Goal: Task Accomplishment & Management: Use online tool/utility

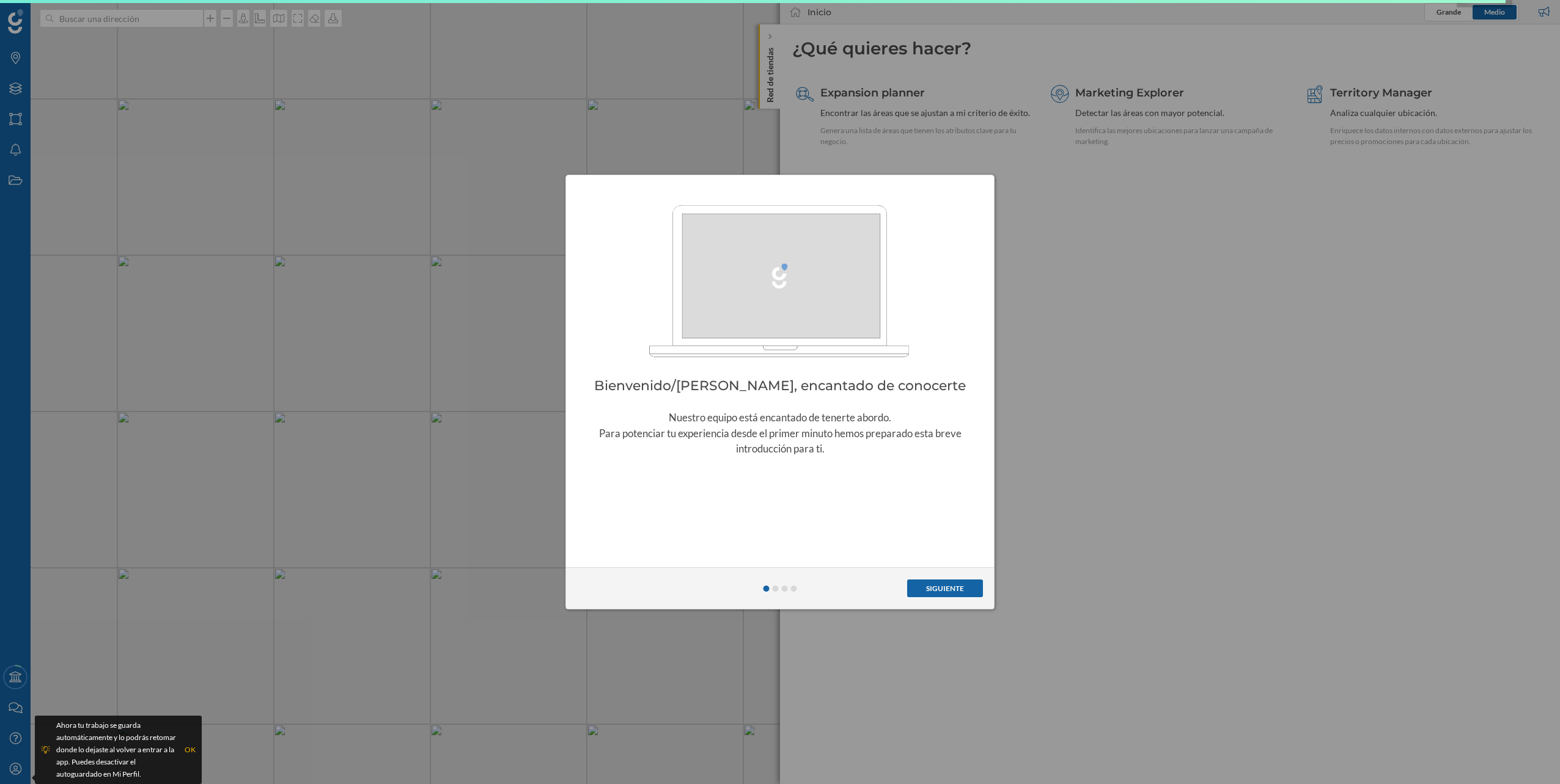
click at [949, 589] on button "Siguiente" at bounding box center [945, 589] width 76 height 18
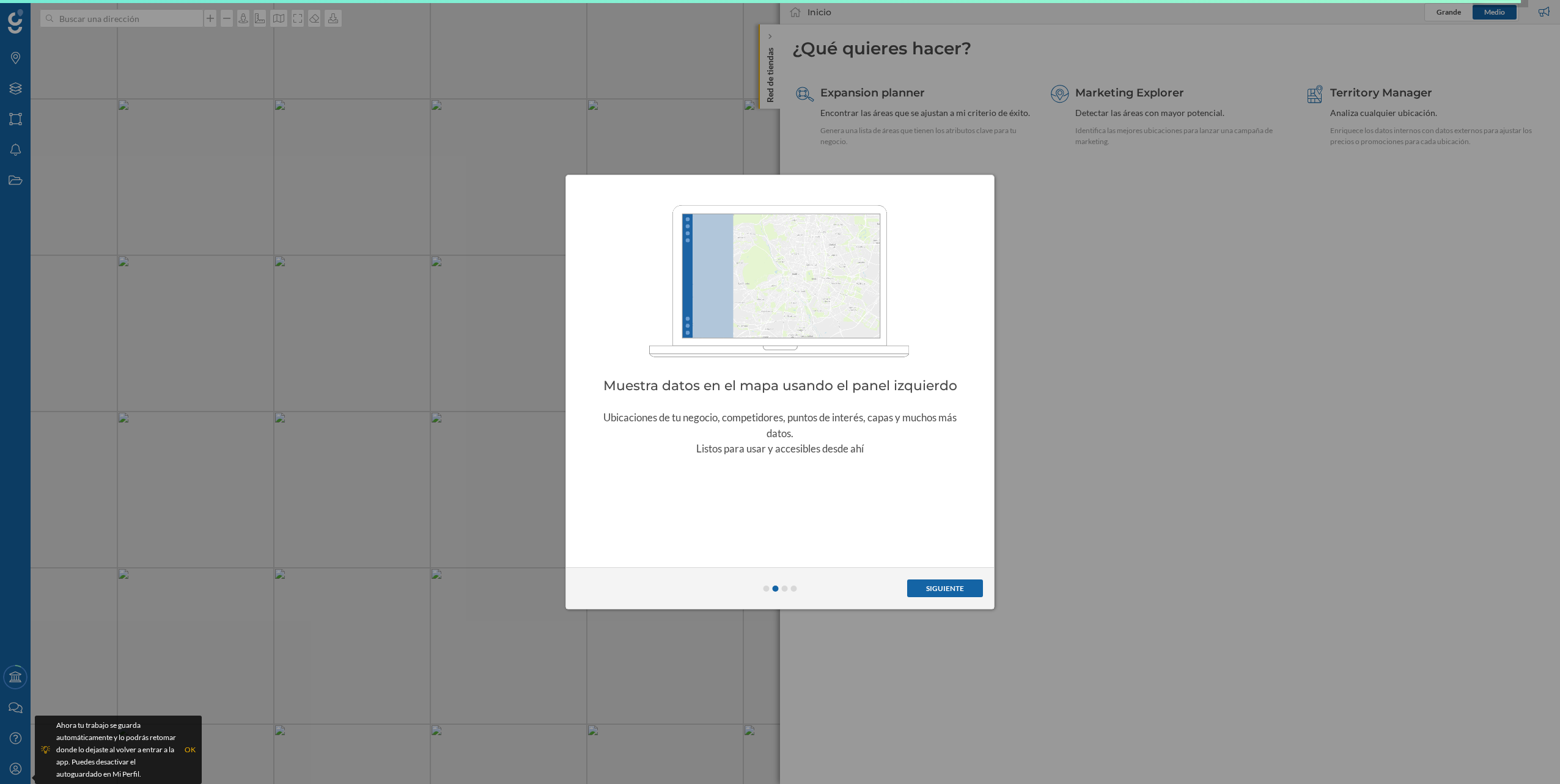
click at [949, 589] on button "Siguiente" at bounding box center [945, 589] width 76 height 18
click at [949, 589] on button "Finalizar" at bounding box center [945, 589] width 75 height 18
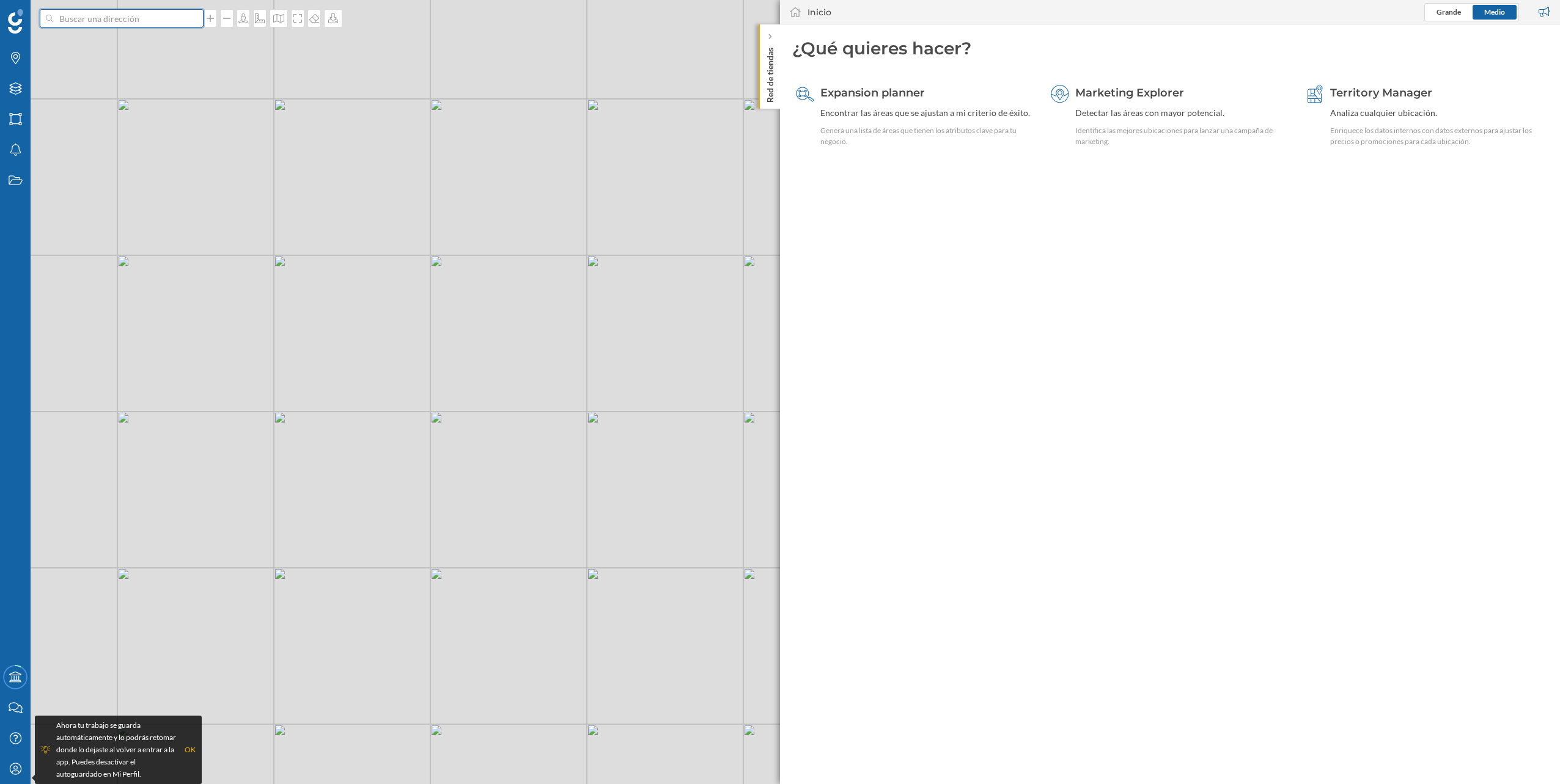
click at [134, 14] on input at bounding box center [121, 18] width 137 height 18
click at [148, 39] on span "[STREET_ADDRESS][PERSON_NAME]" at bounding box center [145, 45] width 166 height 13
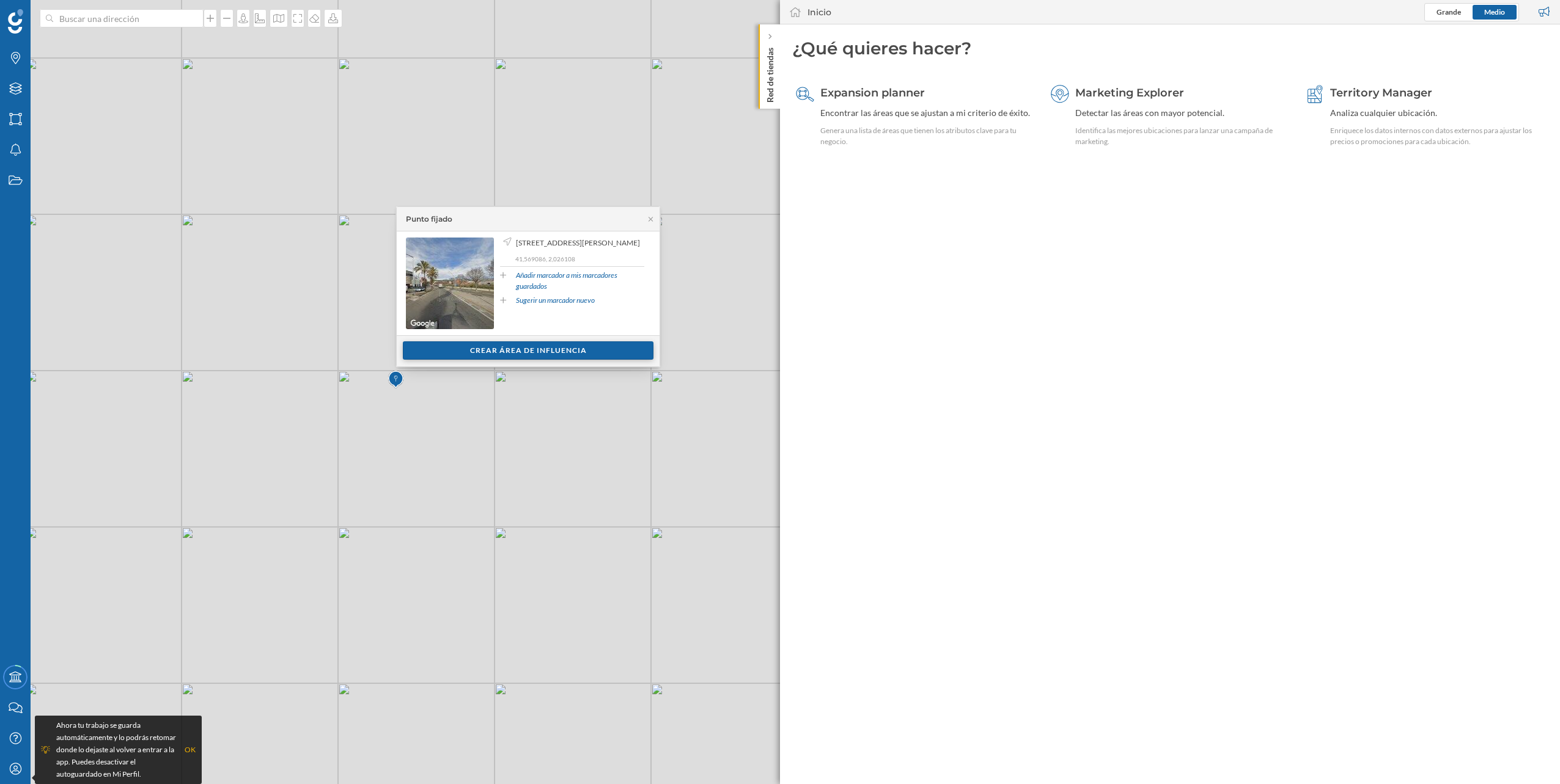
click at [533, 349] on div "Crear área de influencia" at bounding box center [528, 350] width 250 height 18
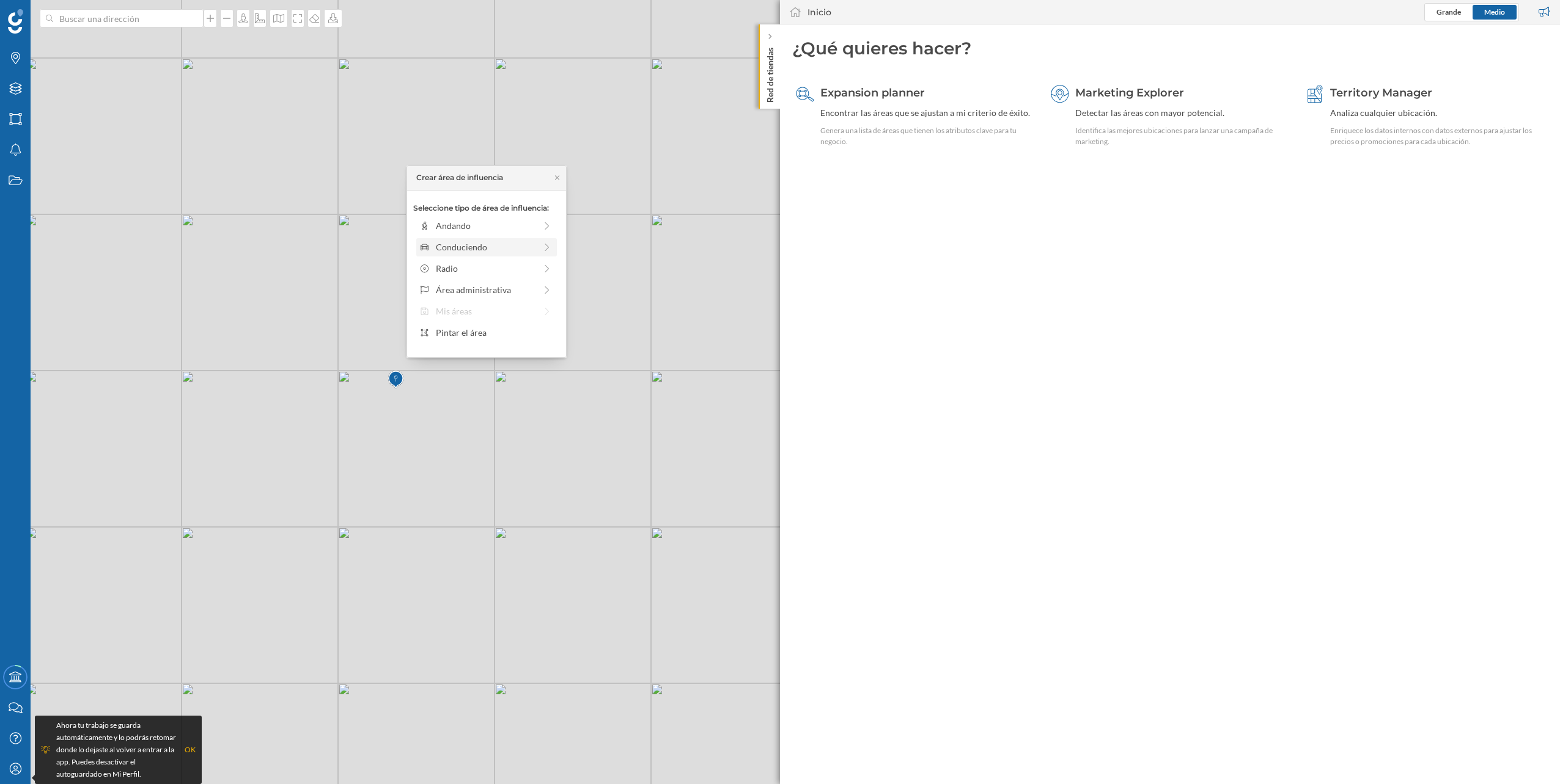
click at [507, 243] on div "Conduciendo" at bounding box center [486, 246] width 100 height 13
click at [464, 242] on div "0 min. 3 min. 5 min. 7 min. 10 min. 12 min. 15 min. 20 min. 30 min. 45 min. 50 …" at bounding box center [487, 242] width 136 height 3
click at [483, 248] on div "0 min. 3 min. 5 min. 7 min. 10 min. 12 min. 15 min. 20 min. 30 min. 45 min. 50 …" at bounding box center [487, 243] width 136 height 15
click at [497, 247] on div "0 min. 3 min. 5 min. 7 min. 10 min. 12 min. 15 min. 20 min. 30 min. 45 min. 50 …" at bounding box center [487, 243] width 136 height 15
click at [481, 333] on div "Crear área de influencia" at bounding box center [486, 334] width 146 height 18
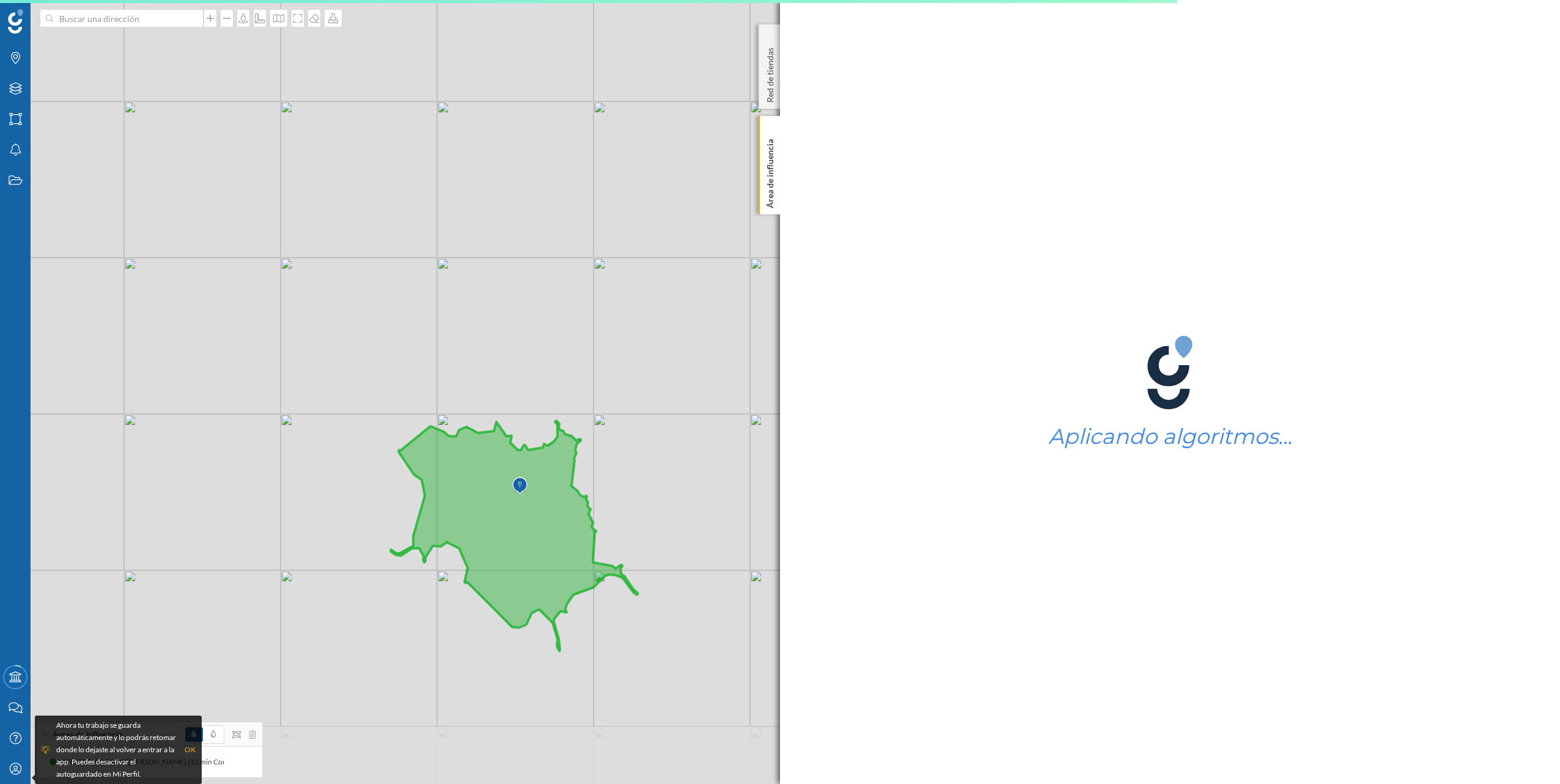
drag, startPoint x: 535, startPoint y: 634, endPoint x: 521, endPoint y: 506, distance: 128.8
click at [533, 534] on icon at bounding box center [514, 536] width 247 height 230
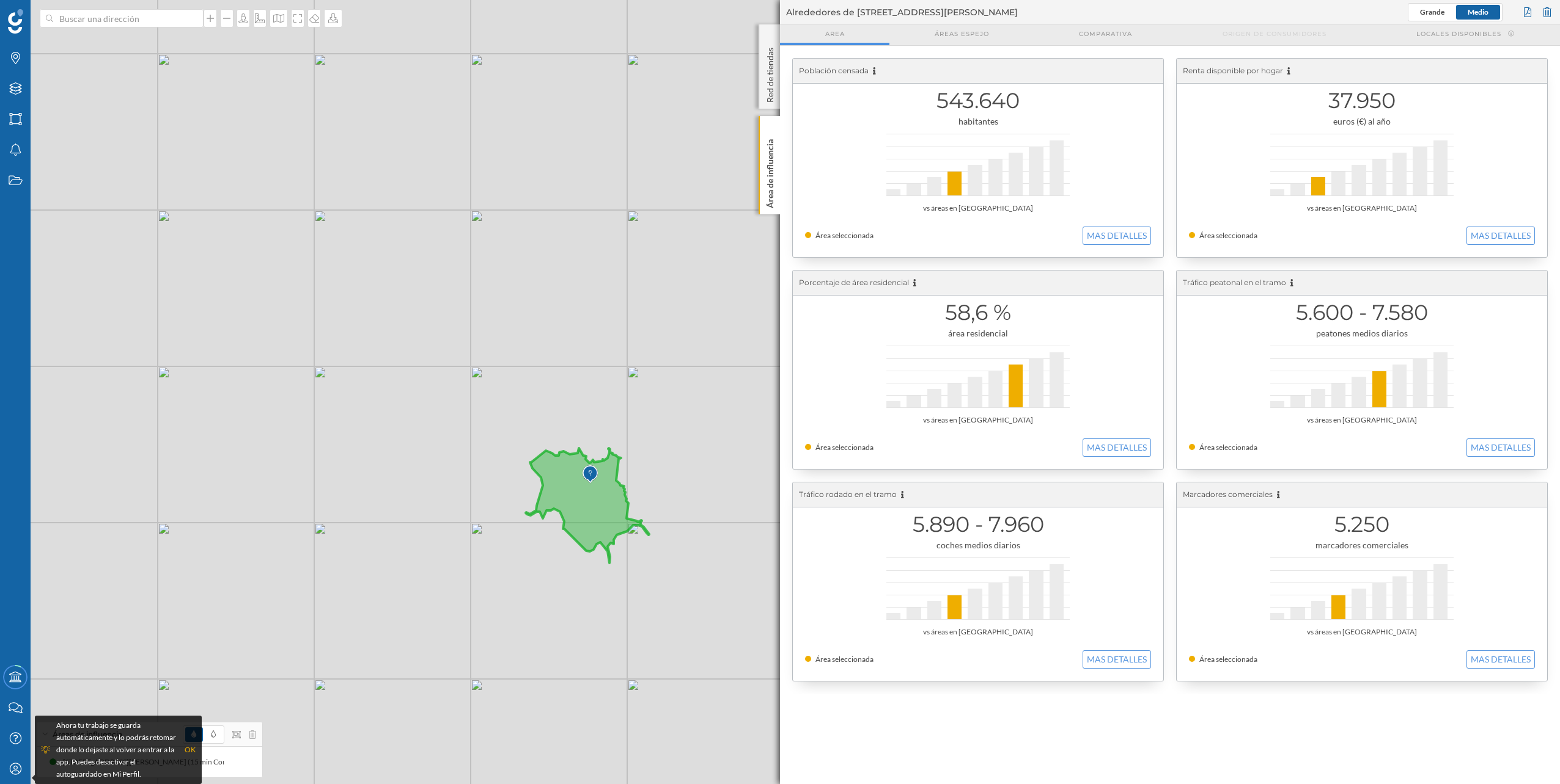
drag, startPoint x: 659, startPoint y: 553, endPoint x: 631, endPoint y: 530, distance: 36.2
click at [631, 530] on div "© Mapbox © OpenStreetMap Improve this map" at bounding box center [780, 392] width 1560 height 784
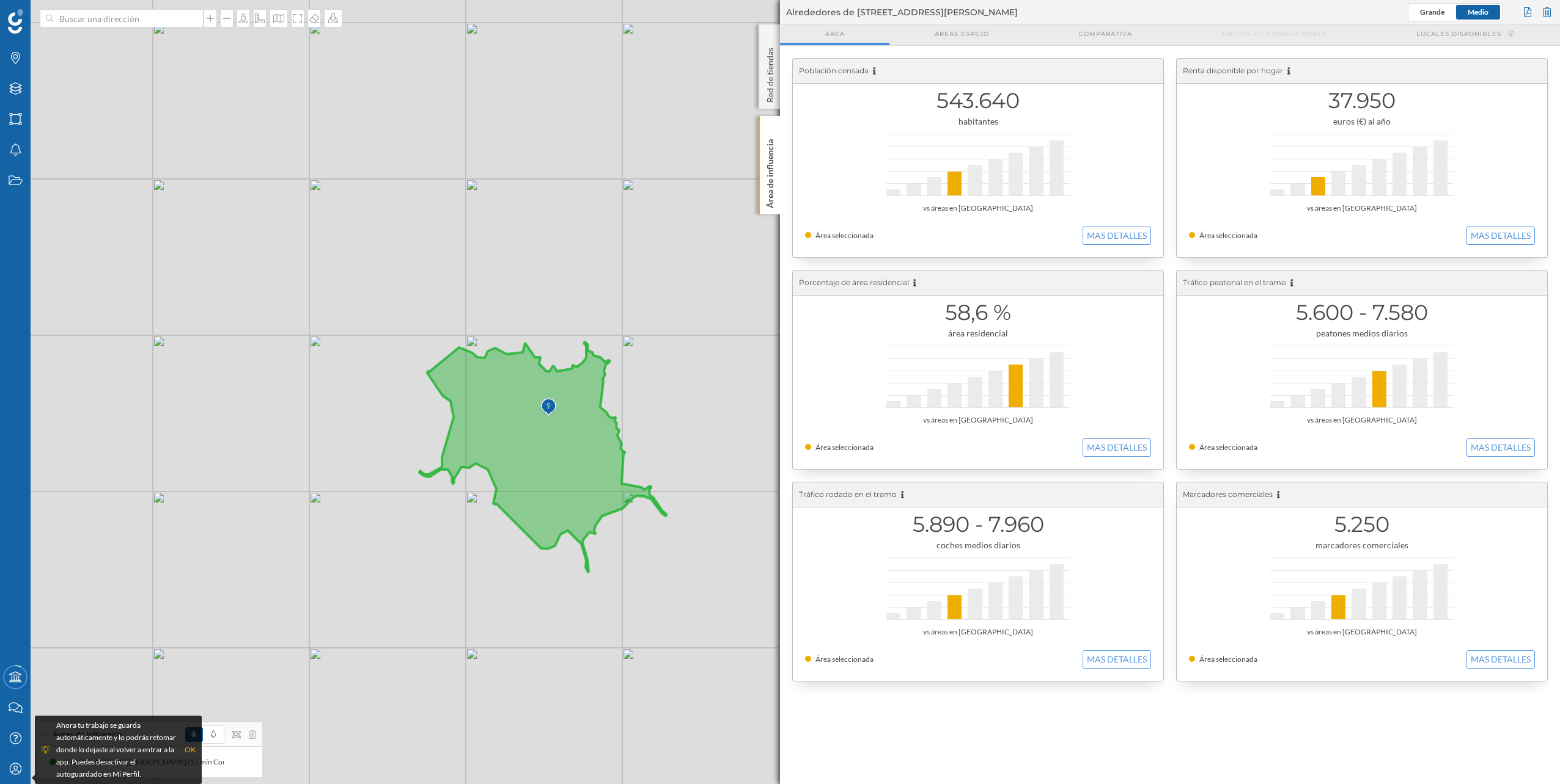
drag, startPoint x: 637, startPoint y: 547, endPoint x: 637, endPoint y: 527, distance: 20.0
click at [637, 527] on div "© Mapbox © OpenStreetMap Improve this map" at bounding box center [780, 392] width 1560 height 784
click at [543, 440] on icon at bounding box center [541, 457] width 247 height 230
click at [552, 406] on img at bounding box center [548, 407] width 15 height 24
click at [546, 404] on img at bounding box center [548, 407] width 15 height 24
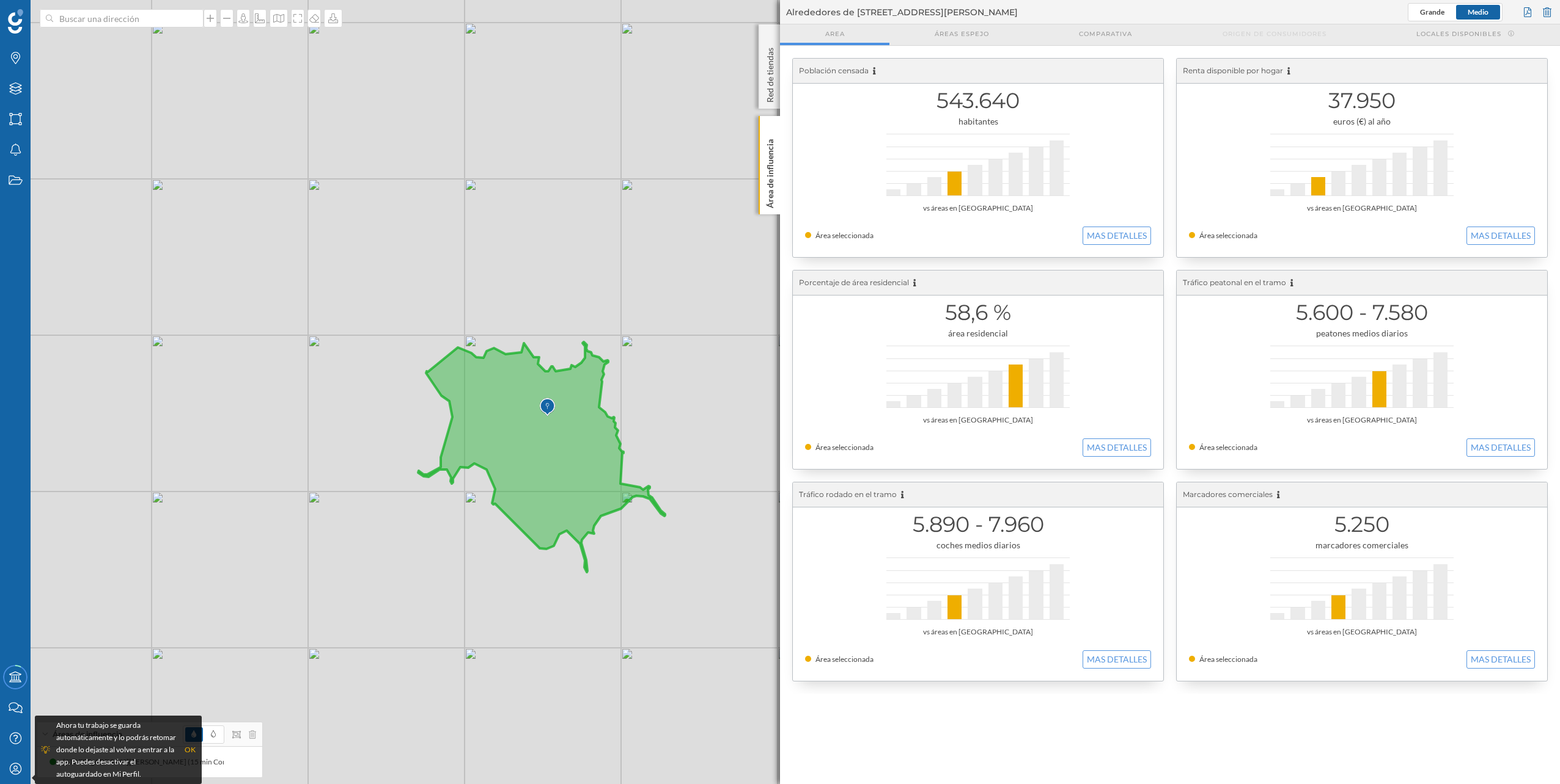
click at [546, 404] on img at bounding box center [548, 407] width 15 height 24
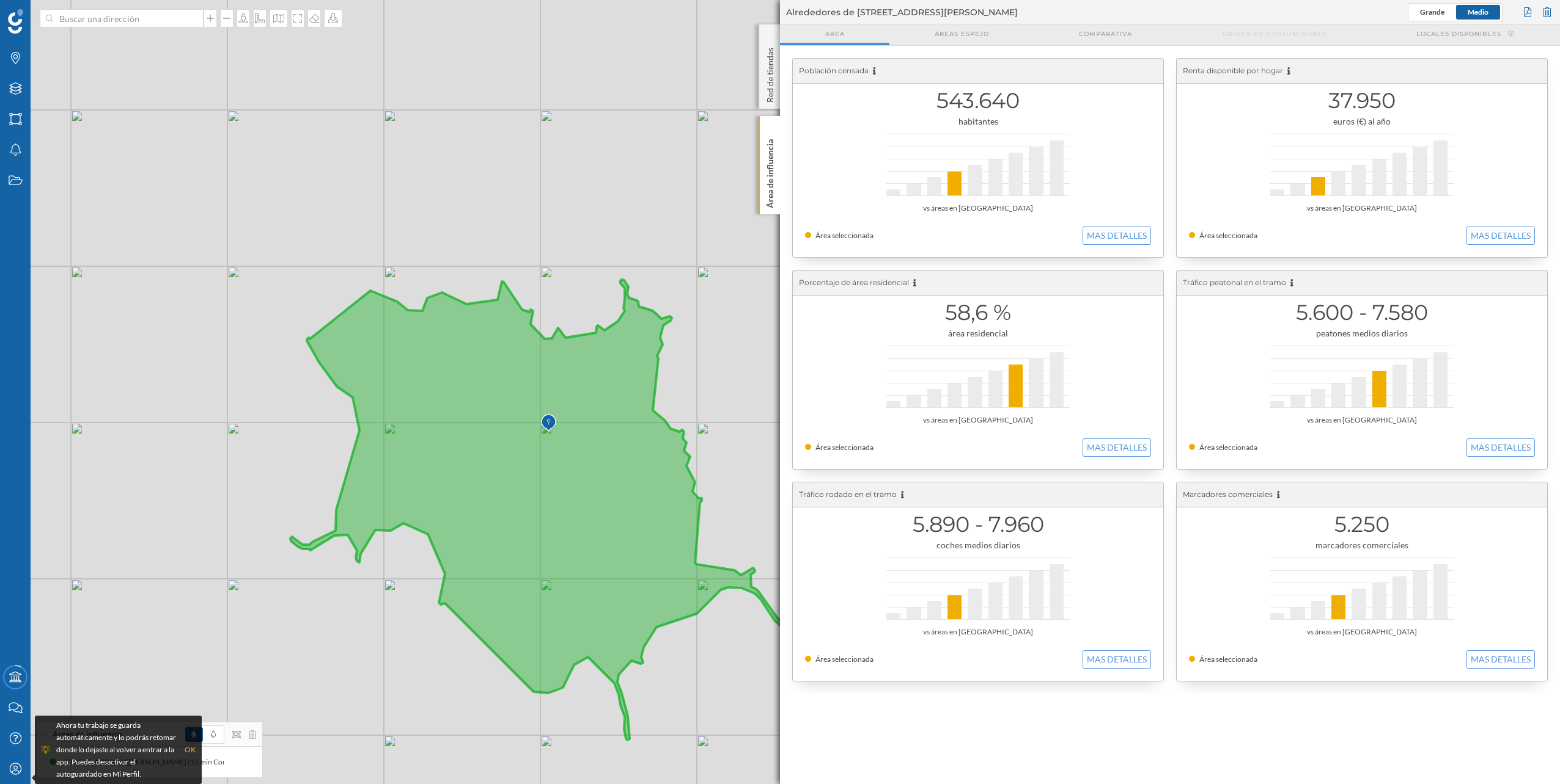
click at [557, 433] on icon at bounding box center [538, 510] width 495 height 461
click at [565, 443] on icon at bounding box center [538, 510] width 495 height 461
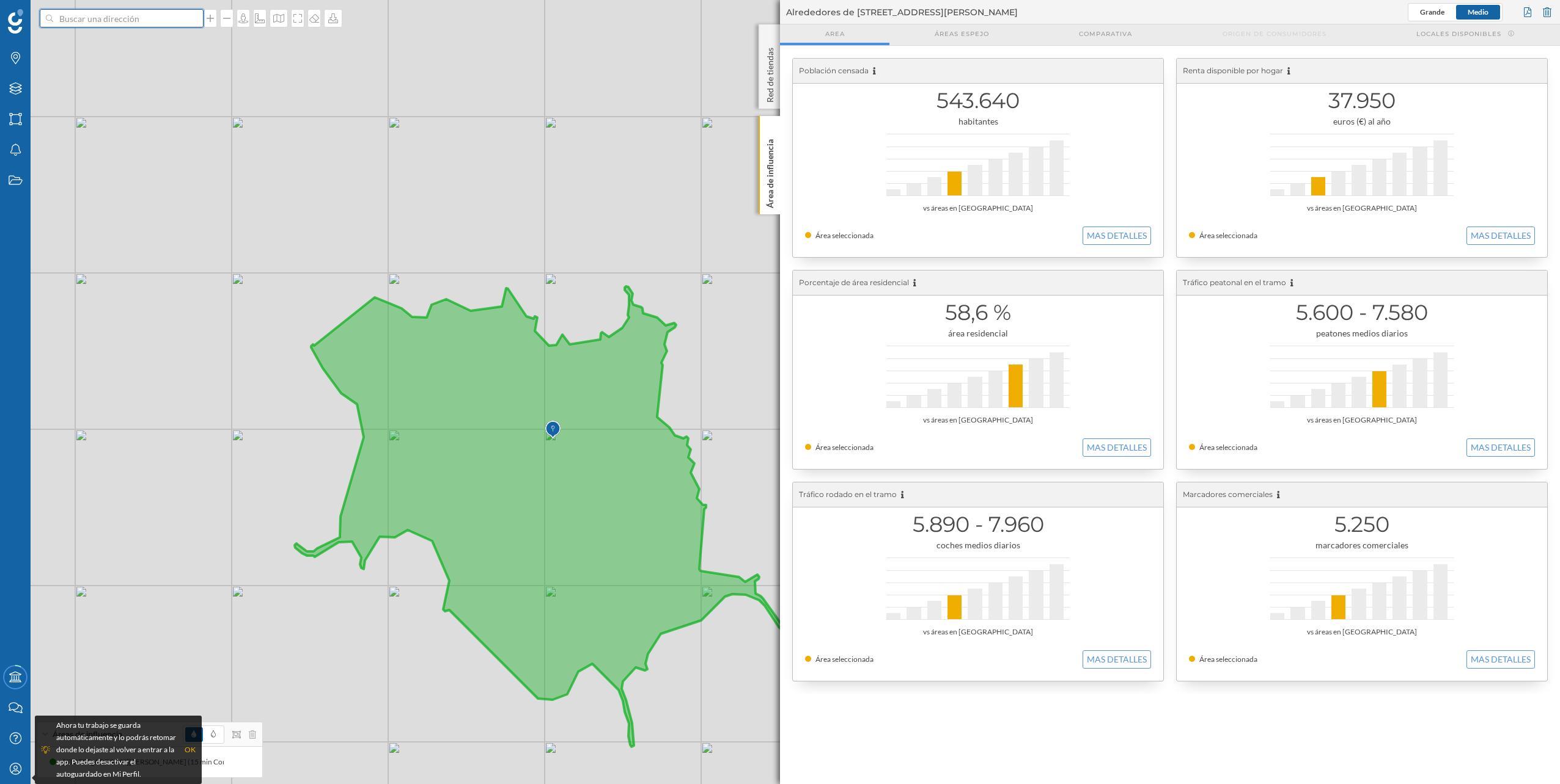
click at [164, 27] on input at bounding box center [121, 18] width 137 height 18
click at [157, 46] on span "[STREET_ADDRESS][PERSON_NAME]" at bounding box center [145, 45] width 166 height 13
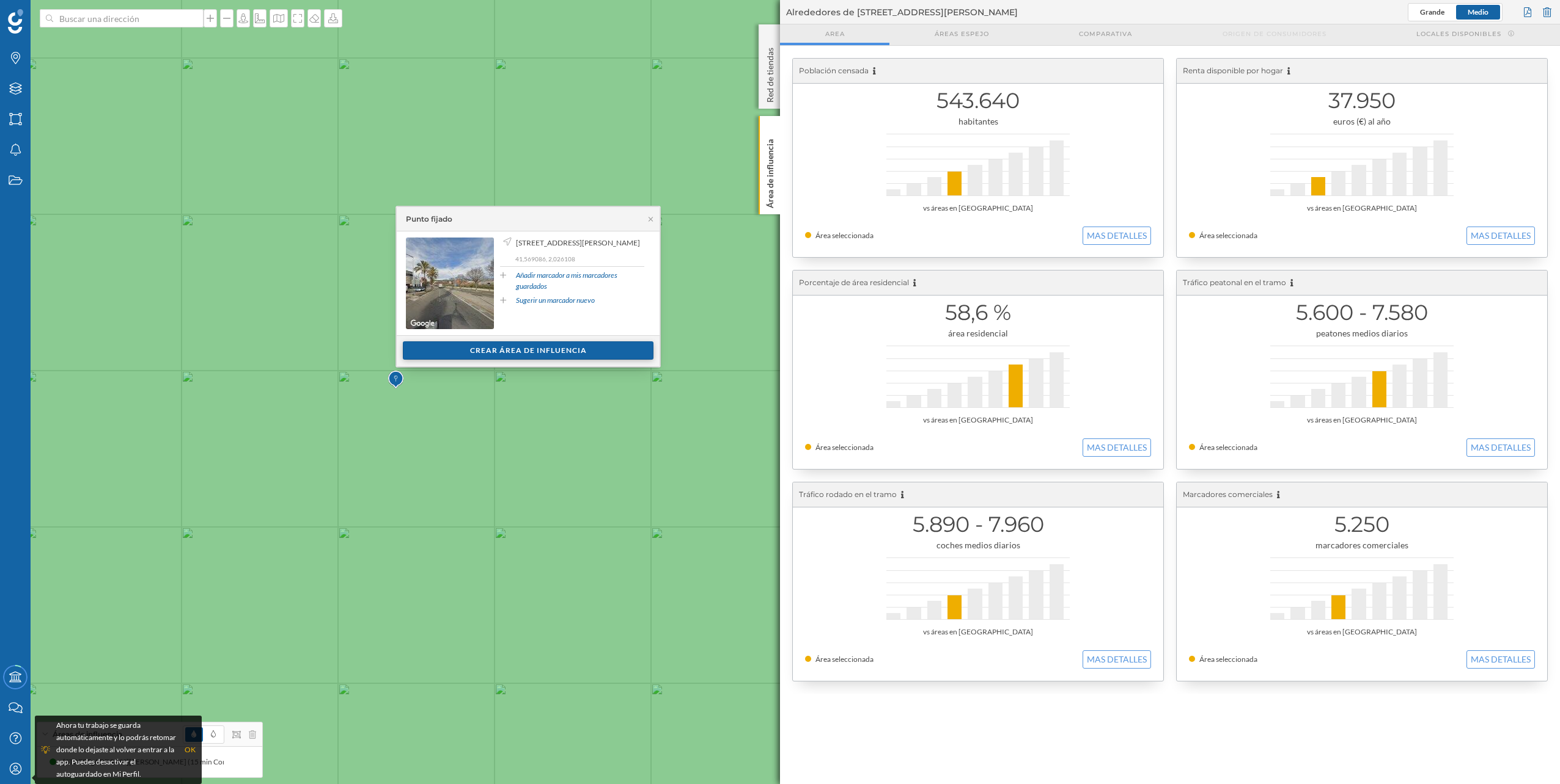
click at [537, 344] on div "Crear área de influencia" at bounding box center [528, 350] width 250 height 18
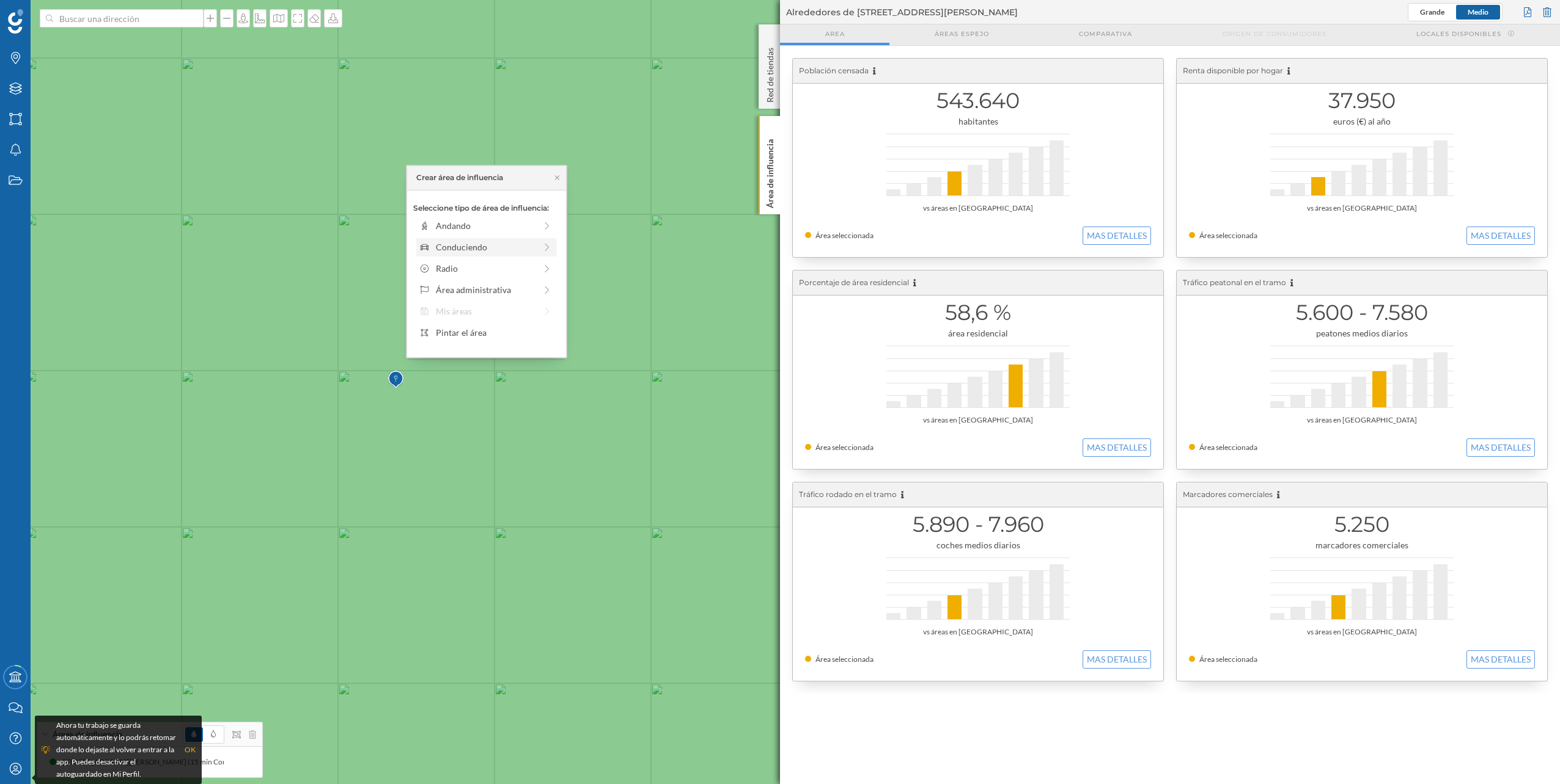
click at [500, 248] on div "Conduciendo" at bounding box center [486, 246] width 100 height 13
click at [483, 239] on div "0 min. 3 min. 5 min. 7 min. 10 min. 12 min. 15 min. 20 min. 30 min. 45 min. 50 …" at bounding box center [487, 243] width 136 height 15
click at [513, 243] on div "0 min. 3 min. 5 min. 7 min. 10 min. 12 min. 15 min. 20 min. 30 min. 45 min. 50 …" at bounding box center [487, 242] width 136 height 3
click at [503, 338] on div "Crear área de influencia" at bounding box center [486, 334] width 146 height 18
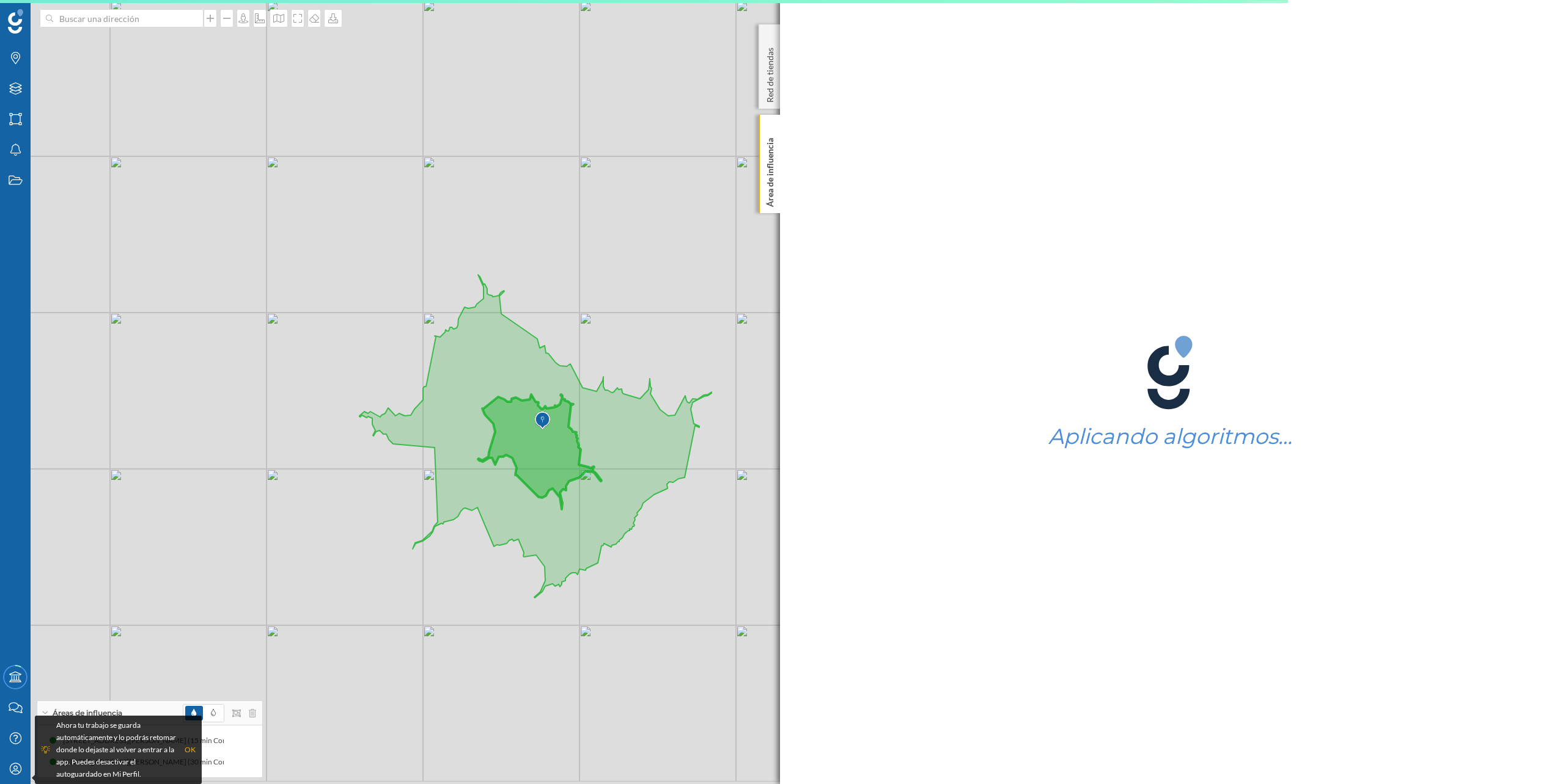
drag, startPoint x: 643, startPoint y: 479, endPoint x: 557, endPoint y: 446, distance: 92.1
click at [557, 446] on icon at bounding box center [535, 437] width 352 height 323
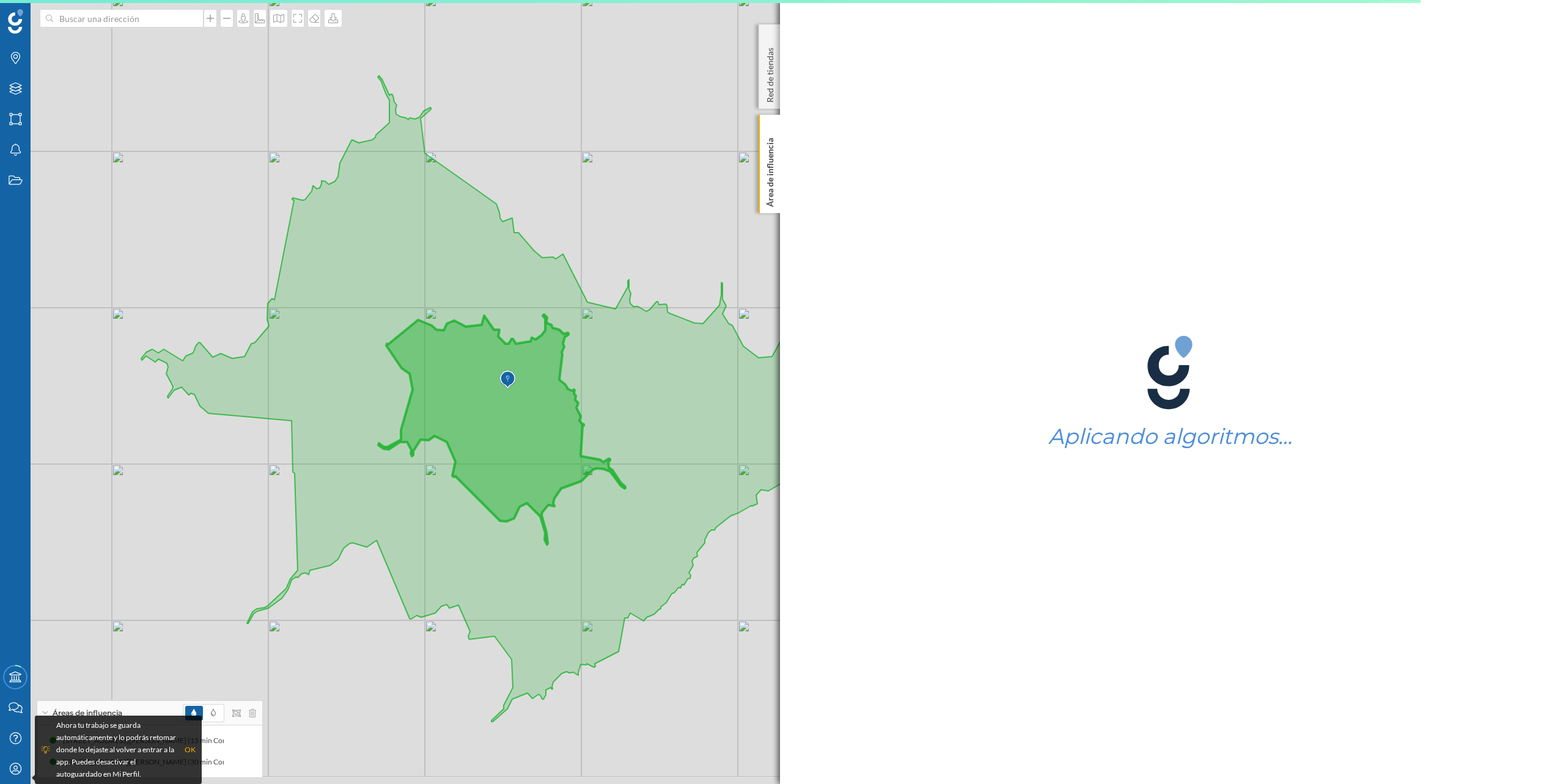
drag, startPoint x: 557, startPoint y: 448, endPoint x: 540, endPoint y: 421, distance: 31.9
click at [540, 421] on icon at bounding box center [494, 399] width 704 height 646
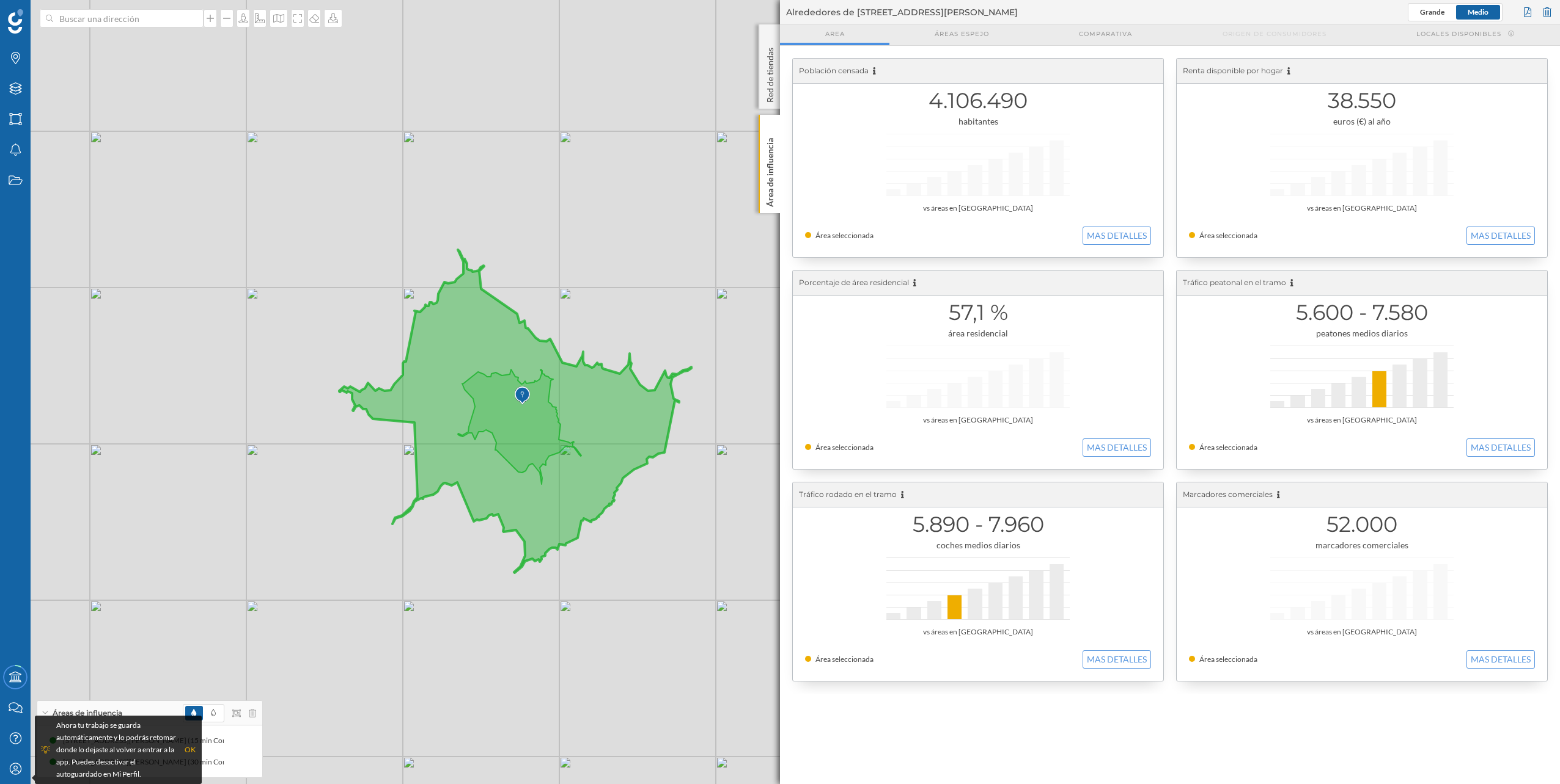
click at [566, 394] on icon at bounding box center [515, 412] width 352 height 323
click at [522, 393] on img at bounding box center [523, 395] width 15 height 24
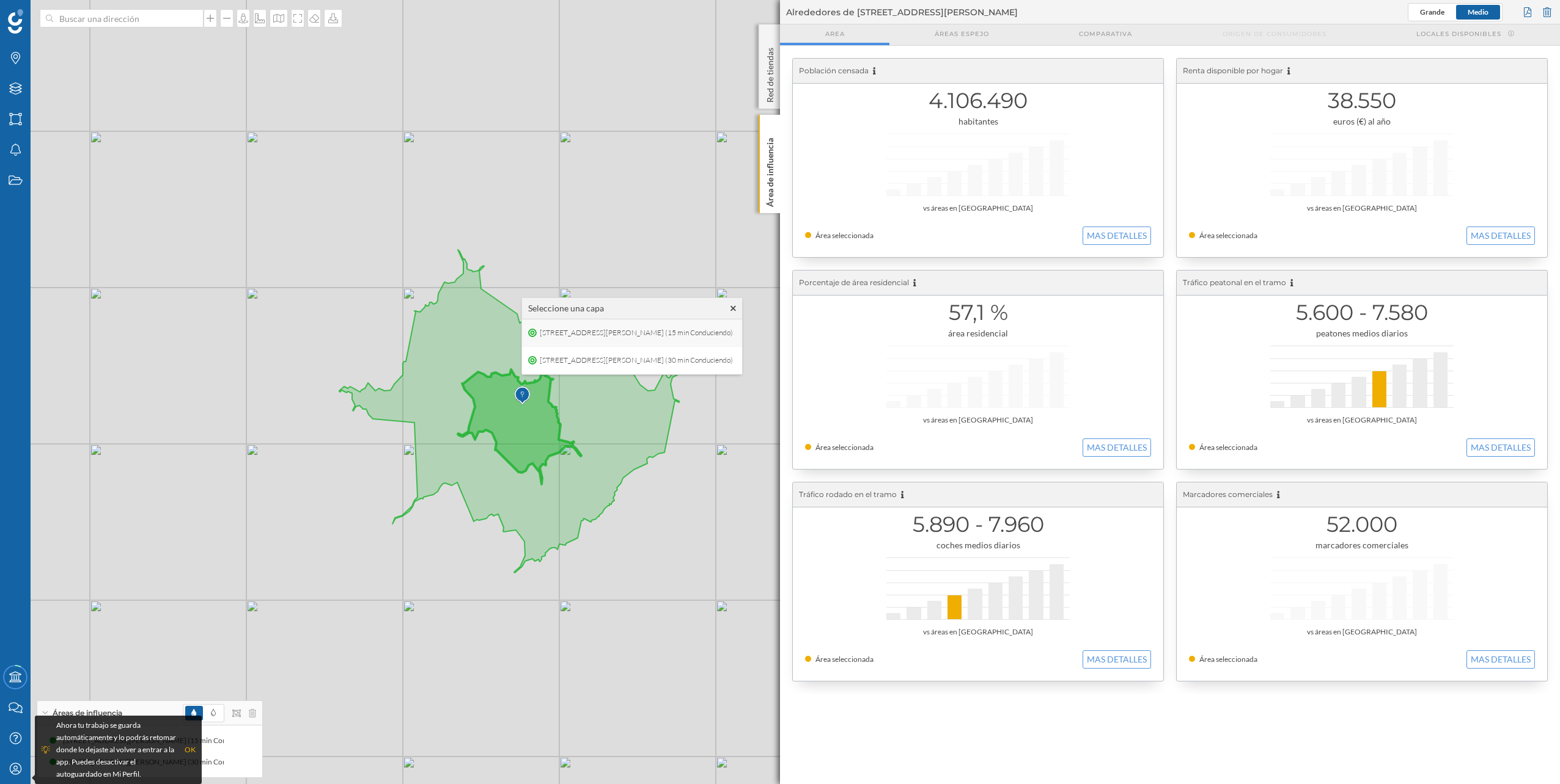
click at [647, 336] on span "[STREET_ADDRESS][PERSON_NAME] (15 min Conduciendo)" at bounding box center [636, 333] width 199 height 18
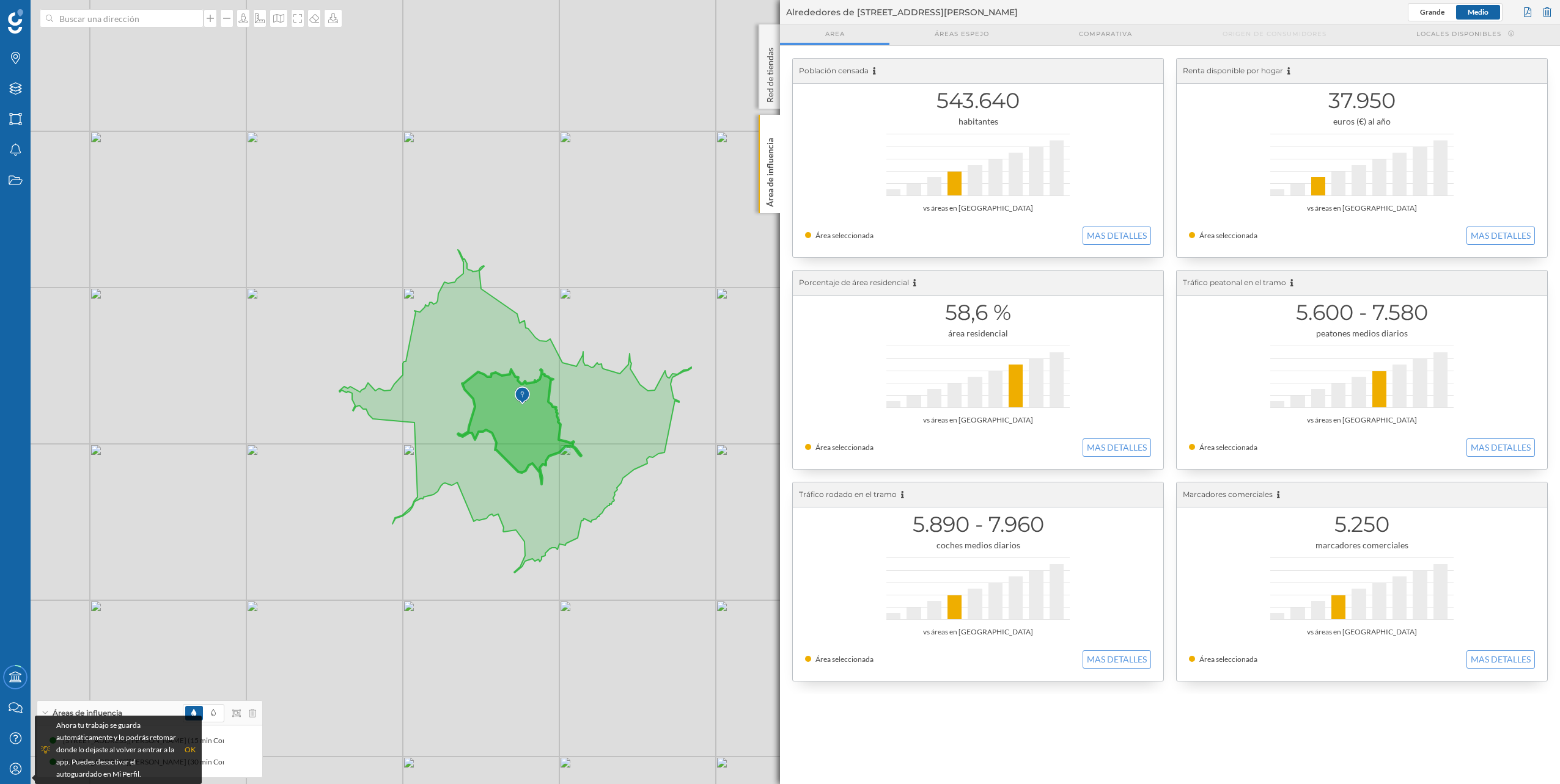
click at [524, 394] on img at bounding box center [523, 395] width 15 height 24
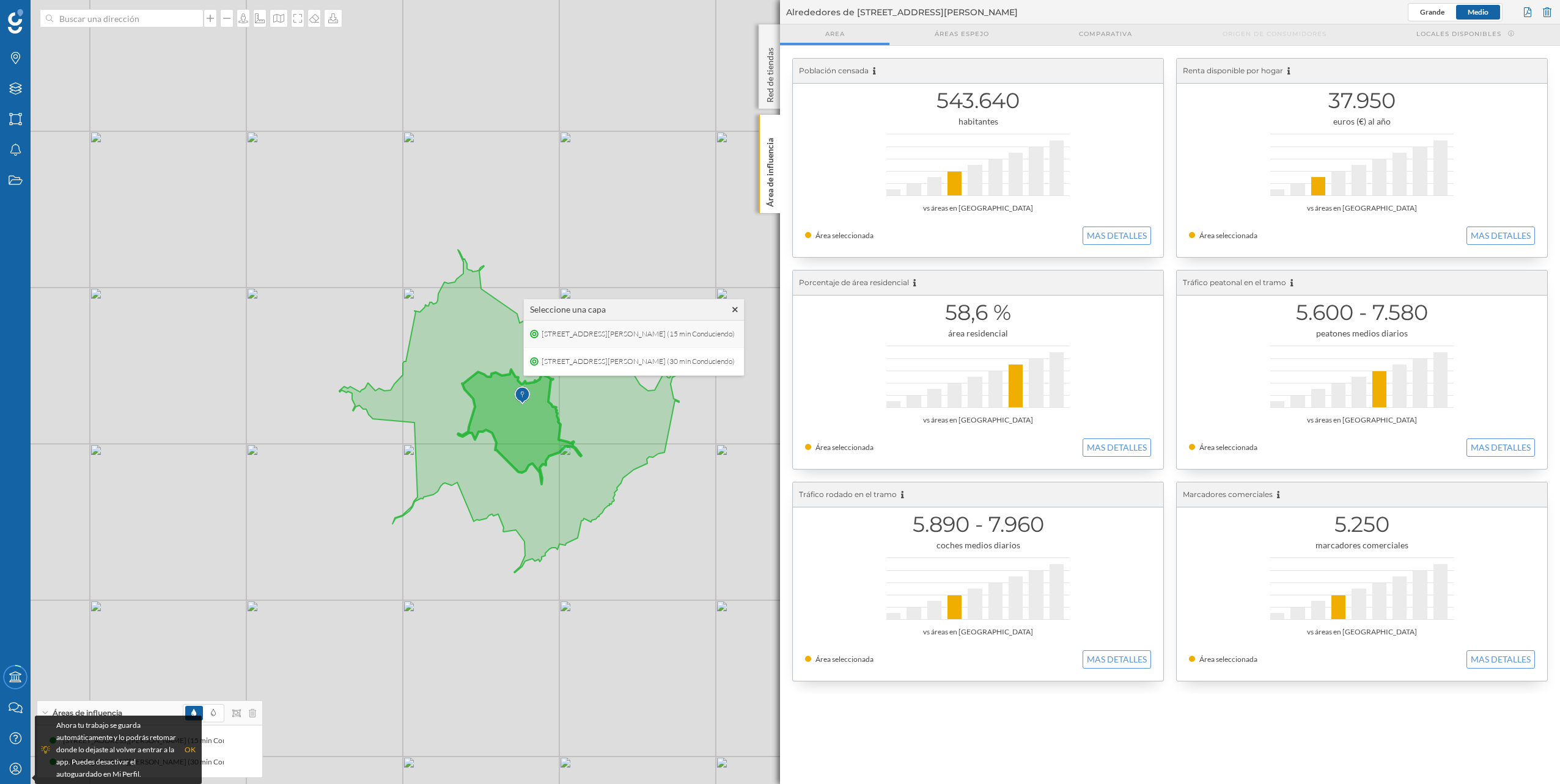
drag, startPoint x: 579, startPoint y: 334, endPoint x: 568, endPoint y: 326, distance: 13.6
click at [568, 326] on span "[STREET_ADDRESS][PERSON_NAME] (15 min Conduciendo)" at bounding box center [638, 334] width 199 height 18
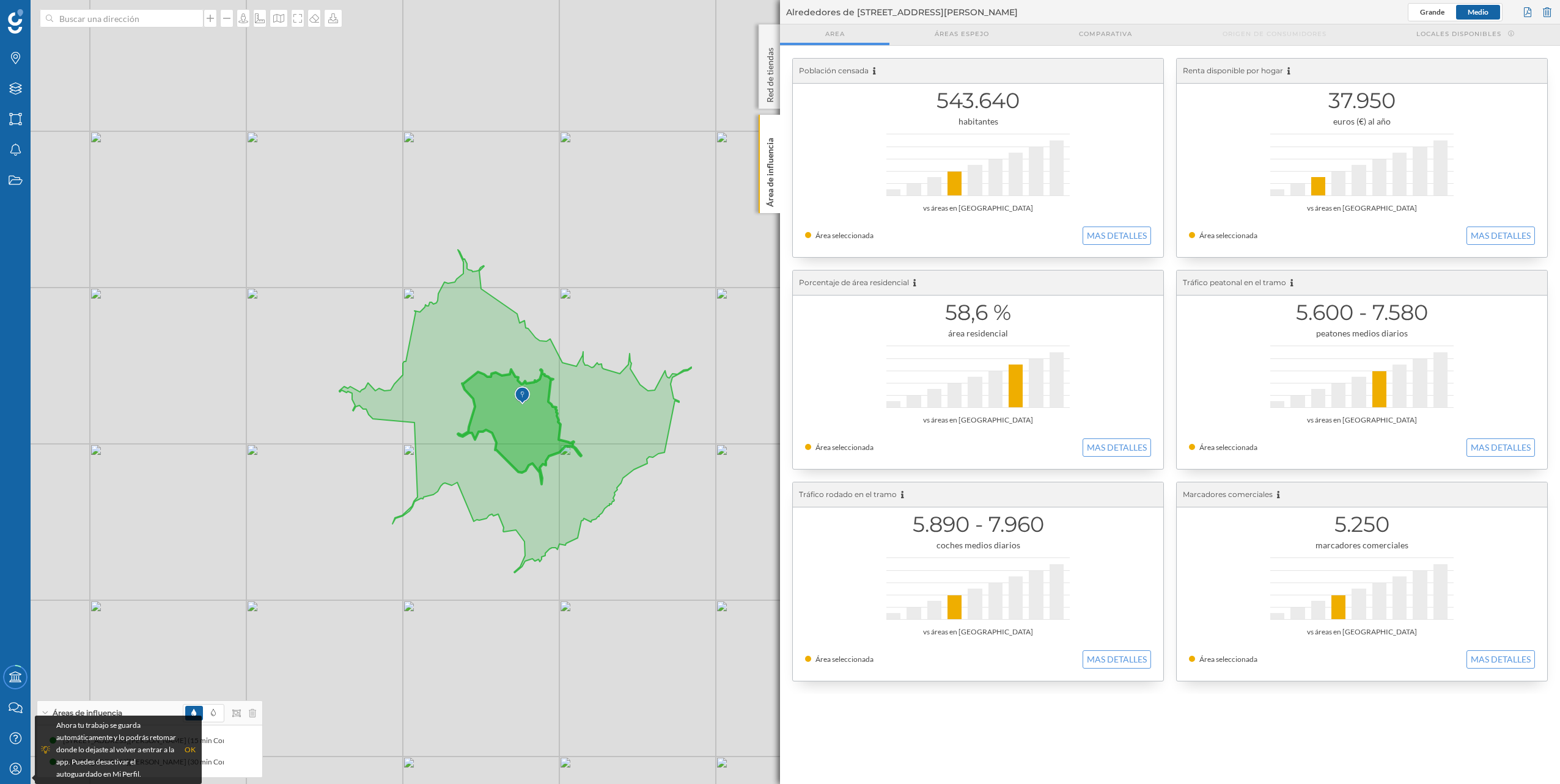
click at [180, 745] on div "Ahora tu trabajo se guarda automáticamente y lo podrás retomar donde lo dejaste…" at bounding box center [118, 750] width 155 height 62
click at [189, 749] on div "OK" at bounding box center [190, 750] width 11 height 13
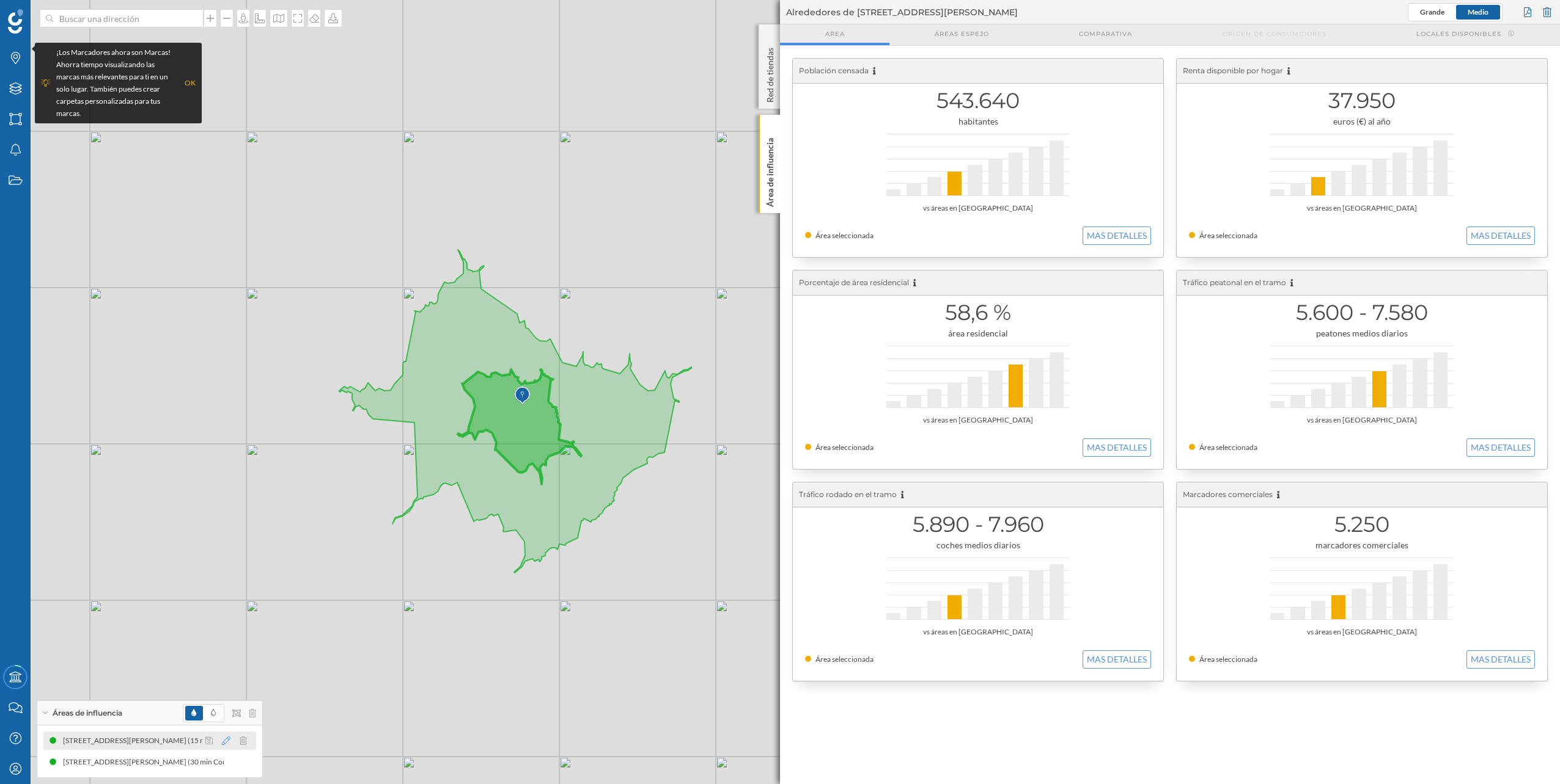
click at [227, 739] on icon at bounding box center [226, 741] width 9 height 9
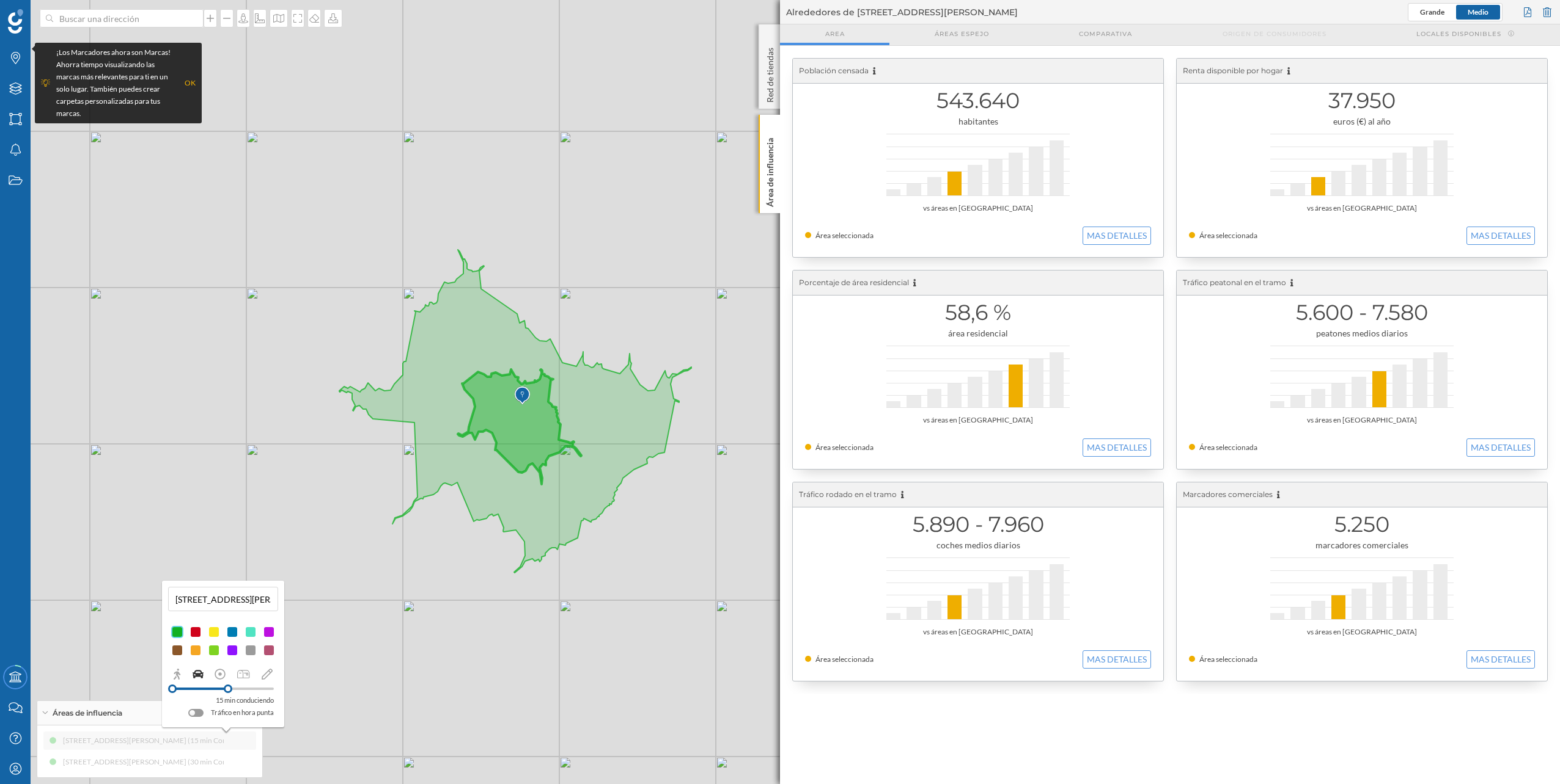
click at [239, 701] on p "15 min conduciendo" at bounding box center [244, 700] width 58 height 13
click at [243, 697] on div "15 min conduciendo Tráfico en hora punta" at bounding box center [223, 694] width 110 height 51
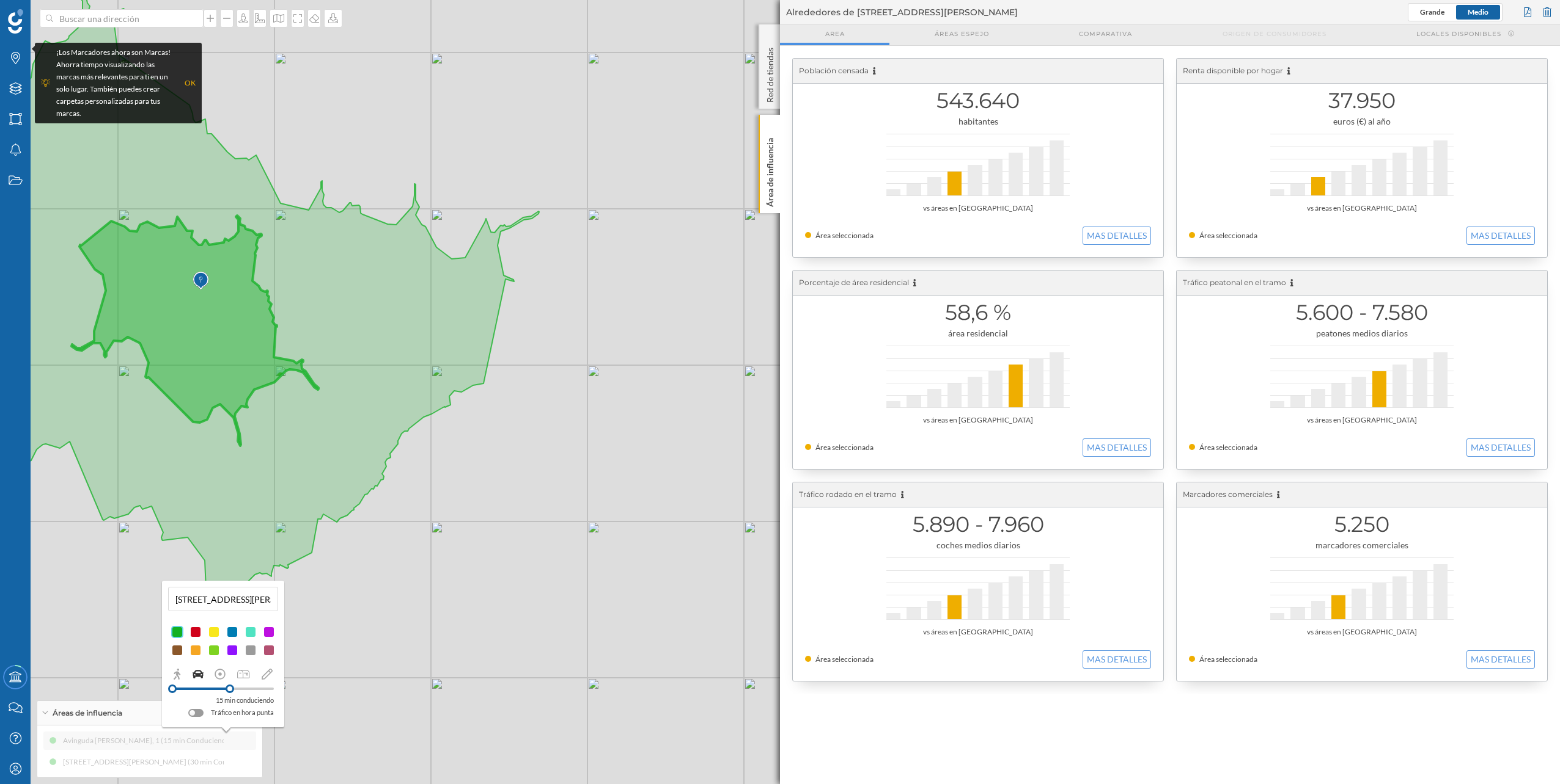
click at [230, 688] on div at bounding box center [229, 689] width 9 height 9
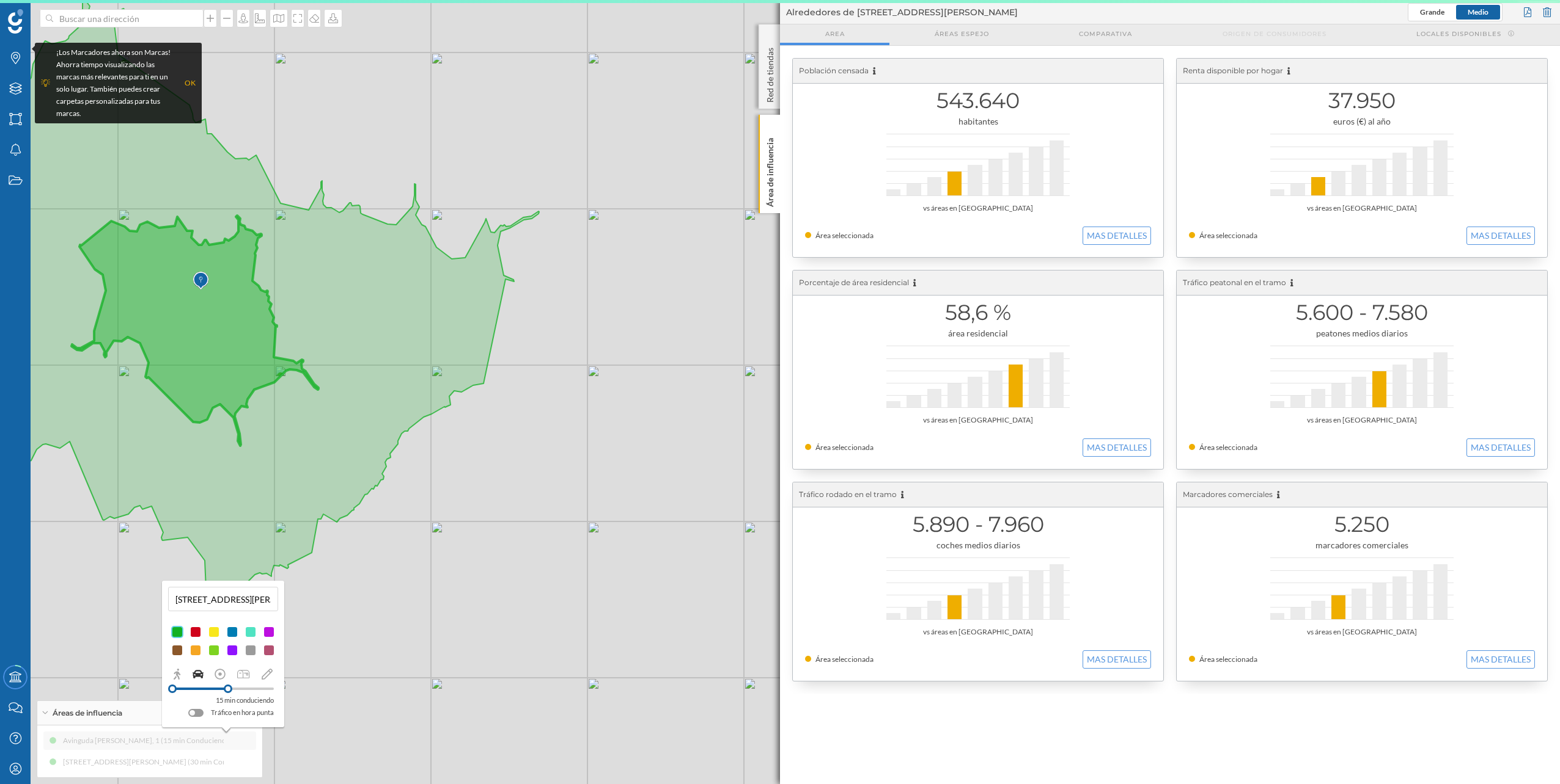
click at [202, 709] on div "Tráfico en hora punta" at bounding box center [231, 713] width 86 height 13
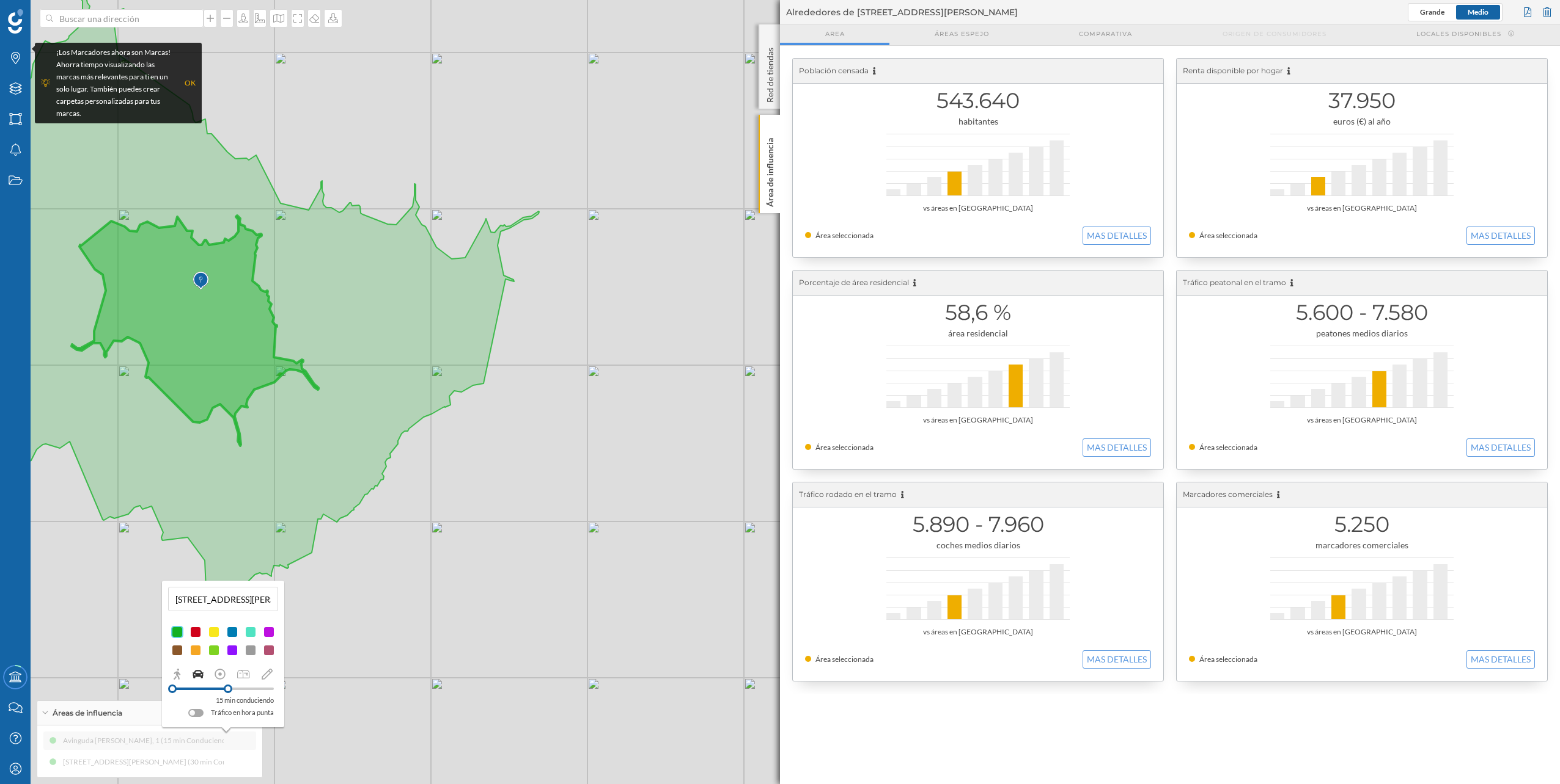
click at [194, 714] on div at bounding box center [192, 714] width 6 height 6
click at [204, 759] on div "Avinguda [PERSON_NAME], 1 (15 min Conduciendo) [STREET_ADDRESS][PERSON_NAME] (3…" at bounding box center [149, 751] width 213 height 39
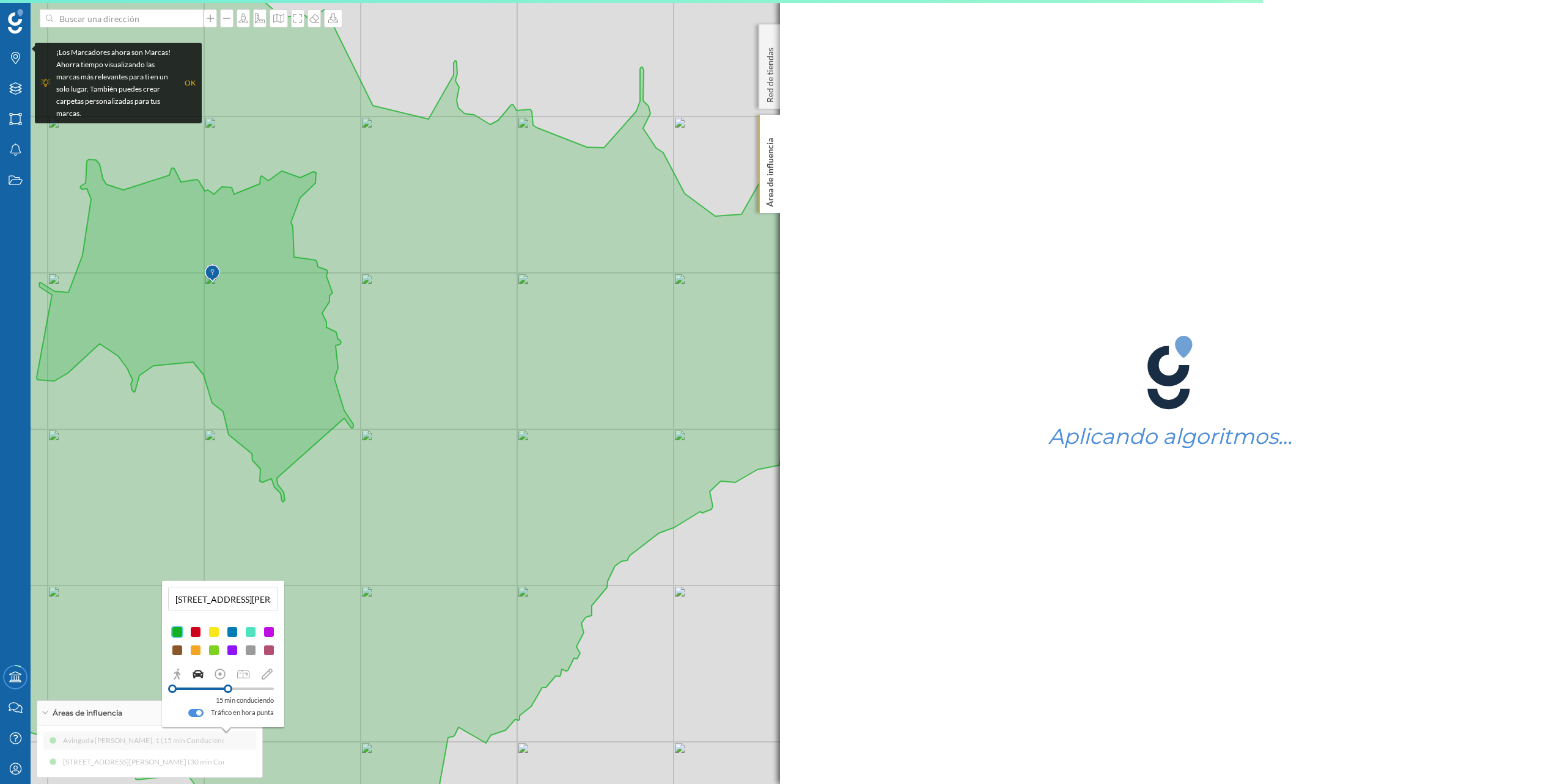
click at [209, 763] on div "Avinguda [PERSON_NAME], 1 (15 min Conduciendo en hora punta) Avinguda [PERSON_N…" at bounding box center [149, 751] width 213 height 39
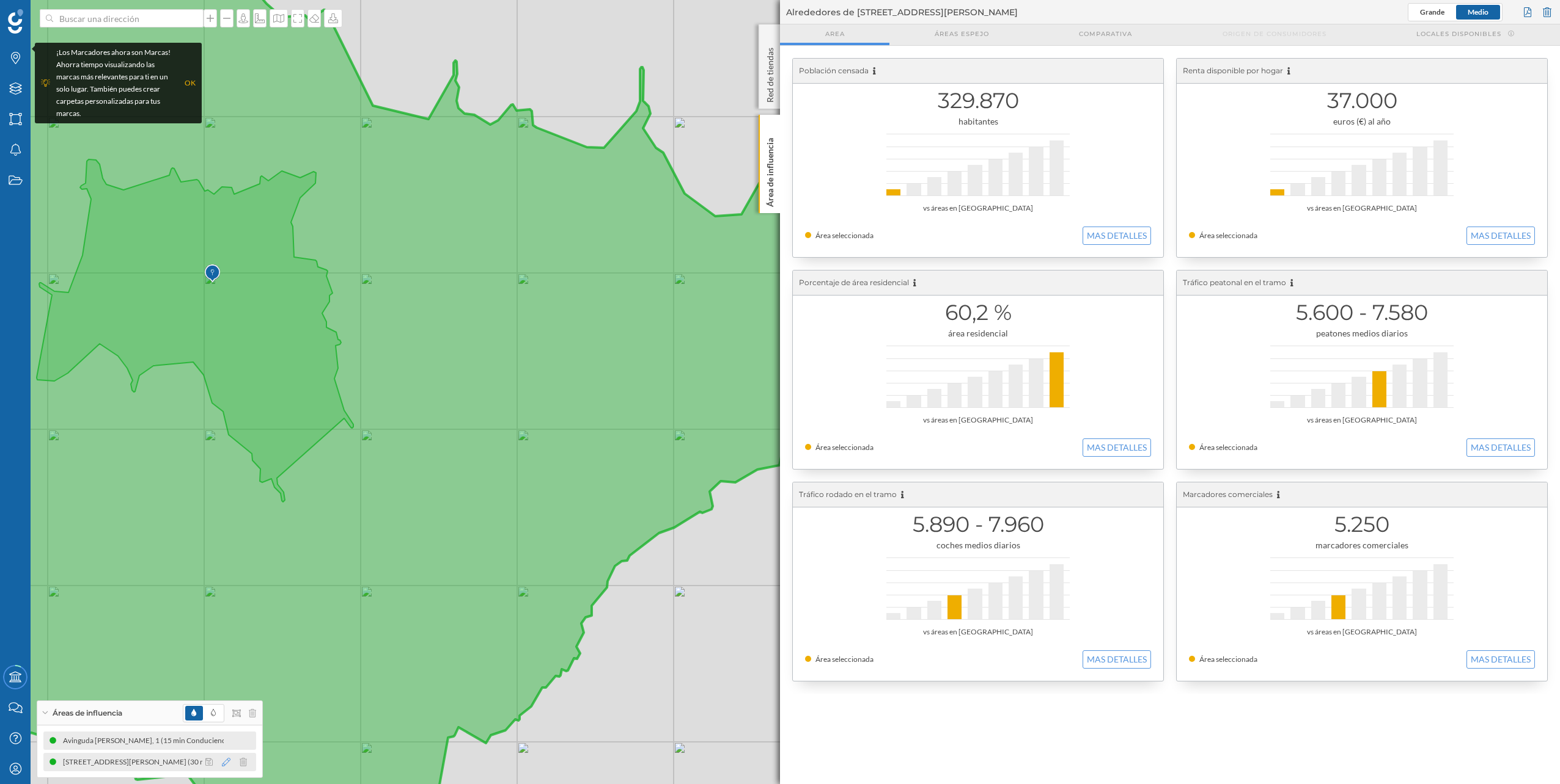
click at [230, 761] on icon at bounding box center [226, 762] width 9 height 9
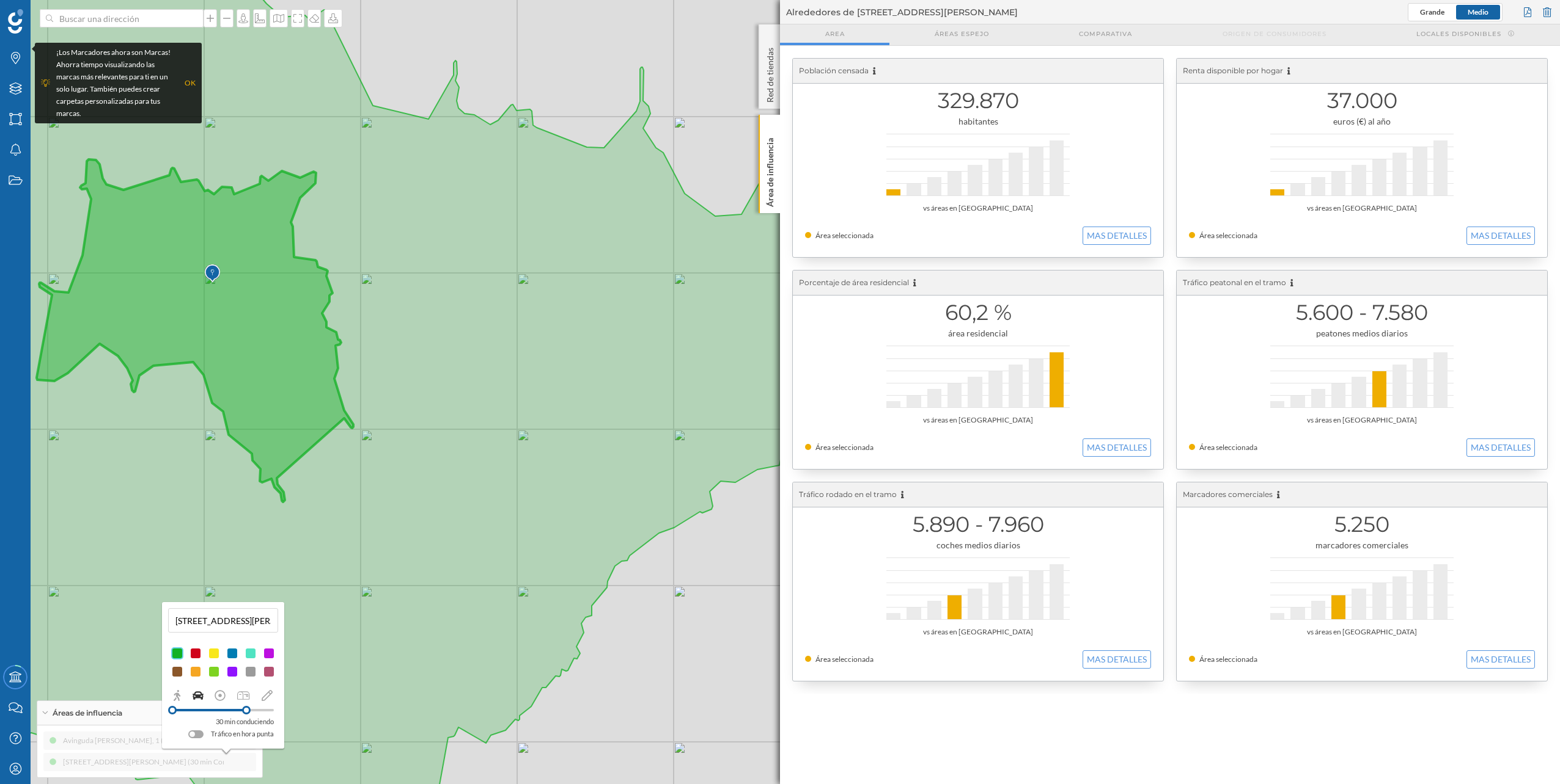
click at [192, 736] on div at bounding box center [192, 735] width 6 height 6
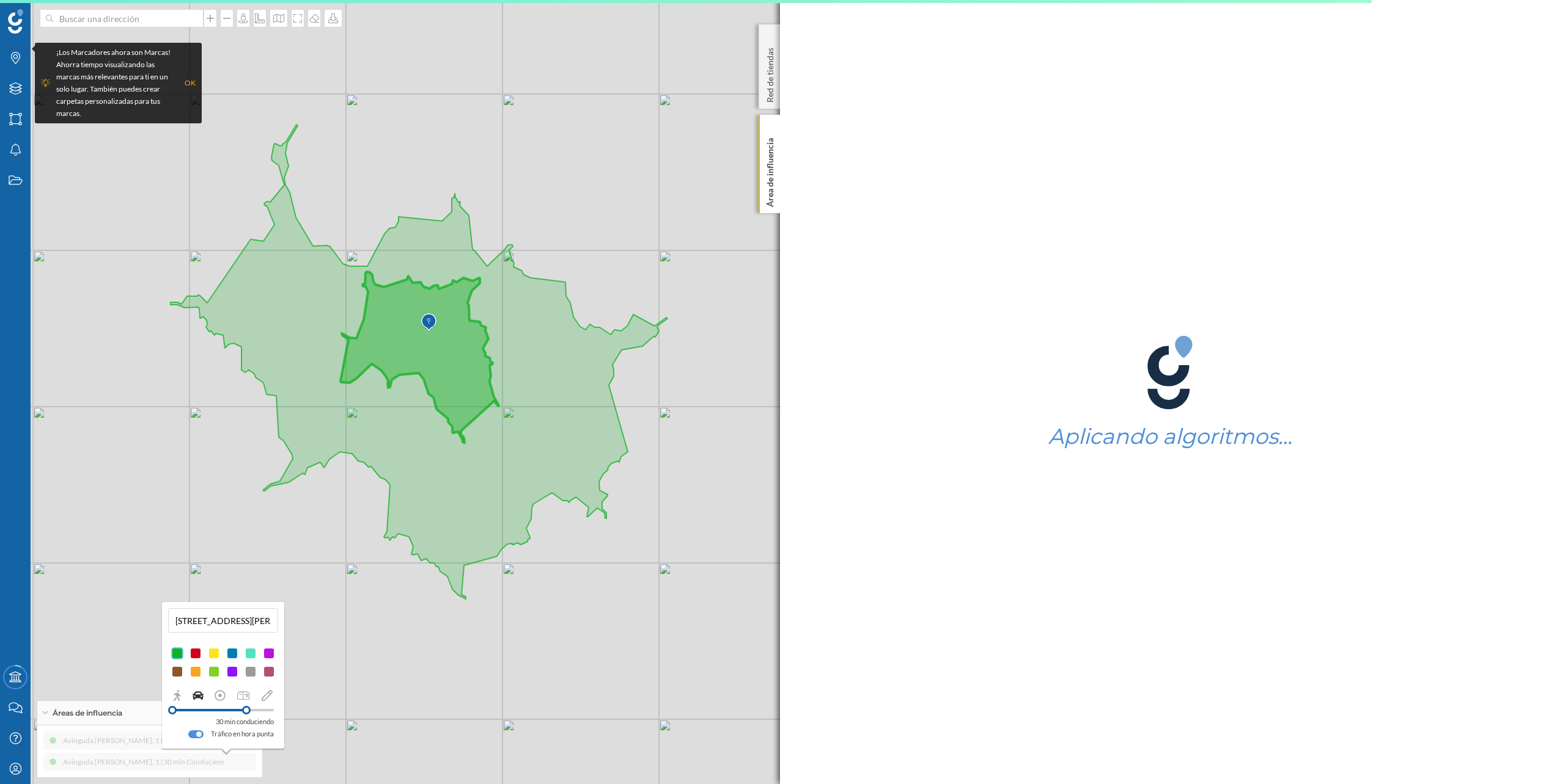
drag, startPoint x: 140, startPoint y: 443, endPoint x: 352, endPoint y: 552, distance: 238.4
click at [352, 552] on div "© Mapbox © OpenStreetMap Improve this map" at bounding box center [780, 392] width 1560 height 784
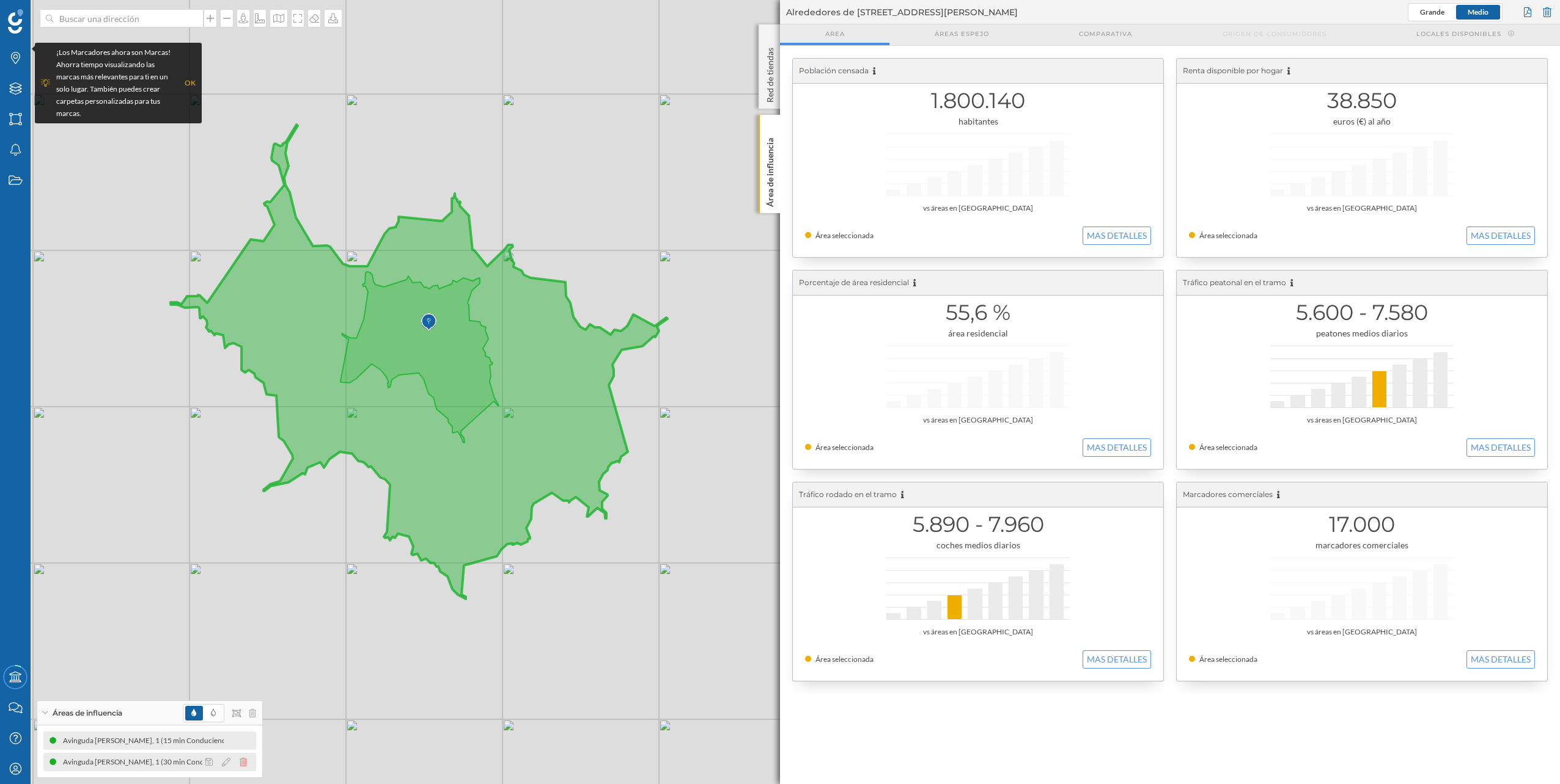
click at [243, 760] on icon at bounding box center [243, 762] width 8 height 9
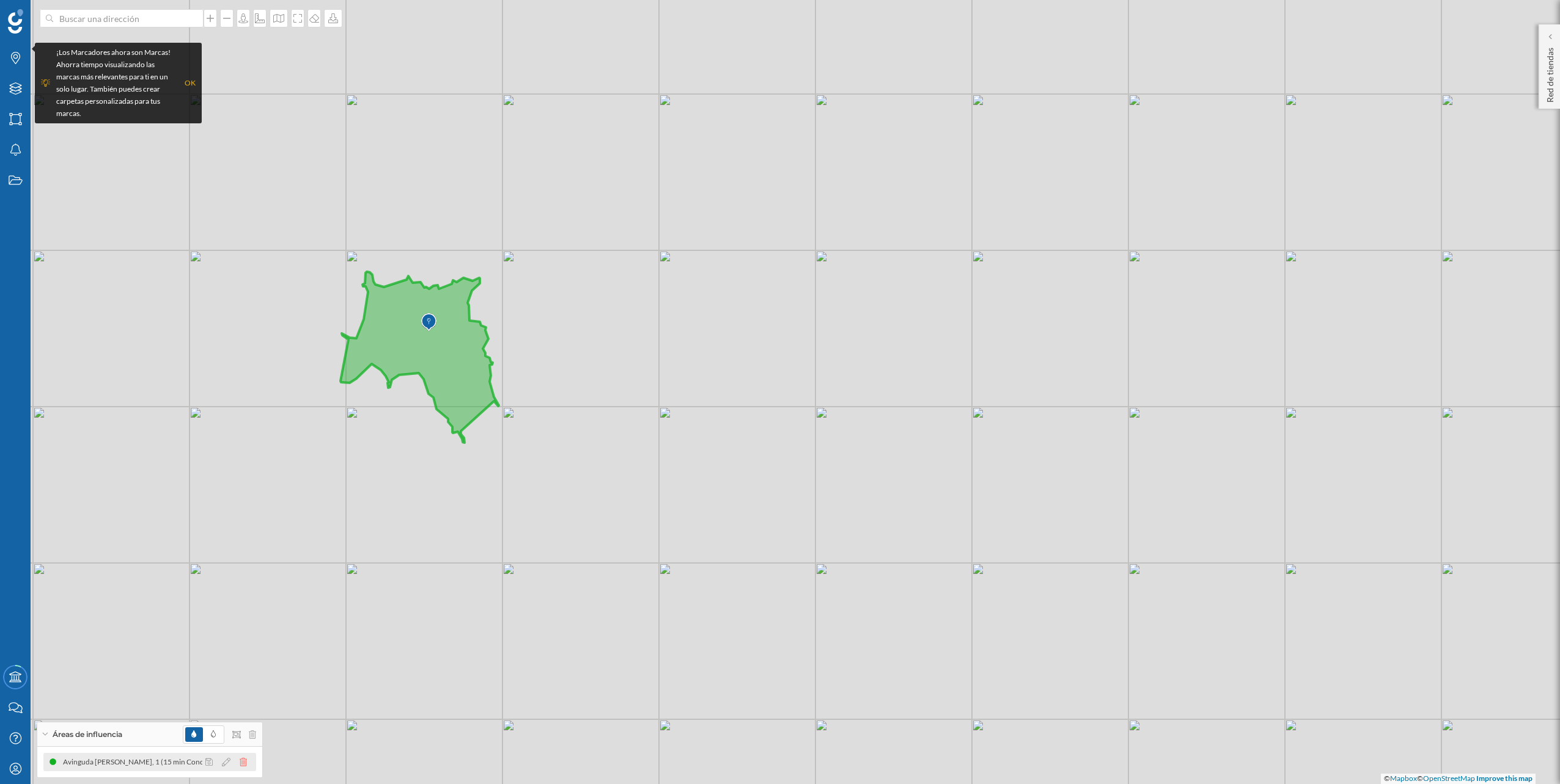
click at [246, 759] on icon at bounding box center [243, 762] width 8 height 9
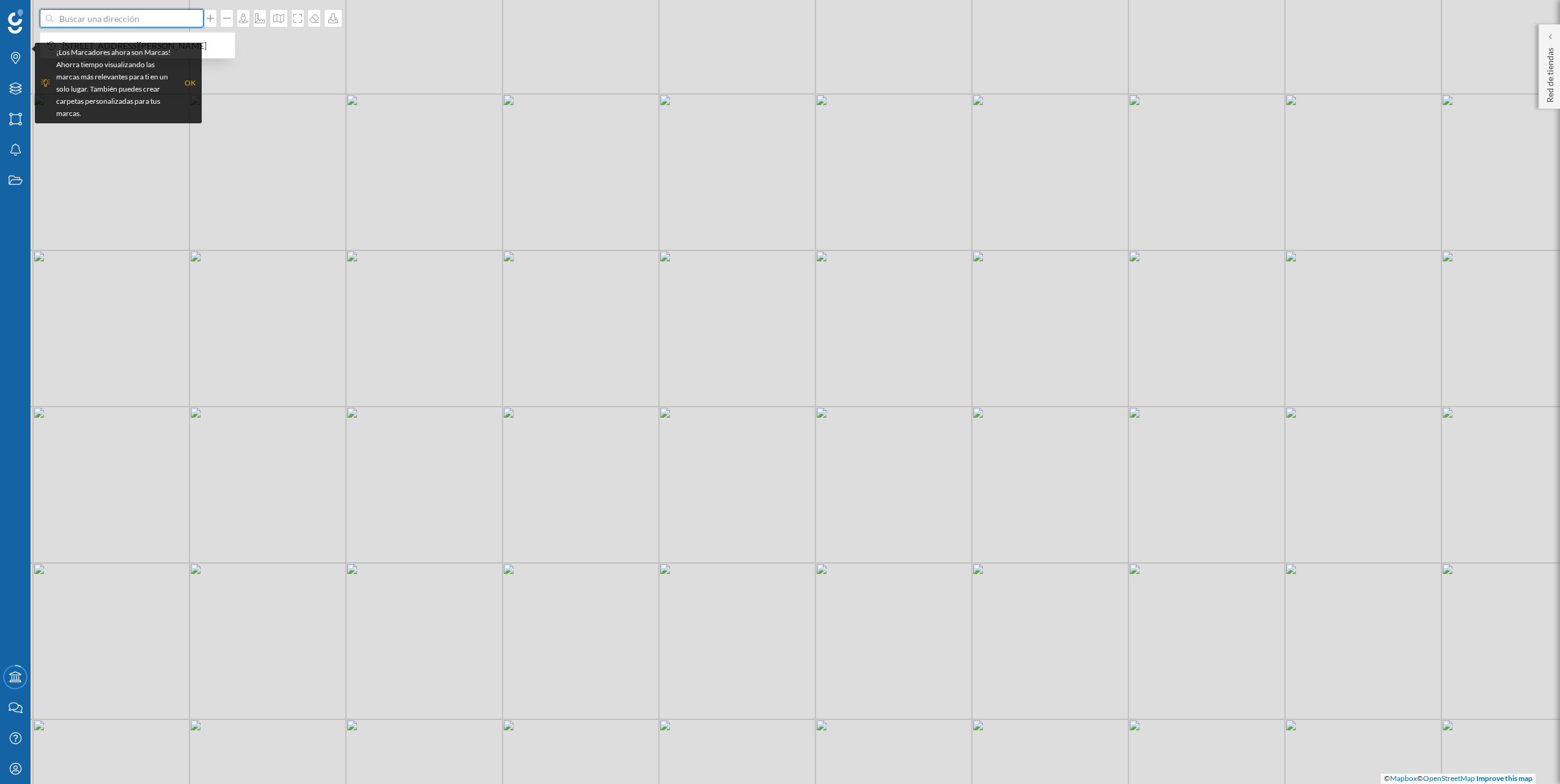
click at [152, 16] on input at bounding box center [121, 18] width 137 height 18
click at [142, 48] on div "¡Los Marcadores ahora son Marcas! Ahorra tiempo visualizando las marcas más rel…" at bounding box center [116, 83] width 122 height 73
click at [145, 23] on input at bounding box center [121, 18] width 137 height 18
click at [145, 39] on span "[STREET_ADDRESS][PERSON_NAME]" at bounding box center [145, 45] width 166 height 13
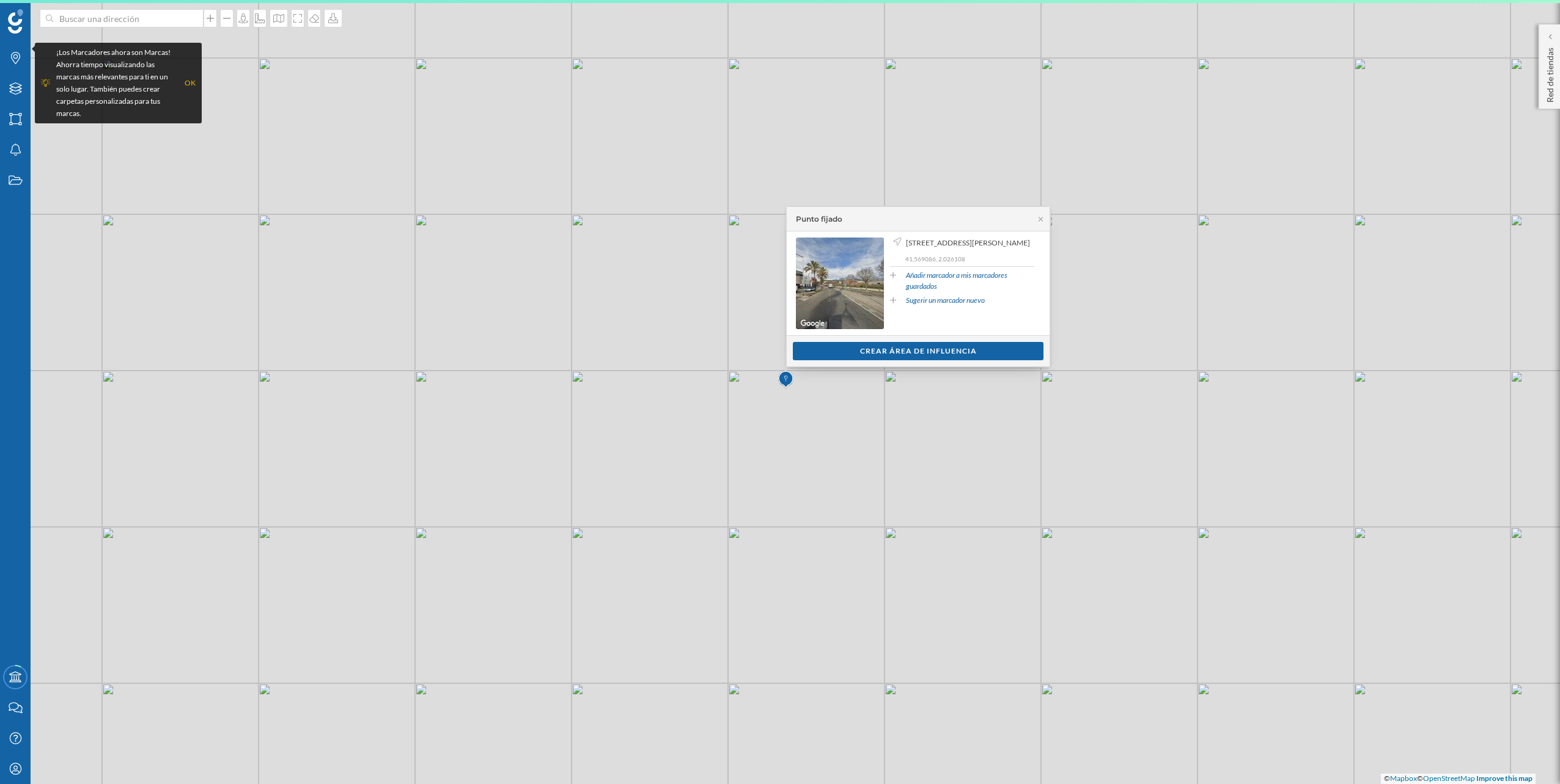
click at [189, 80] on div "OK" at bounding box center [190, 83] width 11 height 13
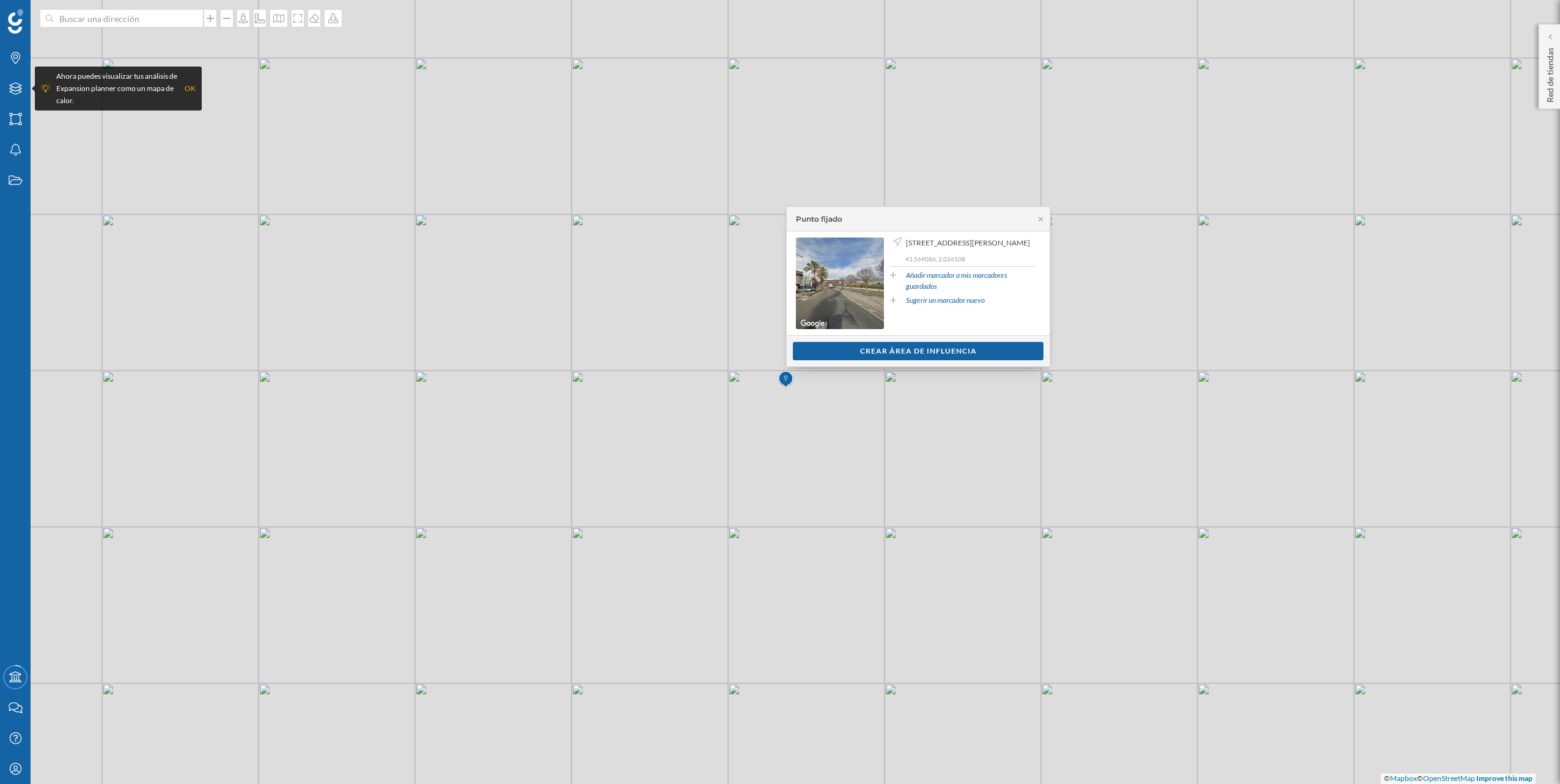
click at [969, 349] on div "Crear área de influencia" at bounding box center [918, 351] width 250 height 18
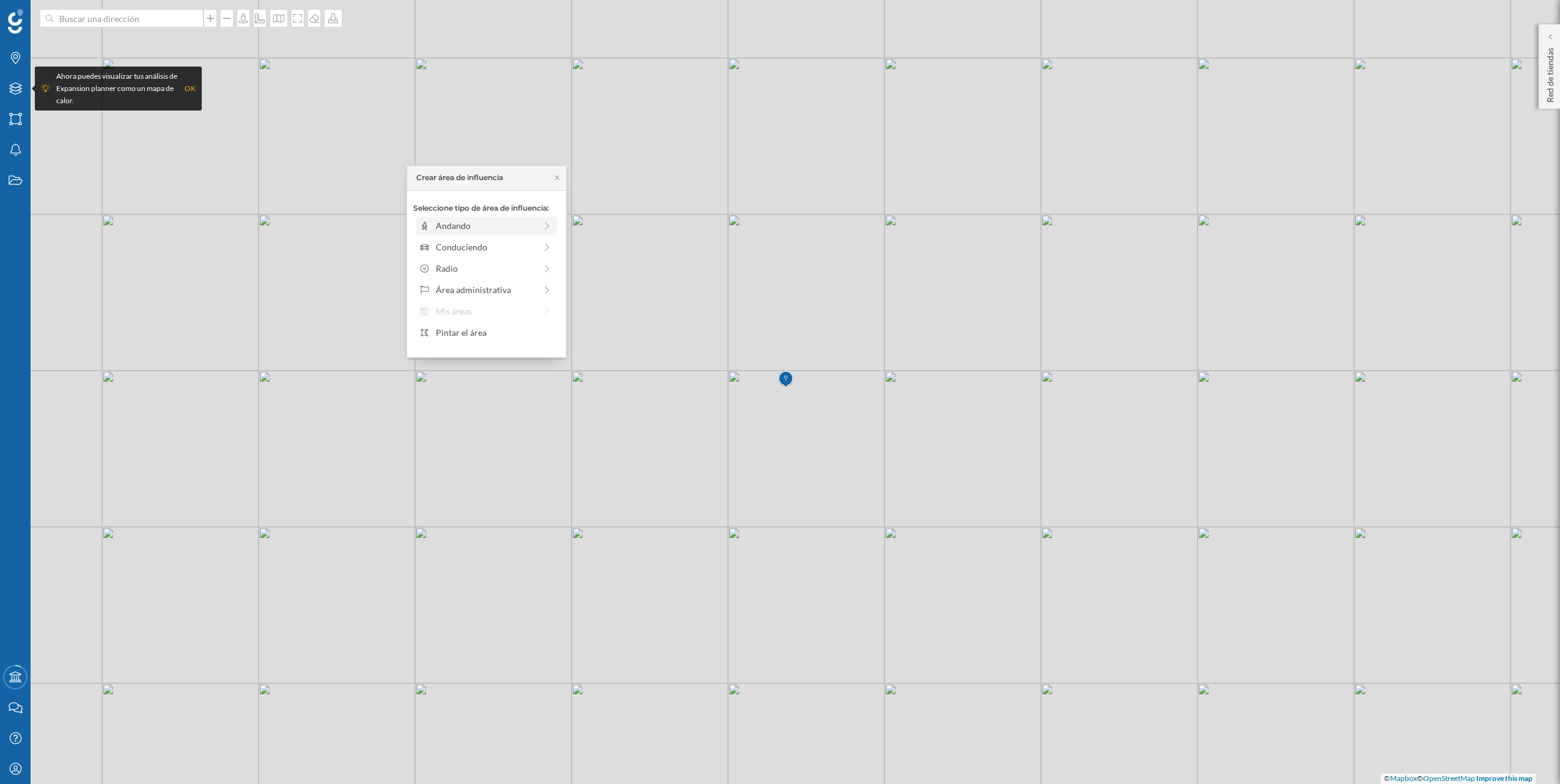
click at [463, 225] on div "Andando" at bounding box center [486, 225] width 100 height 13
click at [544, 240] on div "0 min. 3 min. 4 min. 5 min. 6 min. 7 min. 8 min. 9 min. 10 min. 11 min. 12 min.…" at bounding box center [487, 243] width 136 height 15
drag, startPoint x: 547, startPoint y: 239, endPoint x: 563, endPoint y: 242, distance: 16.3
click at [563, 242] on div "Distancia andando desde el punto: 0 min. 3 min. 4 min. 5 min. 6 min. 7 min. 8 m…" at bounding box center [486, 244] width 159 height 108
click at [537, 318] on div "Crear área de influencia" at bounding box center [486, 313] width 146 height 18
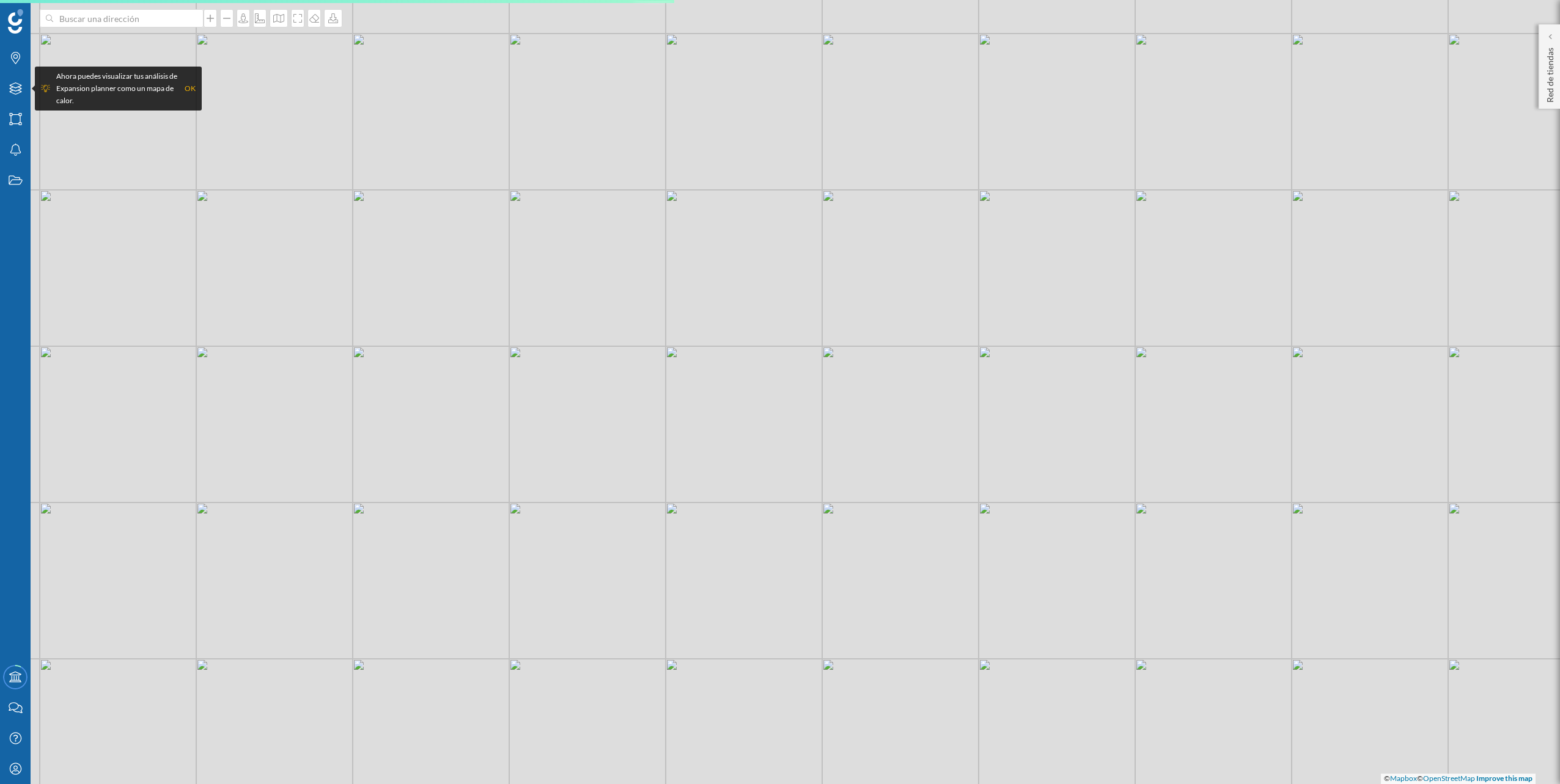
click at [191, 85] on div "OK" at bounding box center [190, 89] width 11 height 13
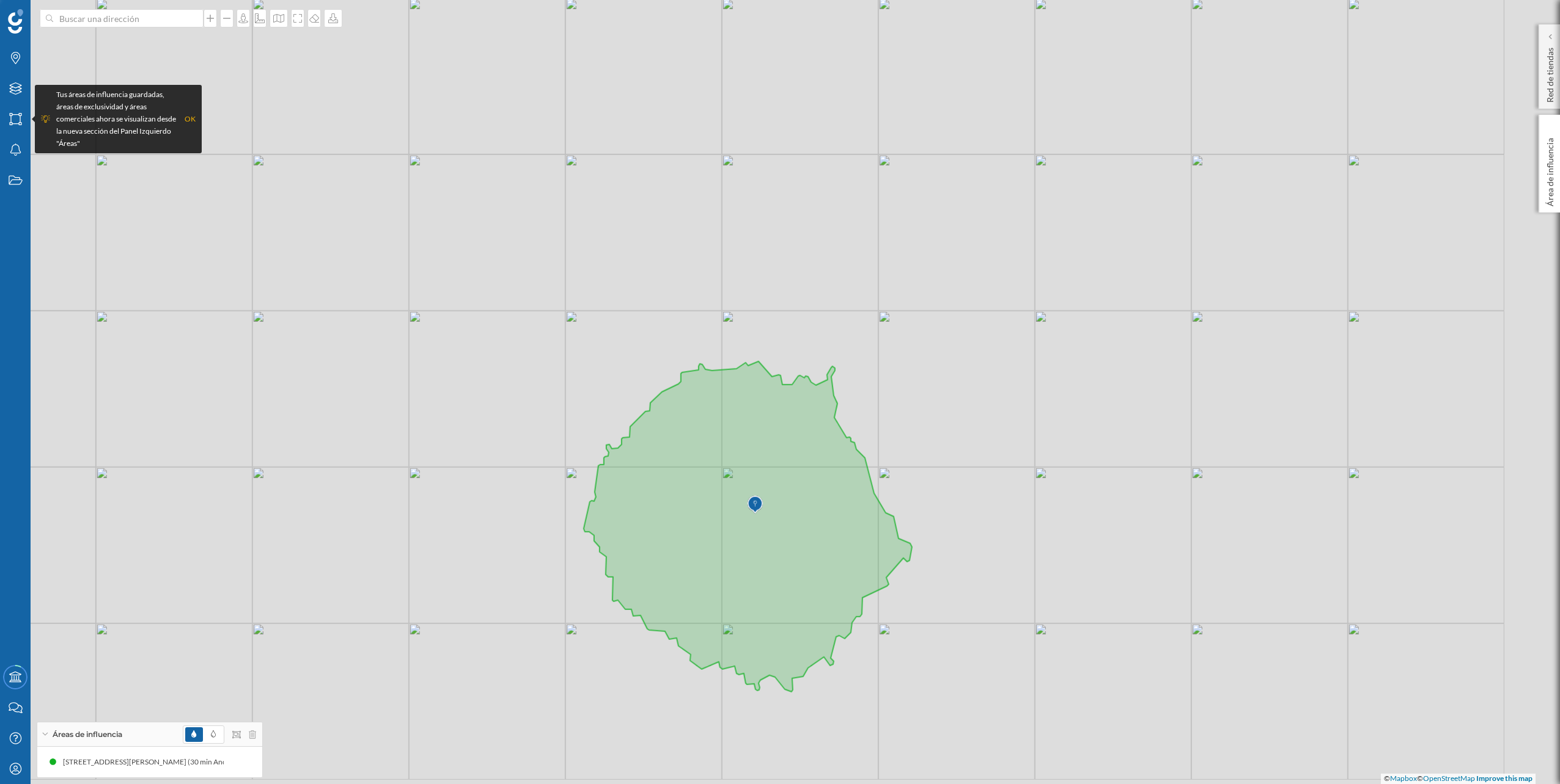
click at [185, 114] on div "OK" at bounding box center [190, 118] width 11 height 13
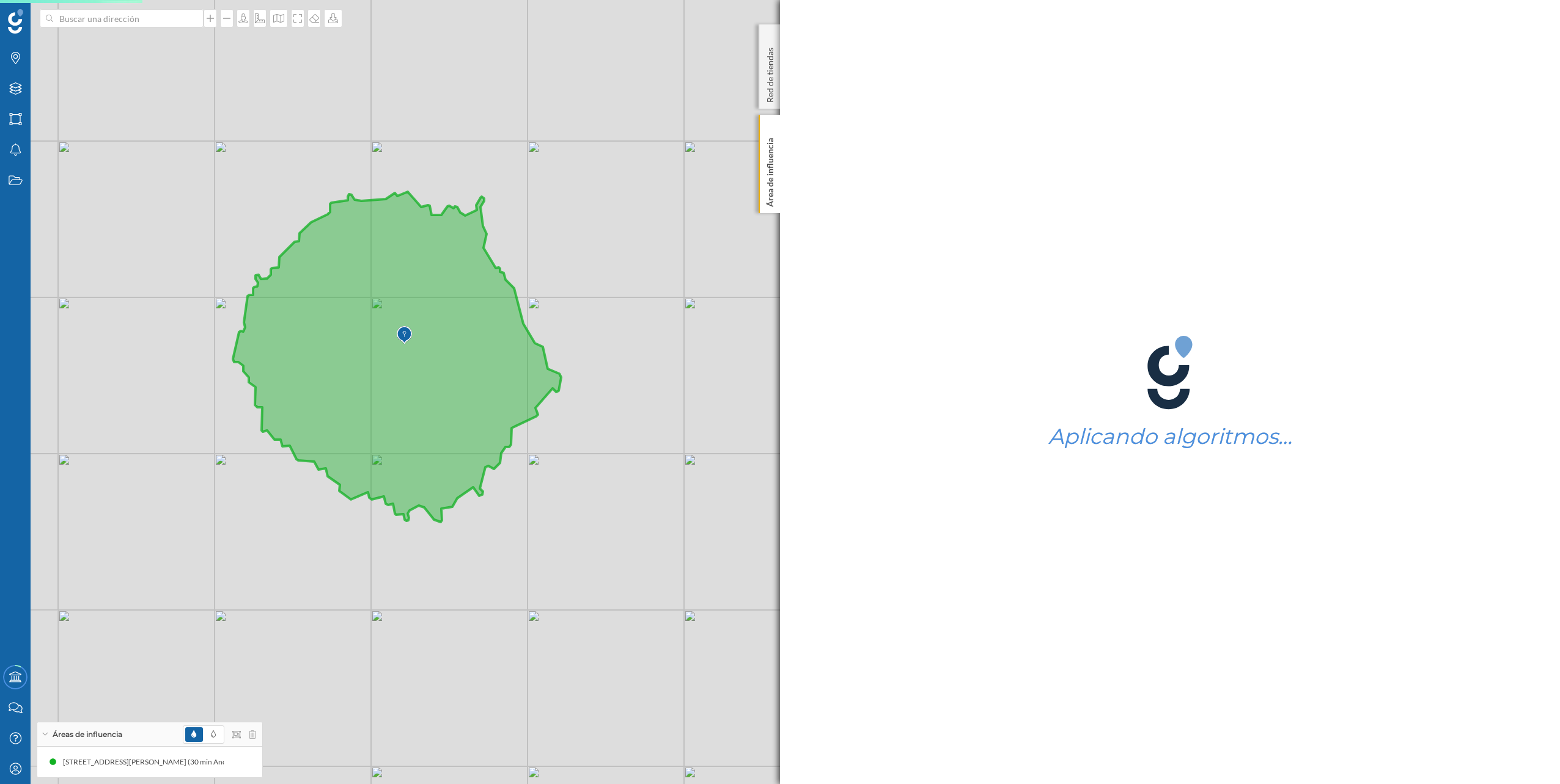
drag, startPoint x: 189, startPoint y: 281, endPoint x: 391, endPoint y: 307, distance: 203.7
click at [391, 307] on icon at bounding box center [396, 357] width 328 height 331
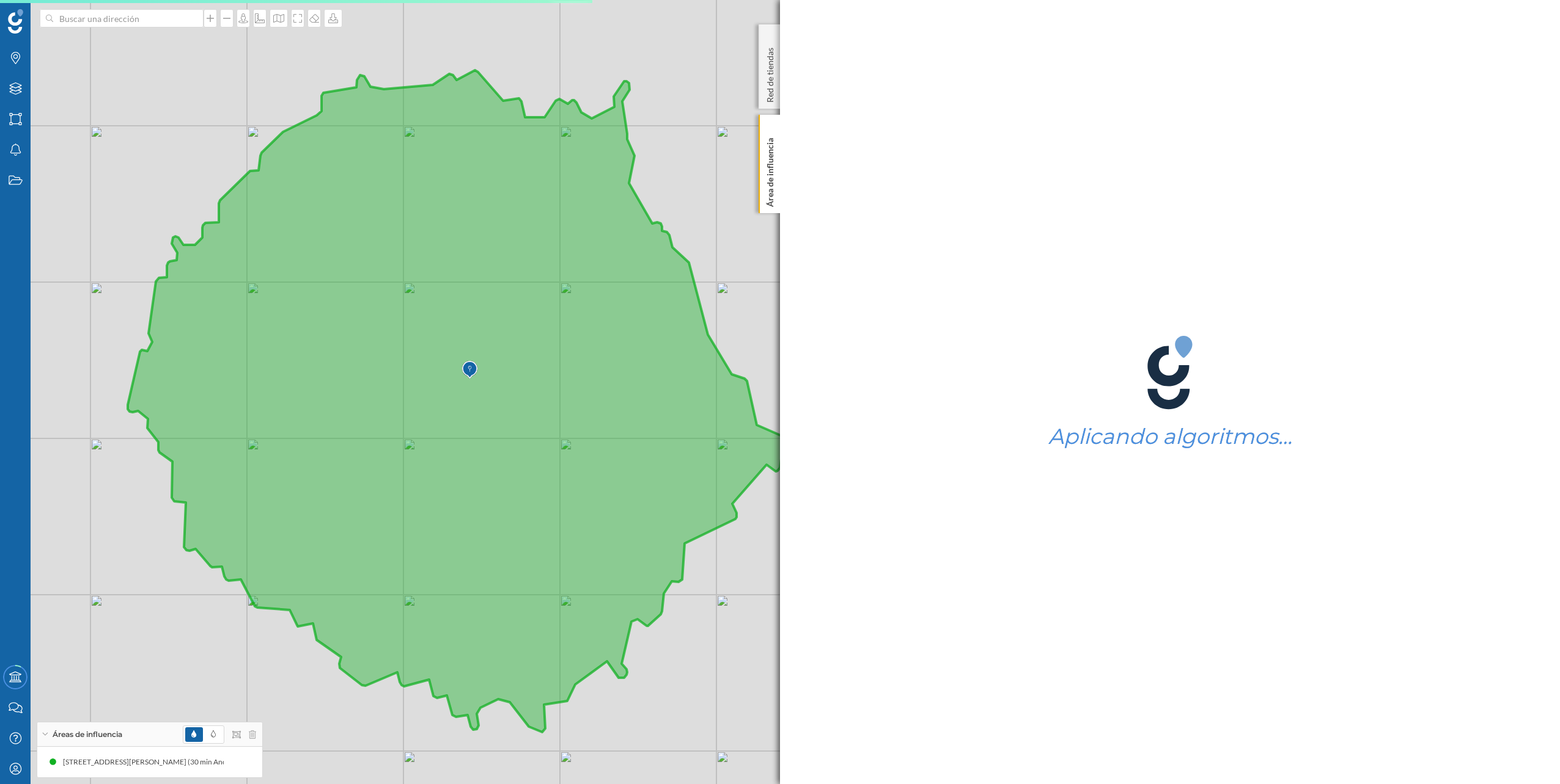
drag, startPoint x: 254, startPoint y: 358, endPoint x: 282, endPoint y: 328, distance: 41.0
click at [299, 361] on icon at bounding box center [455, 401] width 655 height 662
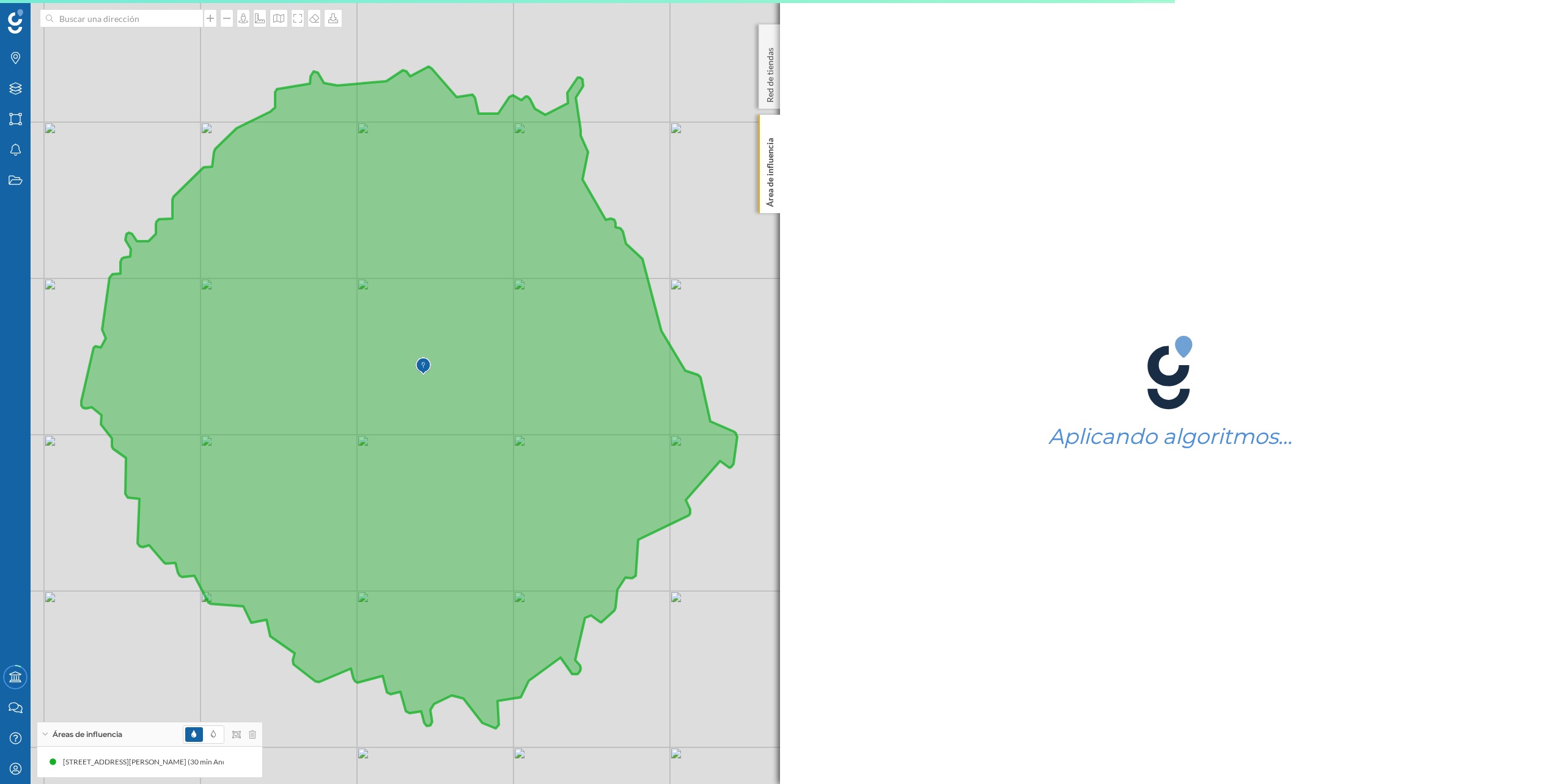
drag, startPoint x: 356, startPoint y: 341, endPoint x: 328, endPoint y: 339, distance: 28.1
click at [328, 339] on icon at bounding box center [408, 397] width 655 height 662
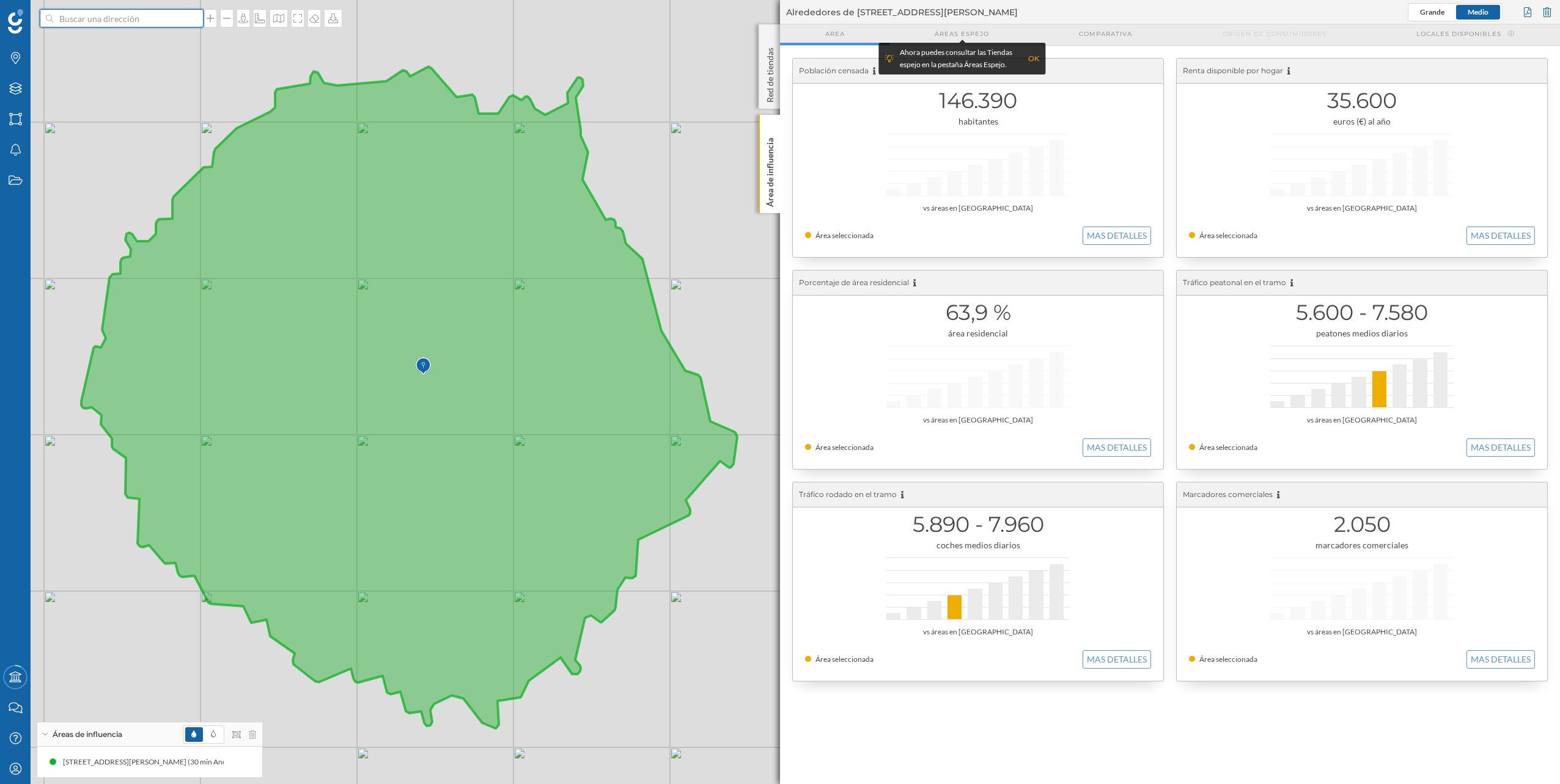
click at [107, 23] on input at bounding box center [121, 18] width 137 height 18
type input "a"
type input "[STREET_ADDRESS]"
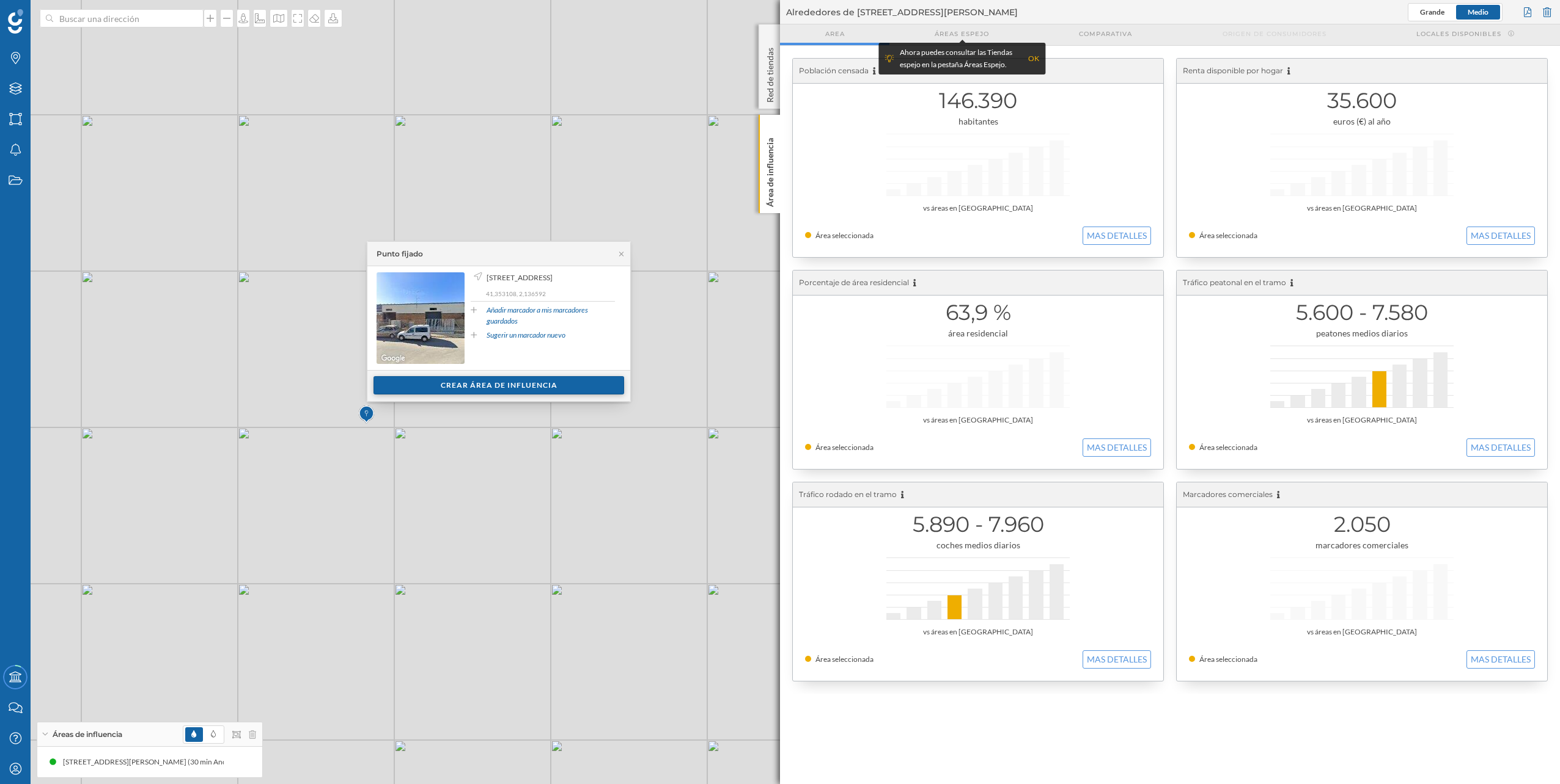
click at [474, 388] on div "Crear área de influencia" at bounding box center [499, 385] width 250 height 18
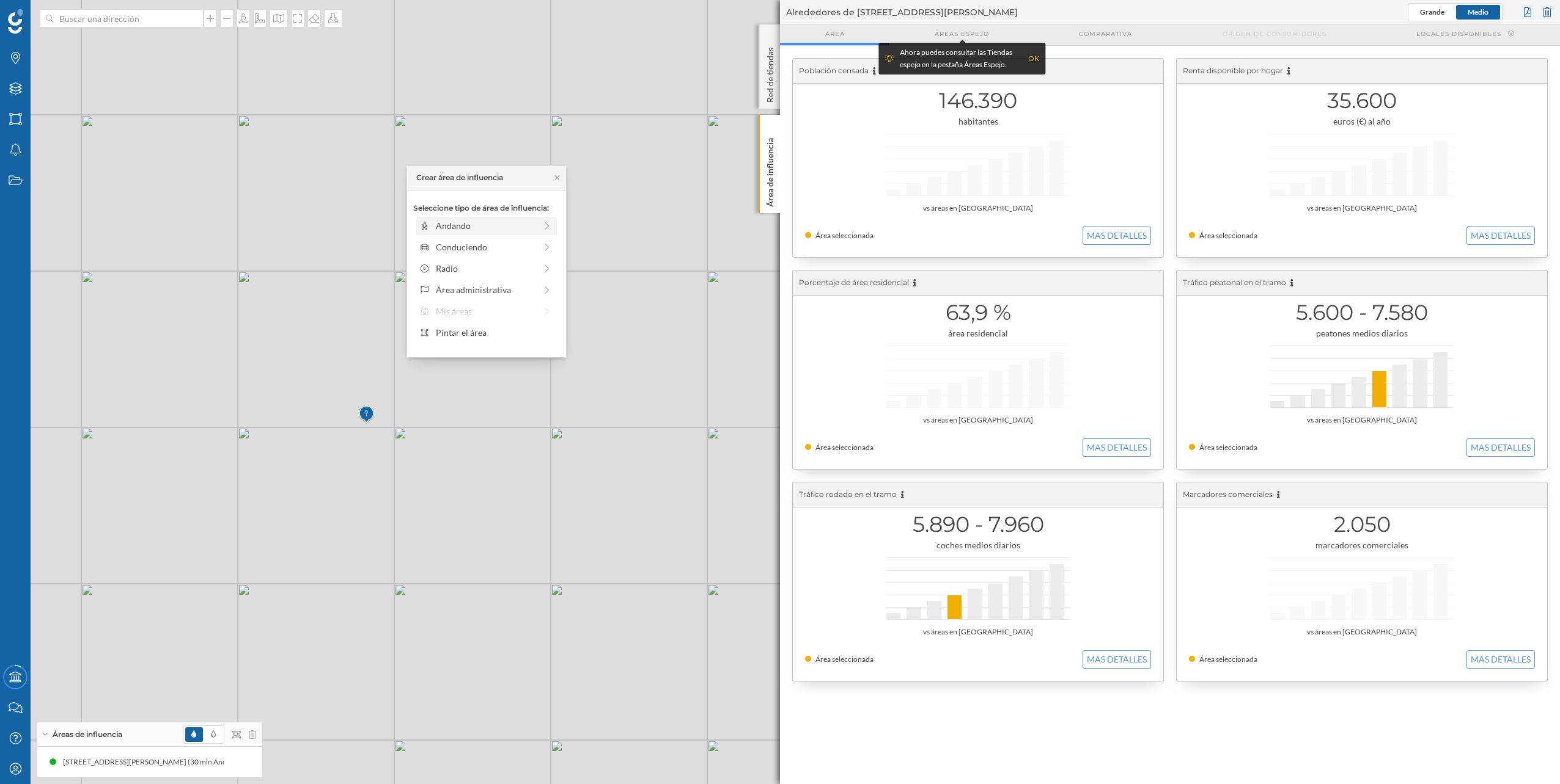
click at [524, 225] on div "Andando" at bounding box center [486, 225] width 100 height 13
click at [552, 243] on div "0 min. 3 min. 4 min. 5 min. 6 min. 7 min. 8 min. 9 min. 10 min. 11 min. 12 min.…" at bounding box center [487, 242] width 136 height 3
click at [517, 314] on div "Crear área de influencia" at bounding box center [486, 313] width 146 height 18
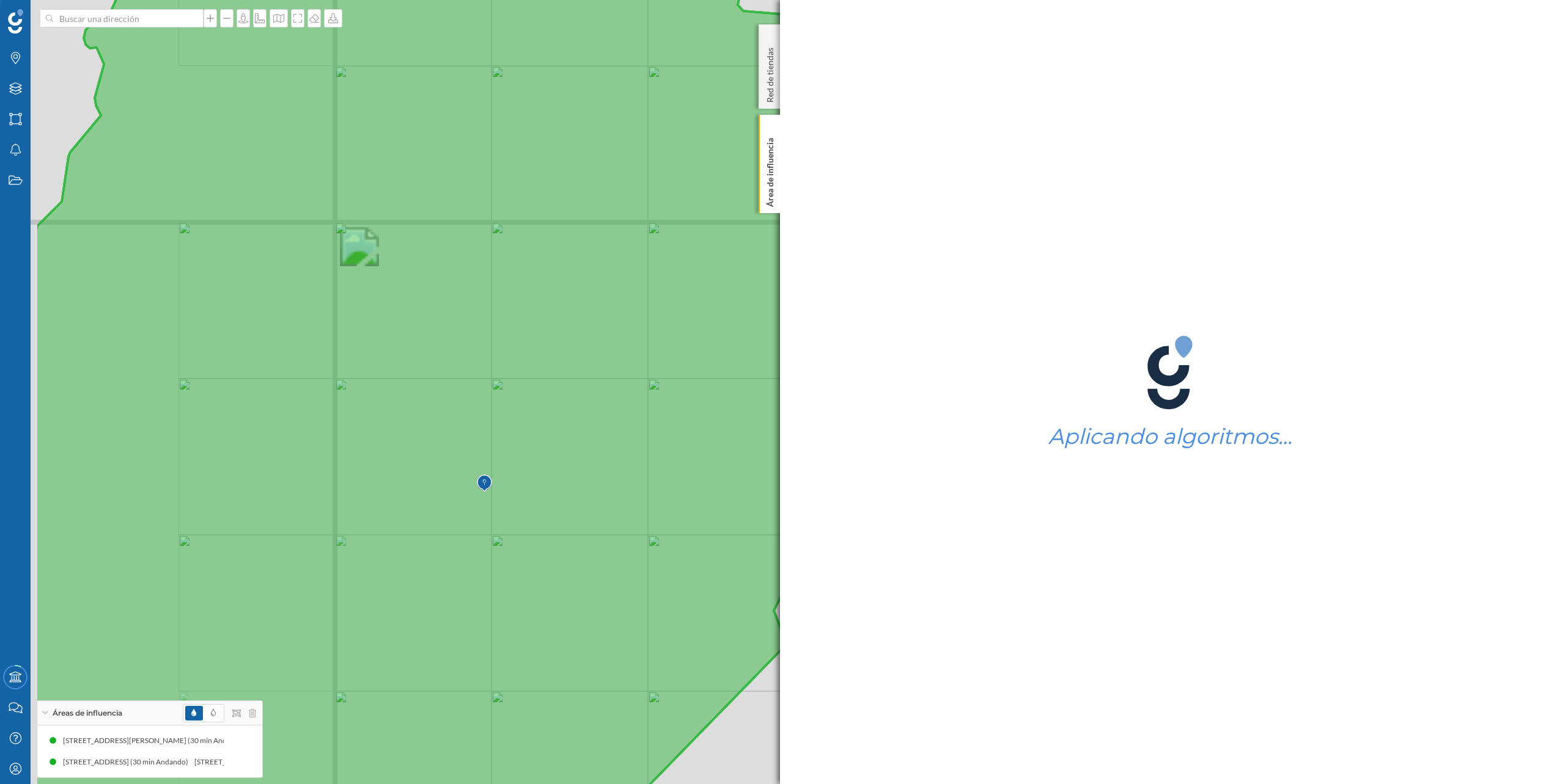
drag, startPoint x: 137, startPoint y: 304, endPoint x: 333, endPoint y: 302, distance: 196.0
click at [333, 302] on icon at bounding box center [566, 392] width 1062 height 947
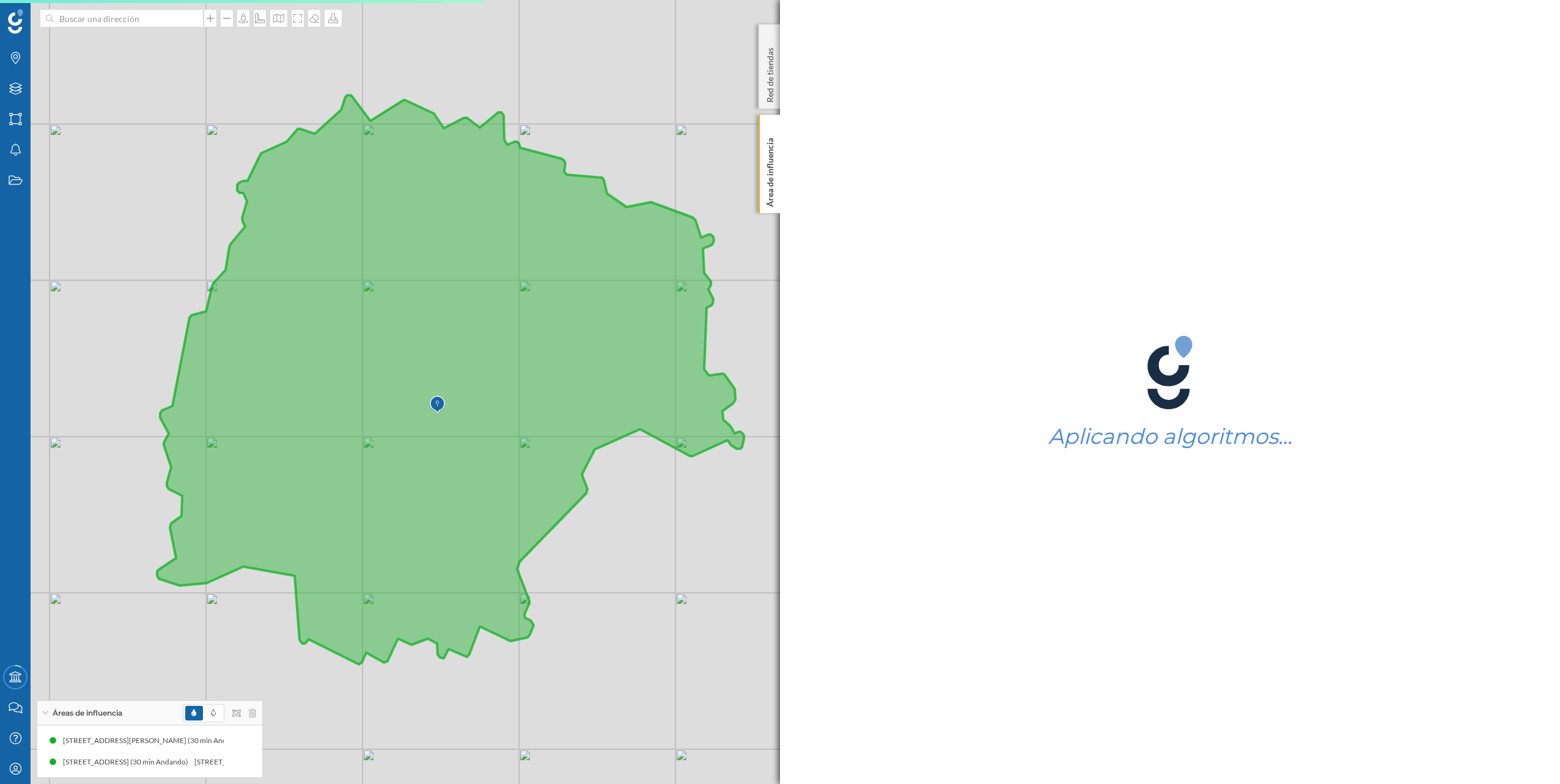
drag, startPoint x: 292, startPoint y: 320, endPoint x: 283, endPoint y: 356, distance: 37.1
click at [283, 356] on icon at bounding box center [450, 380] width 587 height 569
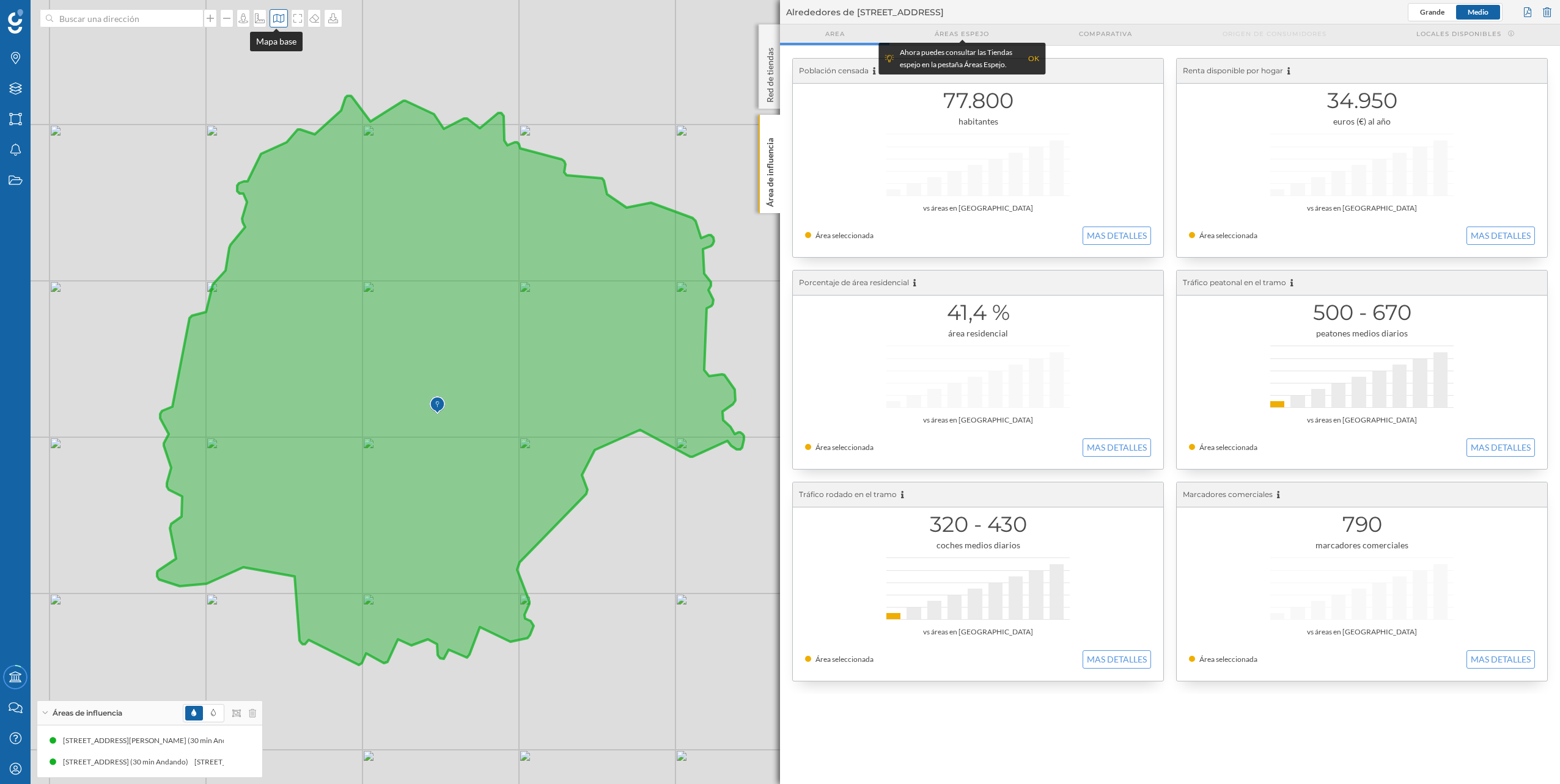
click at [273, 16] on icon at bounding box center [278, 18] width 11 height 9
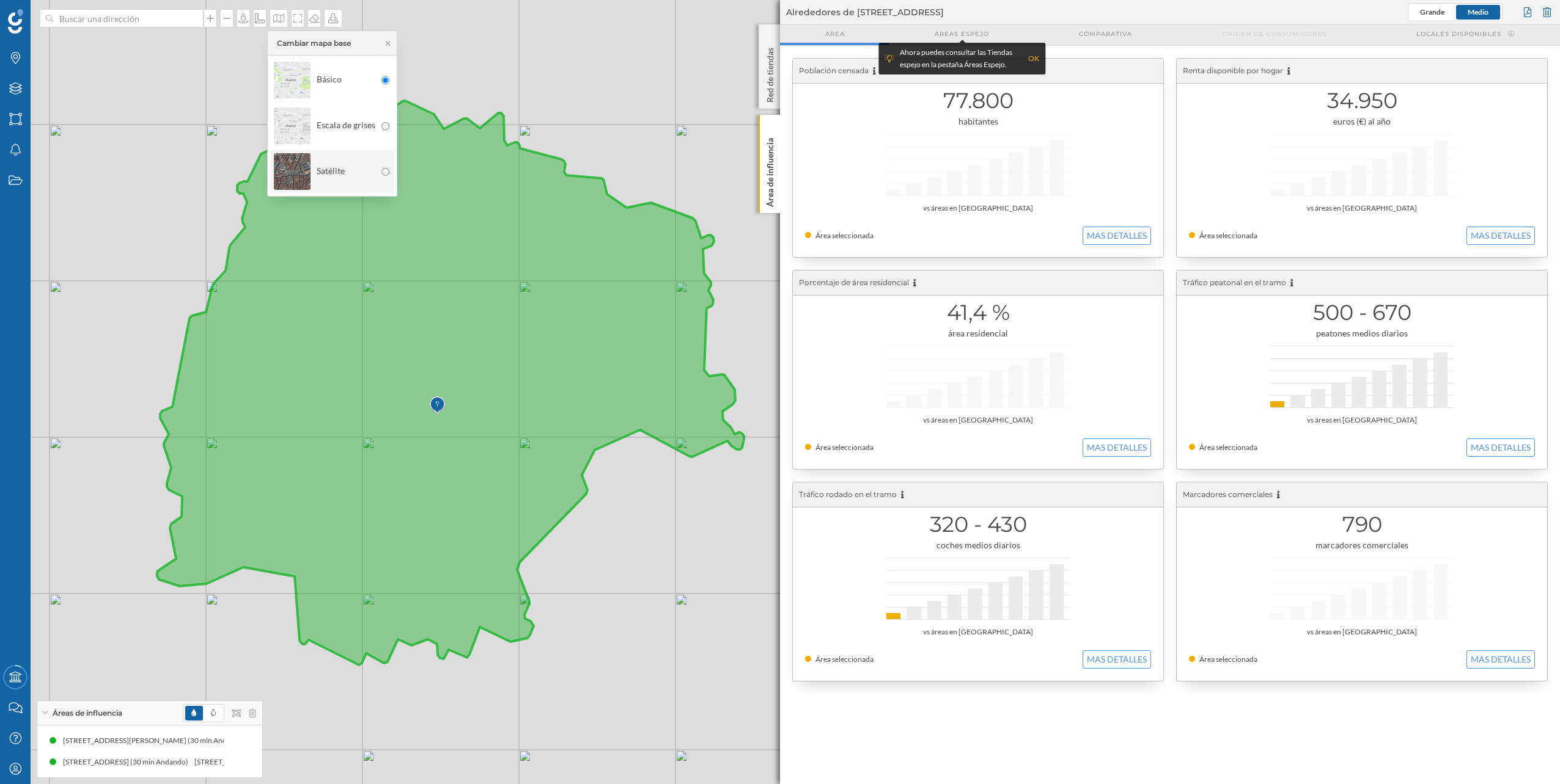
click at [347, 165] on div "Satélite" at bounding box center [324, 171] width 101 height 42
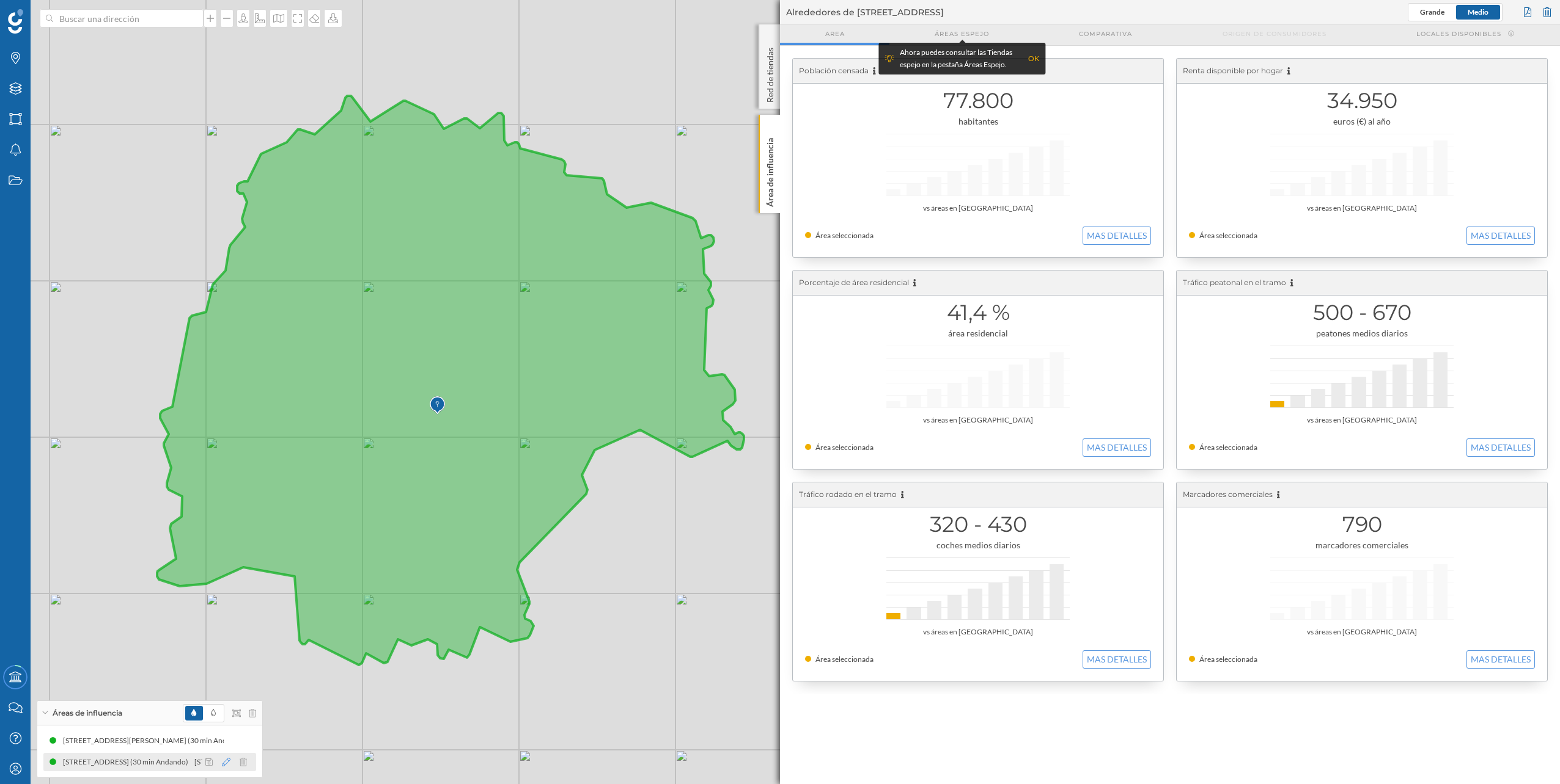
click at [225, 761] on icon at bounding box center [226, 762] width 9 height 9
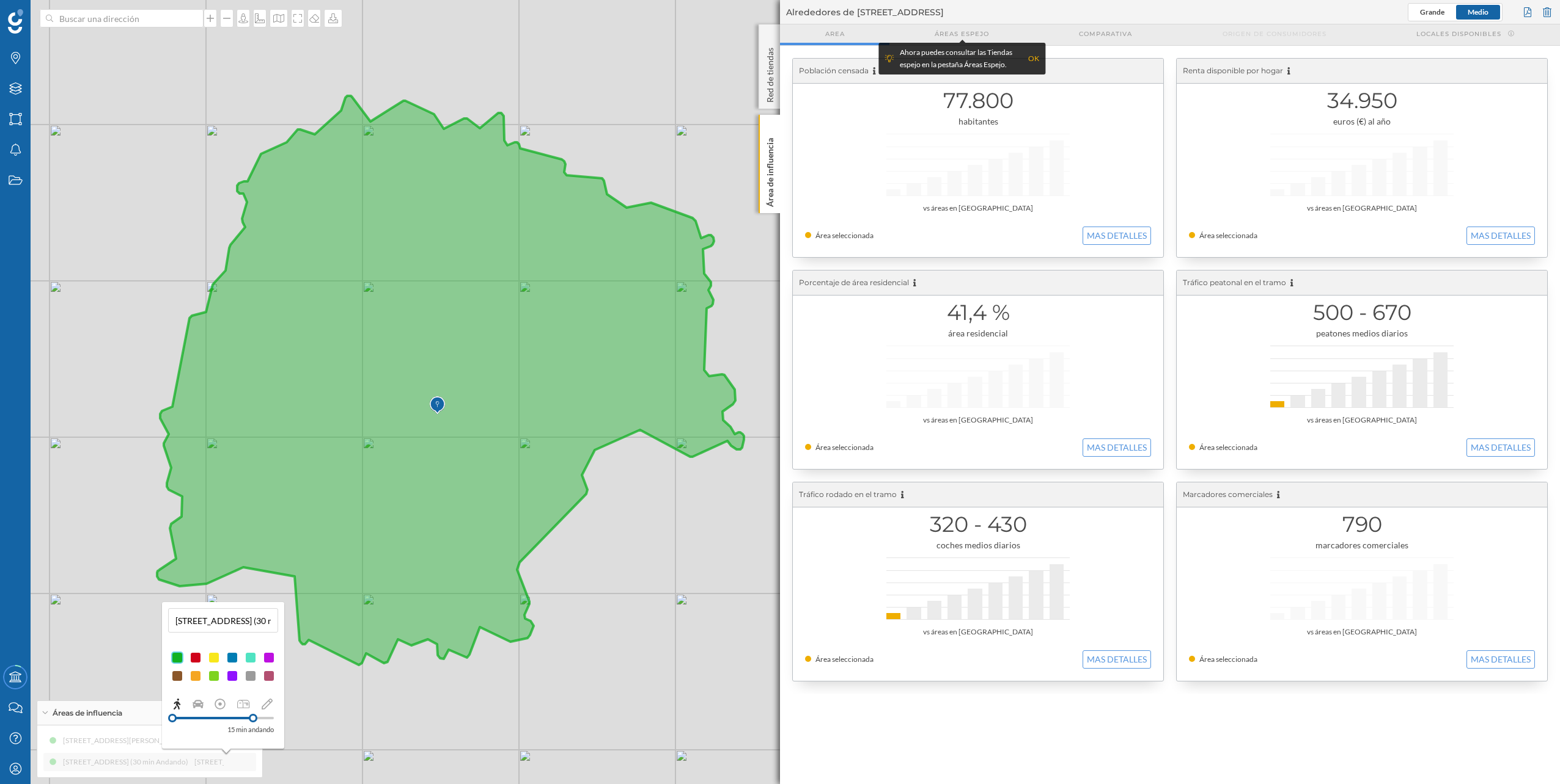
drag, startPoint x: 274, startPoint y: 717, endPoint x: 253, endPoint y: 718, distance: 21.0
click at [253, 718] on div at bounding box center [252, 718] width 9 height 9
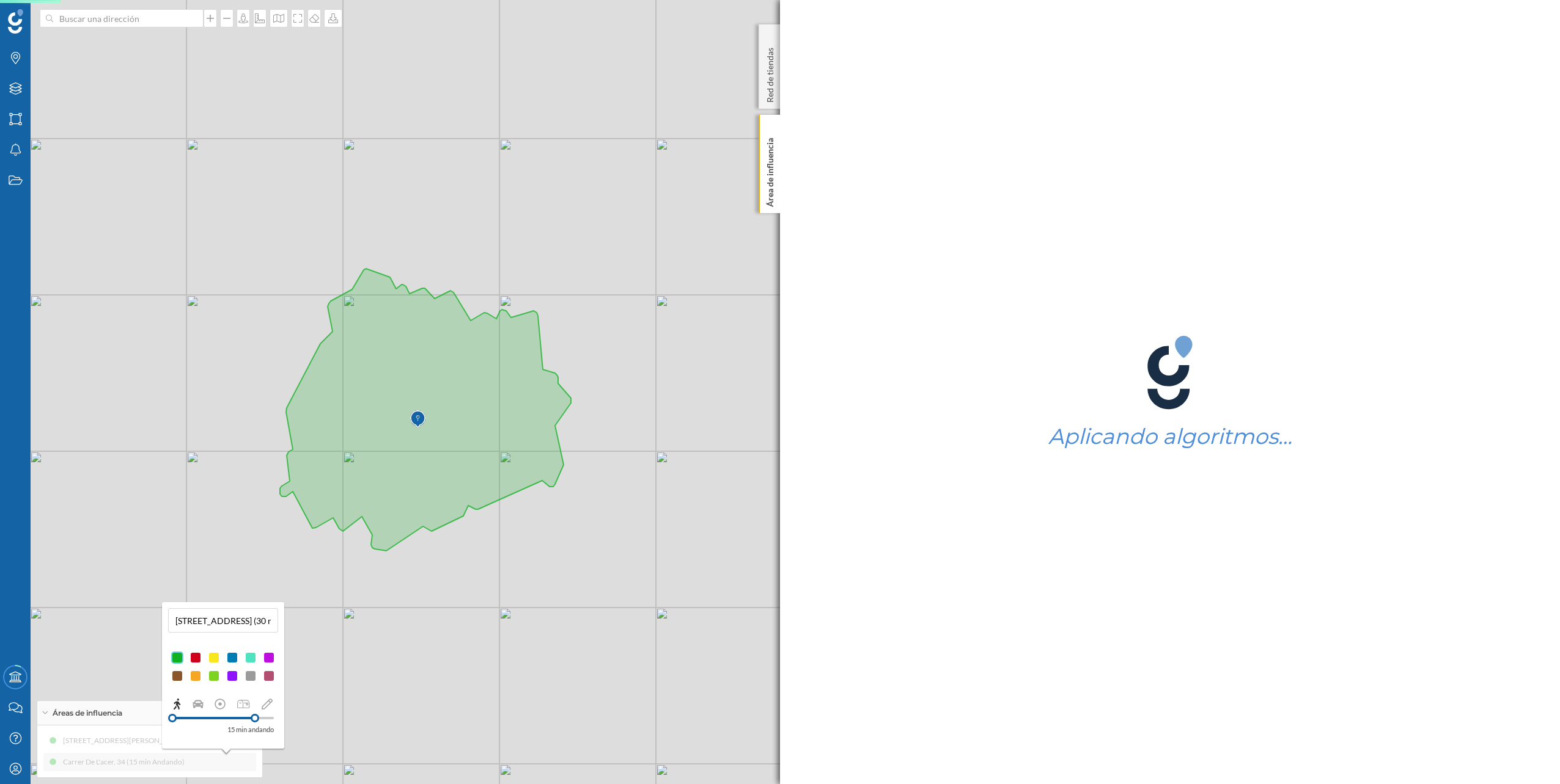
drag, startPoint x: 242, startPoint y: 528, endPoint x: 473, endPoint y: 608, distance: 244.5
click at [473, 608] on div "© Mapbox © OpenStreetMap Improve this map" at bounding box center [780, 392] width 1560 height 784
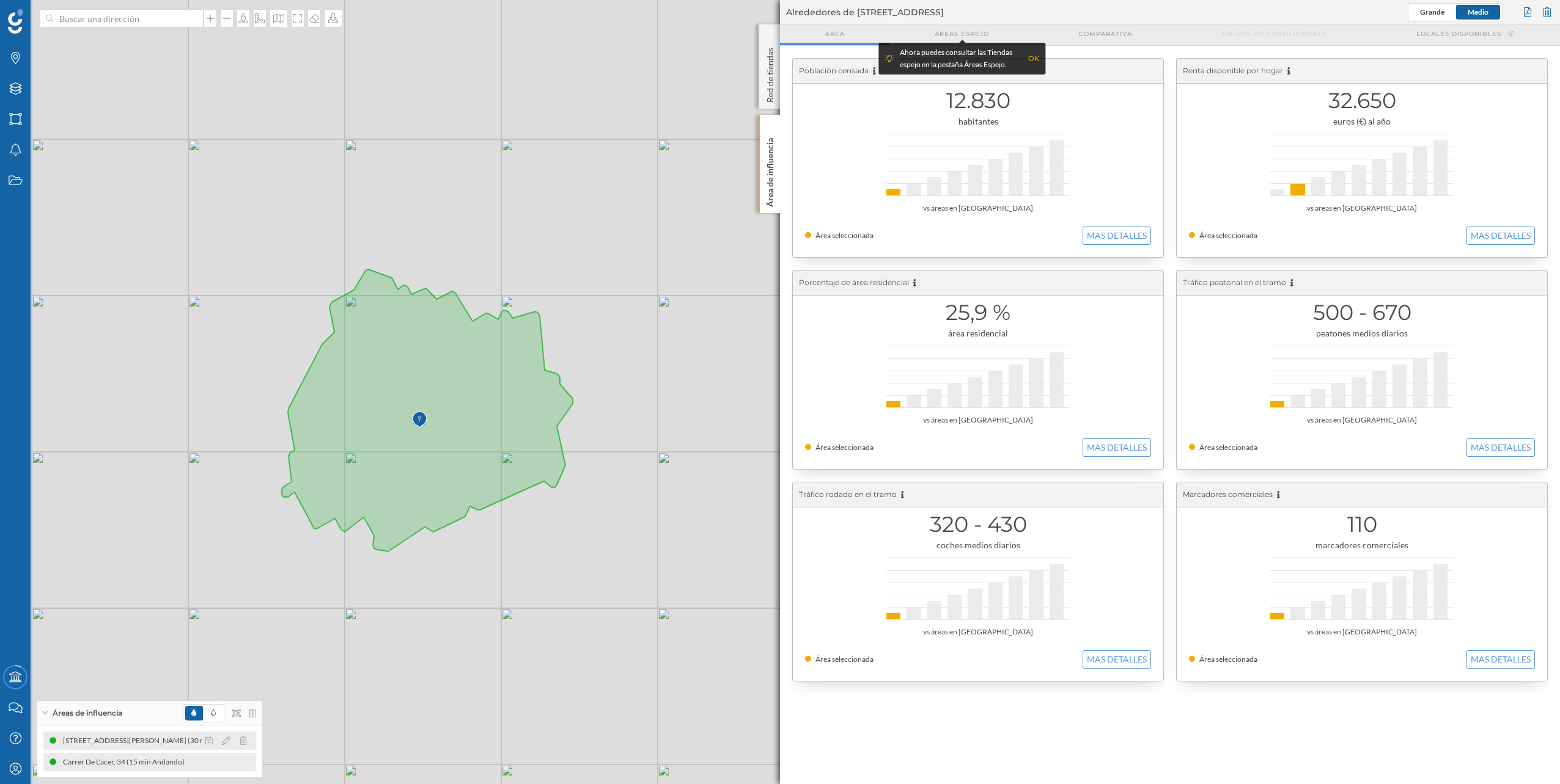
click at [231, 738] on div at bounding box center [229, 741] width 55 height 14
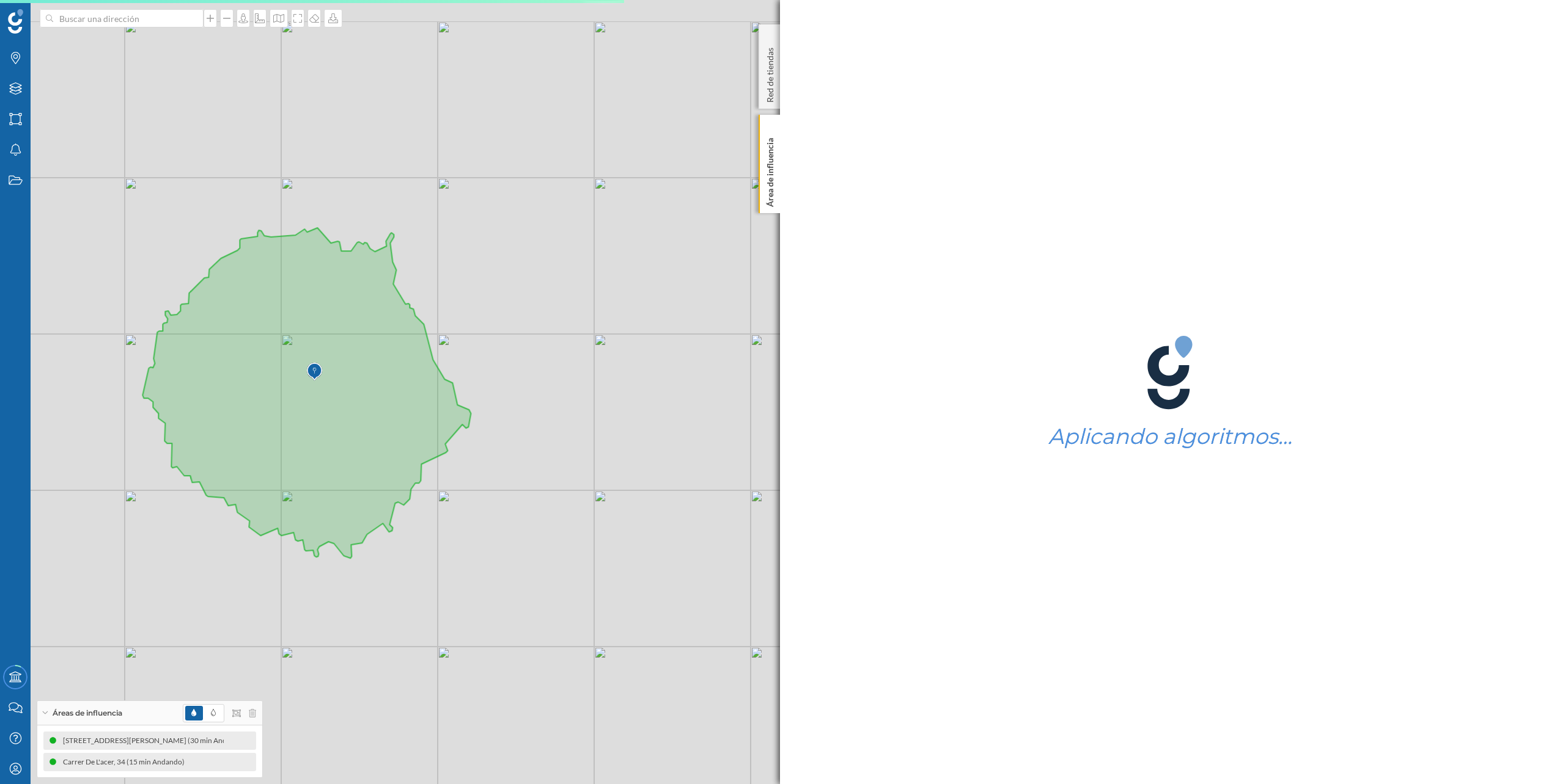
drag, startPoint x: 241, startPoint y: 516, endPoint x: 371, endPoint y: 594, distance: 151.6
click at [371, 594] on div "© Mapbox © OpenStreetMap Improve this map" at bounding box center [780, 392] width 1560 height 784
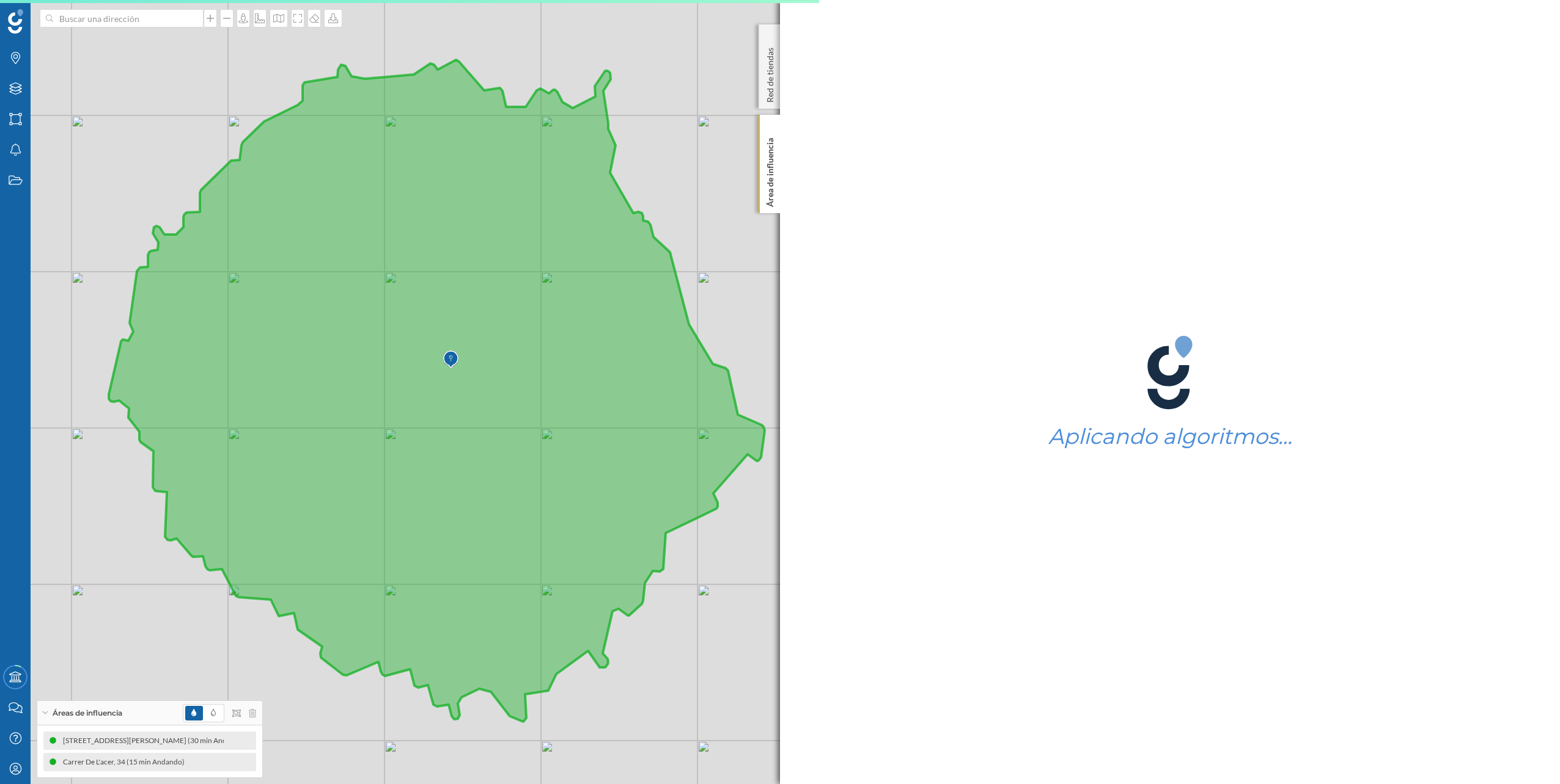
drag, startPoint x: 264, startPoint y: 512, endPoint x: 303, endPoint y: 535, distance: 45.3
click at [303, 535] on icon at bounding box center [436, 391] width 655 height 662
click at [231, 738] on div at bounding box center [229, 741] width 55 height 14
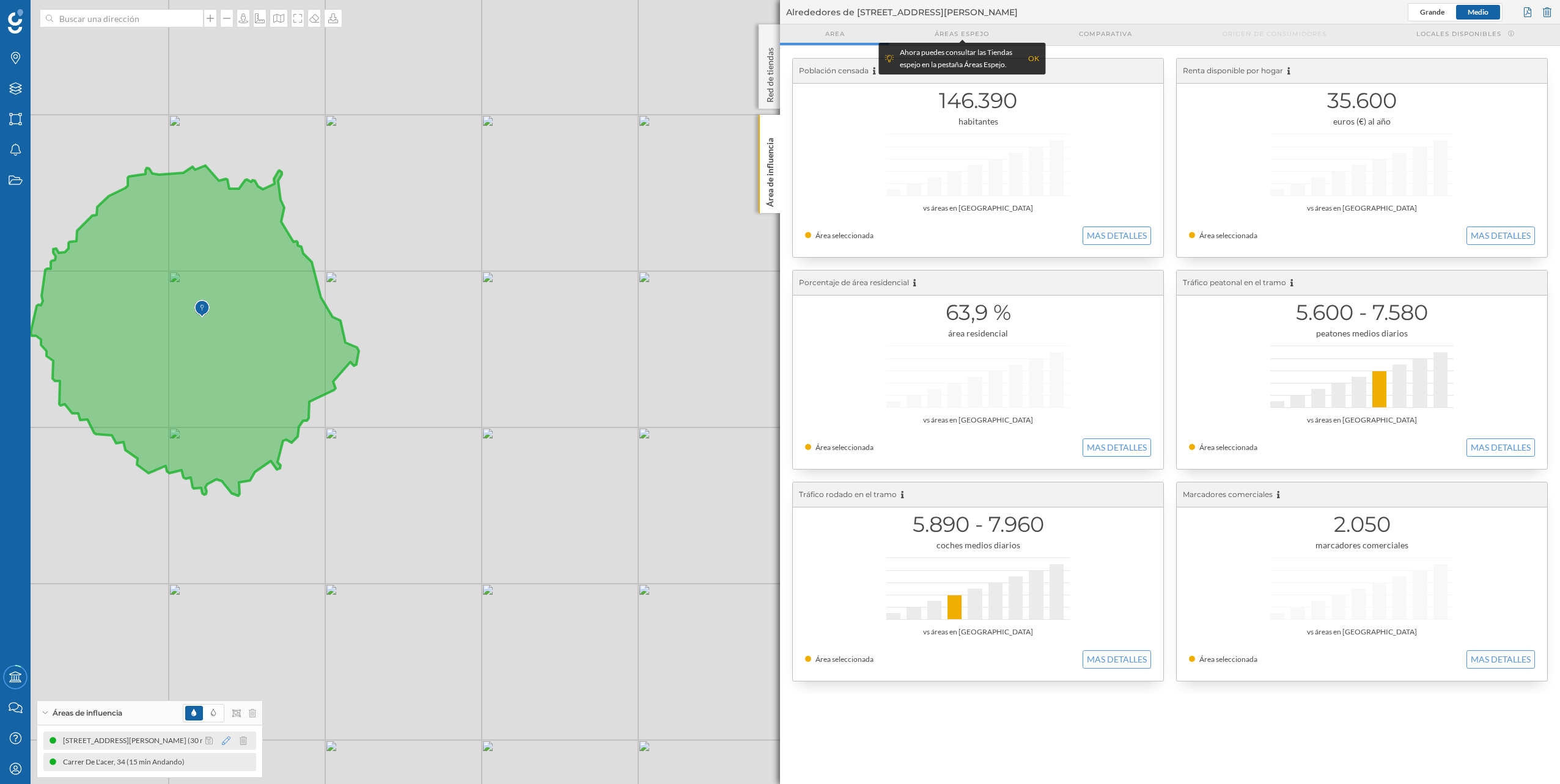
click at [229, 738] on icon at bounding box center [226, 741] width 9 height 9
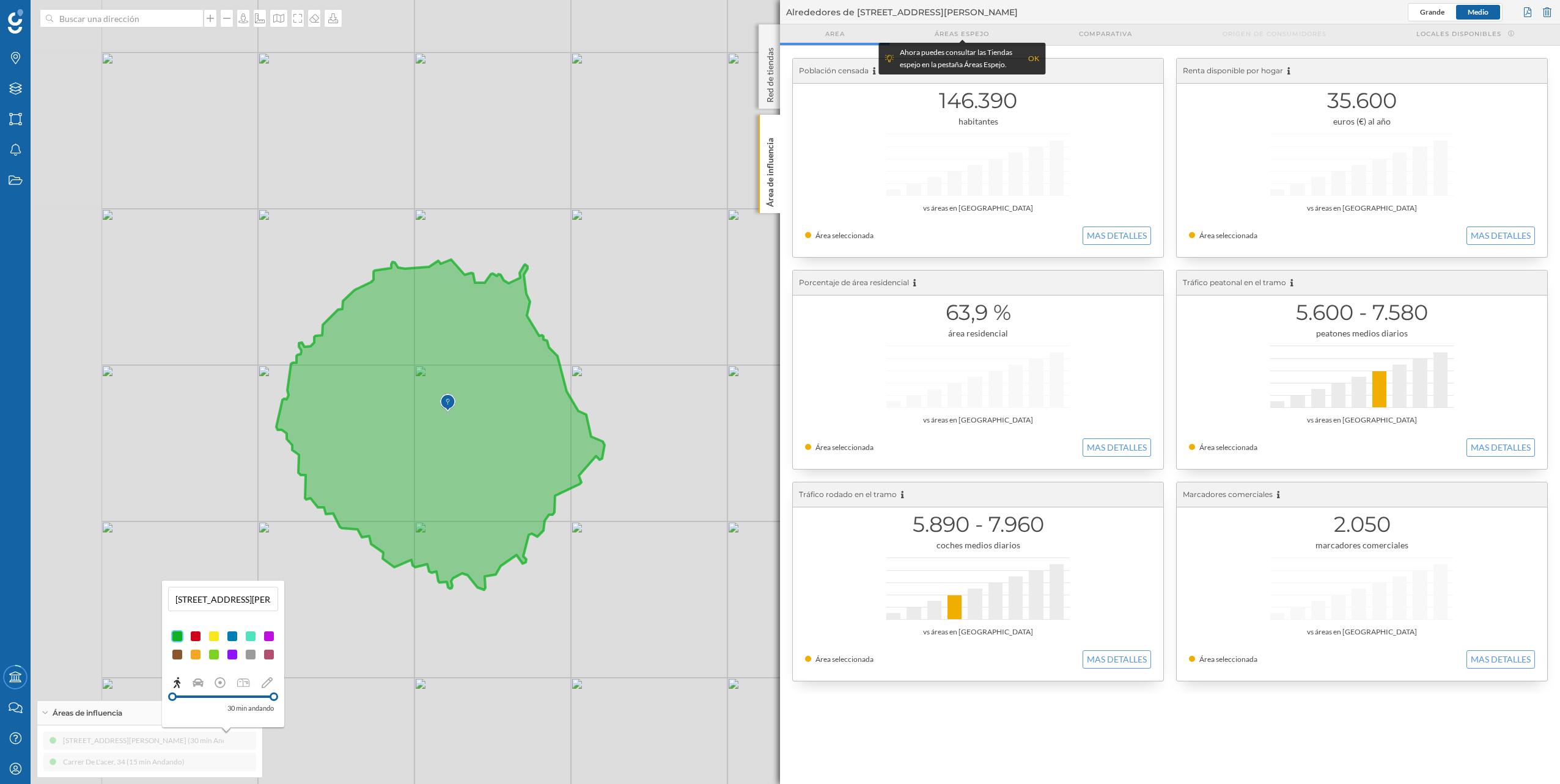
drag, startPoint x: 320, startPoint y: 544, endPoint x: 565, endPoint y: 638, distance: 262.4
click at [565, 638] on div "© Mapbox © OpenStreetMap Improve this map" at bounding box center [780, 392] width 1560 height 784
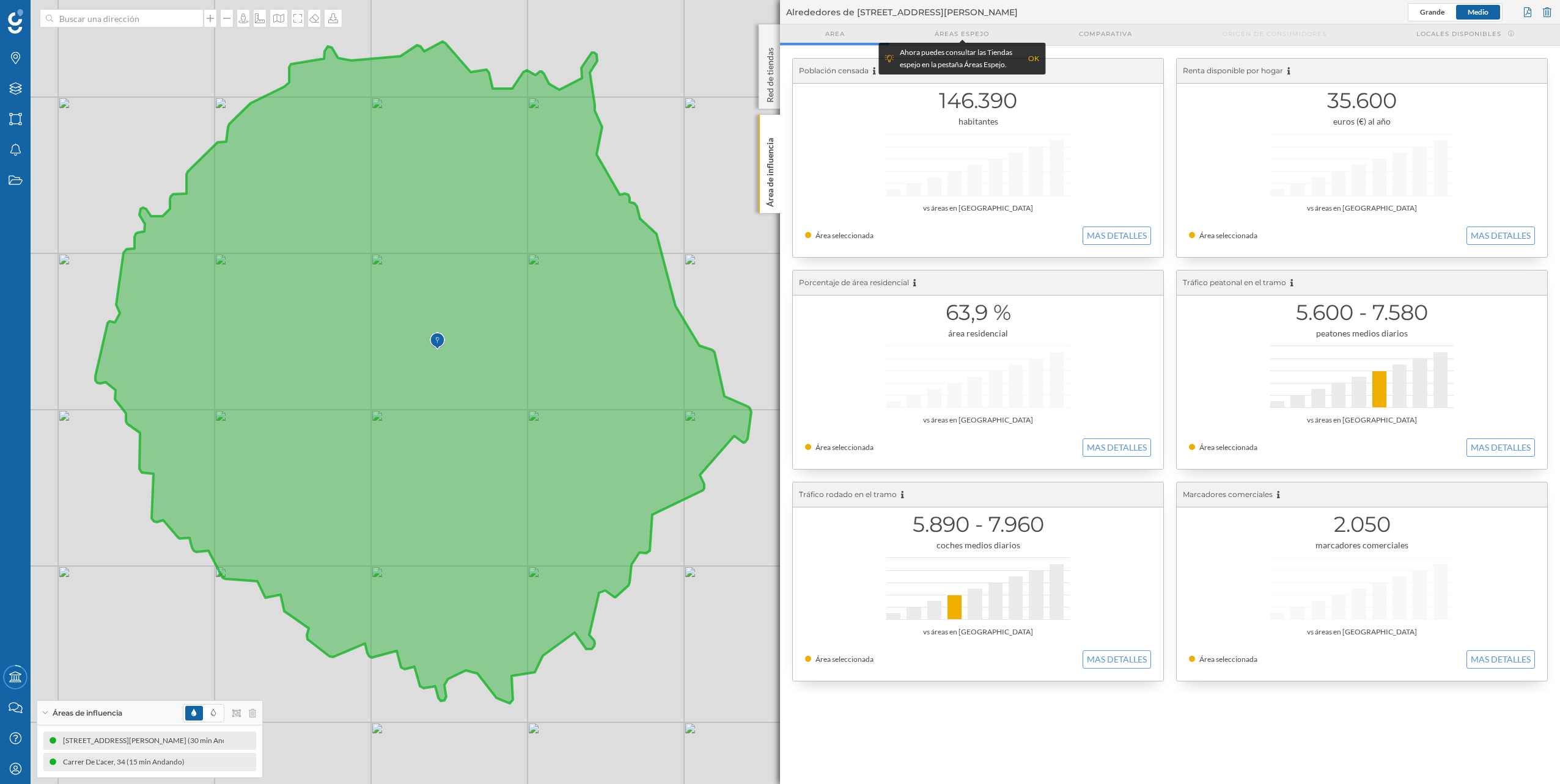
drag, startPoint x: 410, startPoint y: 485, endPoint x: 363, endPoint y: 489, distance: 47.2
click at [363, 489] on icon at bounding box center [422, 372] width 655 height 662
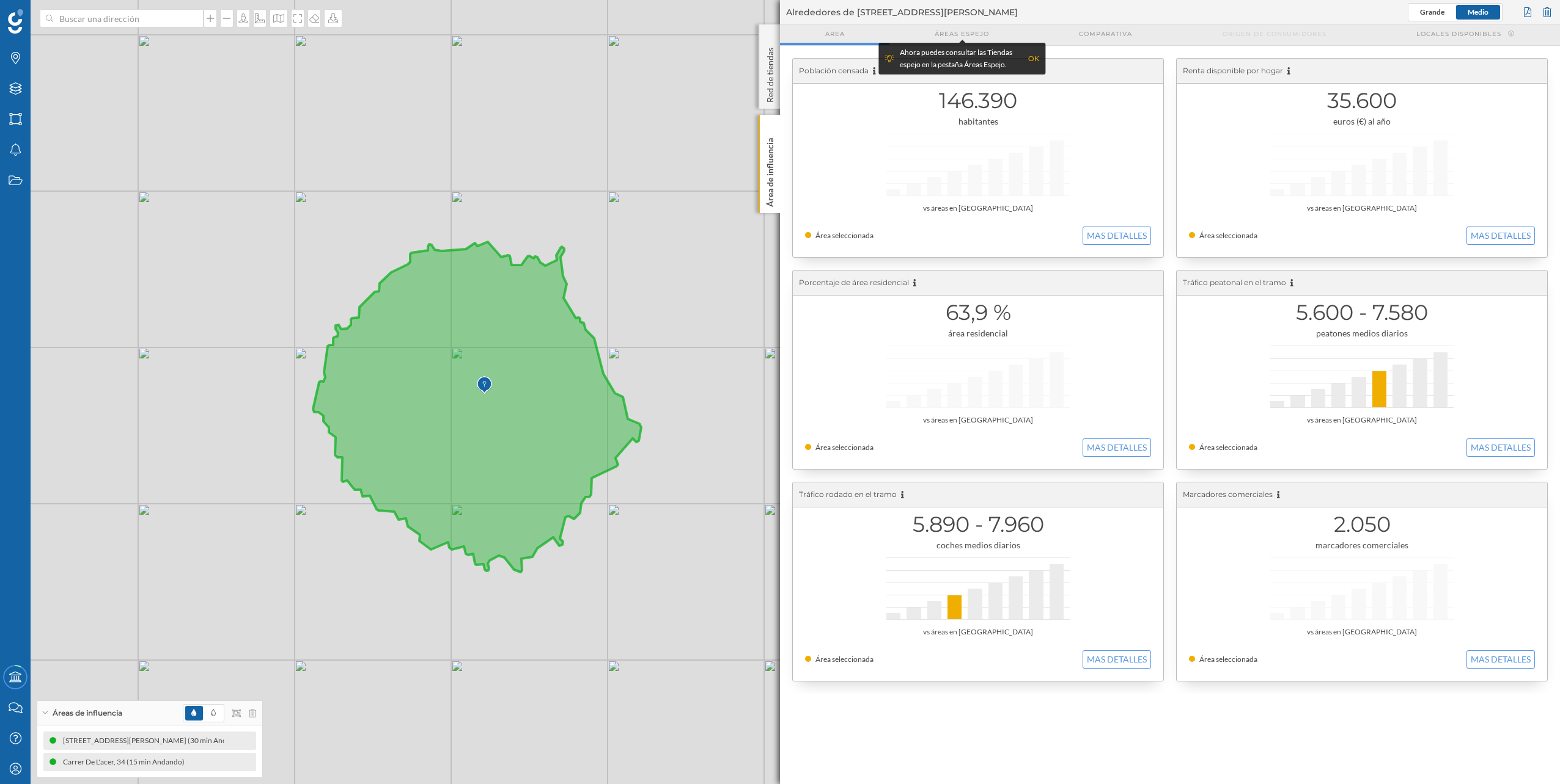
drag, startPoint x: 222, startPoint y: 428, endPoint x: 313, endPoint y: 428, distance: 91.0
click at [313, 428] on div "© Mapbox © OpenStreetMap Improve this map" at bounding box center [780, 392] width 1560 height 784
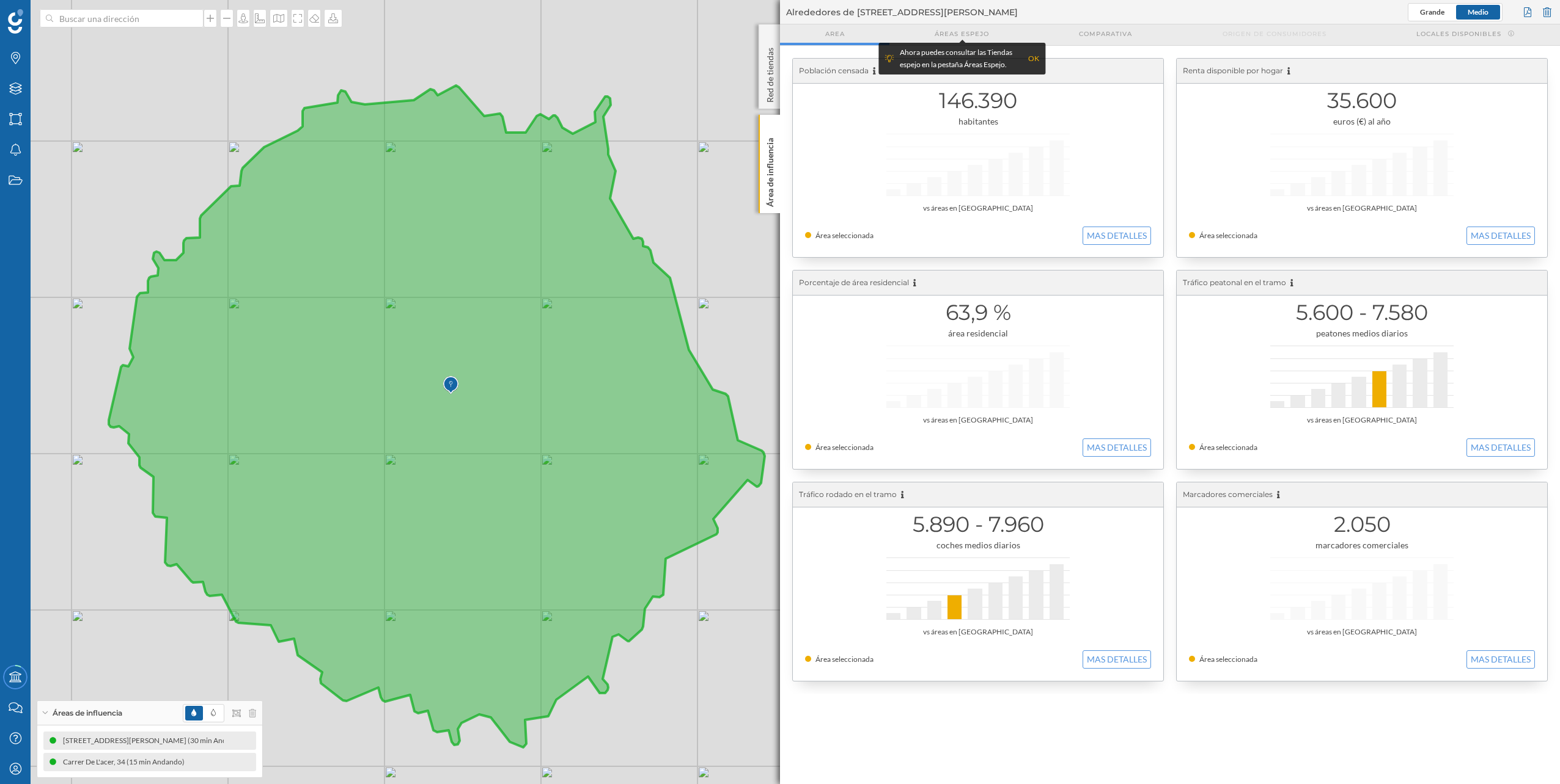
drag, startPoint x: 368, startPoint y: 457, endPoint x: 163, endPoint y: 490, distance: 207.6
click at [163, 490] on icon at bounding box center [436, 417] width 655 height 662
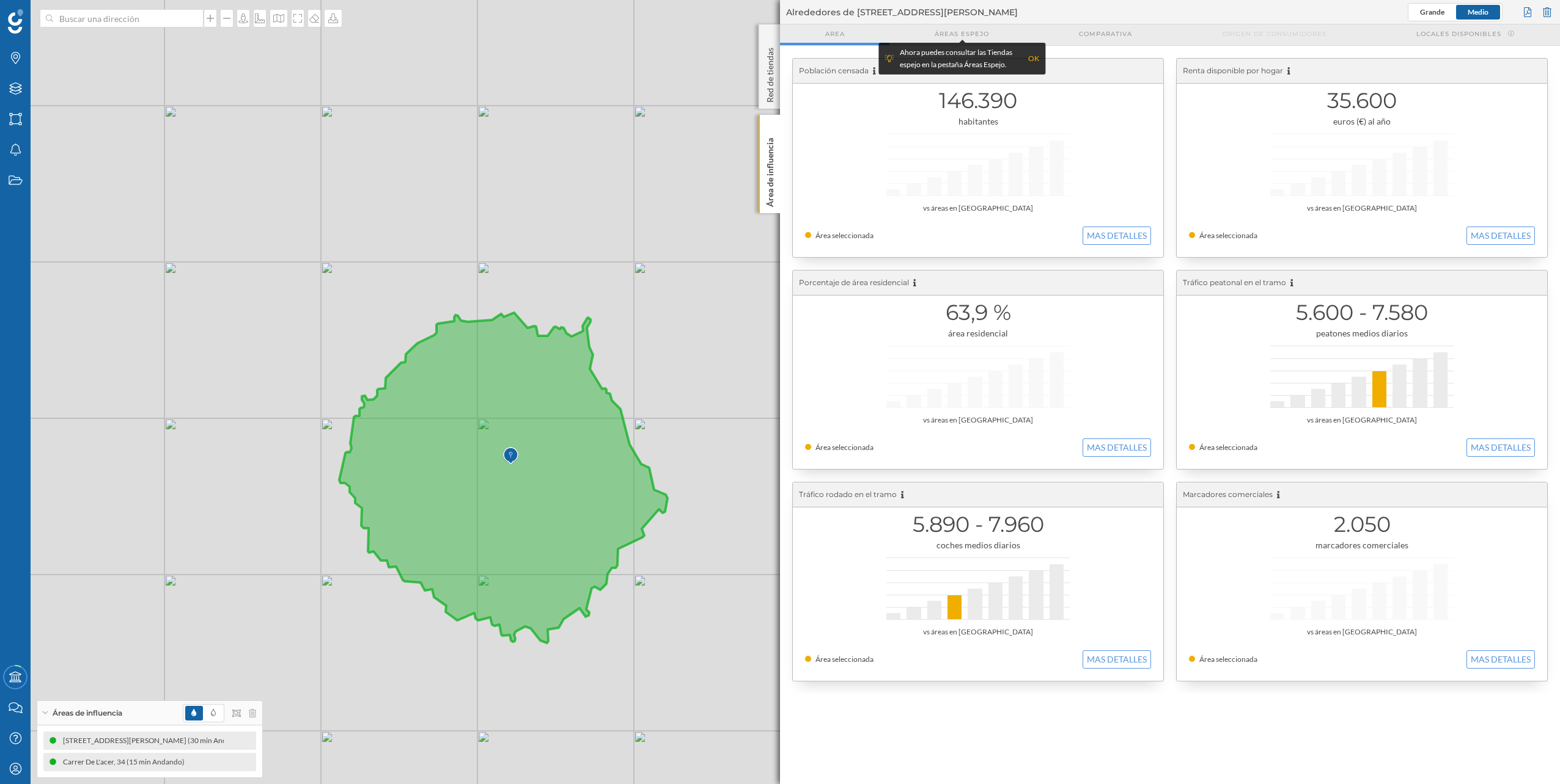
drag, startPoint x: 167, startPoint y: 488, endPoint x: 371, endPoint y: 513, distance: 205.5
click at [371, 513] on icon at bounding box center [502, 478] width 328 height 331
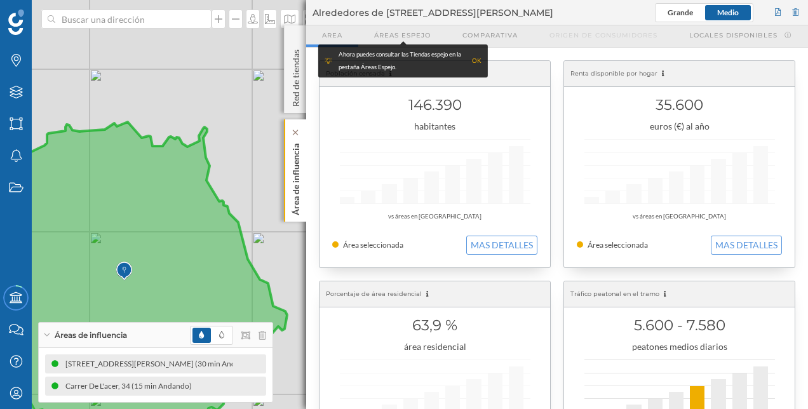
click at [290, 186] on p "Área de influencia" at bounding box center [296, 176] width 13 height 77
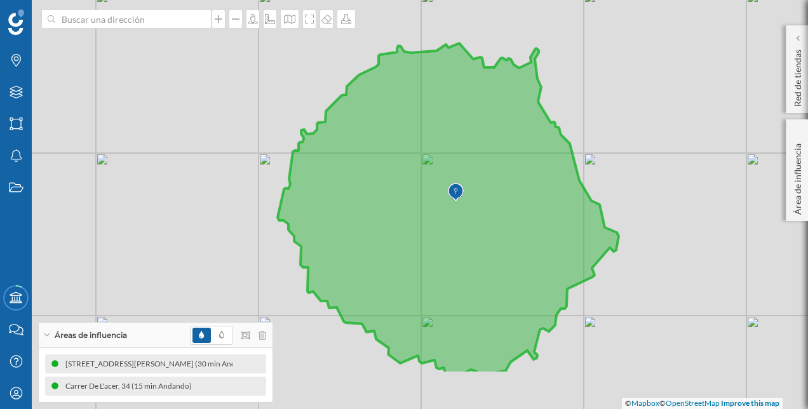
drag, startPoint x: 277, startPoint y: 246, endPoint x: 589, endPoint y: 173, distance: 320.3
click at [589, 173] on div "© Mapbox © OpenStreetMap Improve this map" at bounding box center [404, 204] width 808 height 409
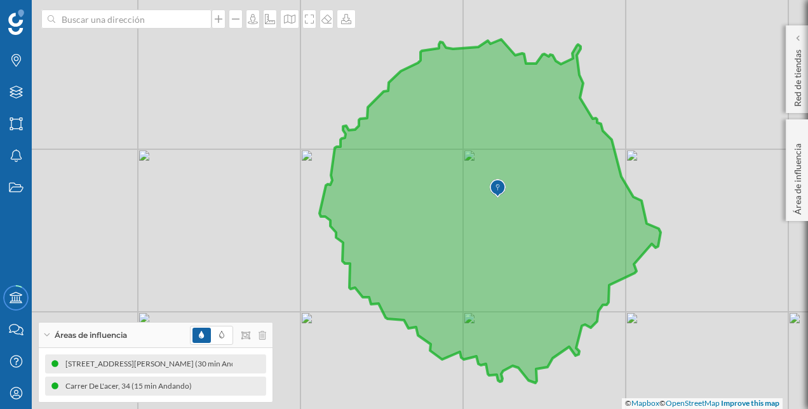
drag, startPoint x: 600, startPoint y: 180, endPoint x: 667, endPoint y: 182, distance: 67.4
click at [667, 182] on div "© Mapbox © OpenStreetMap Improve this map" at bounding box center [404, 204] width 808 height 409
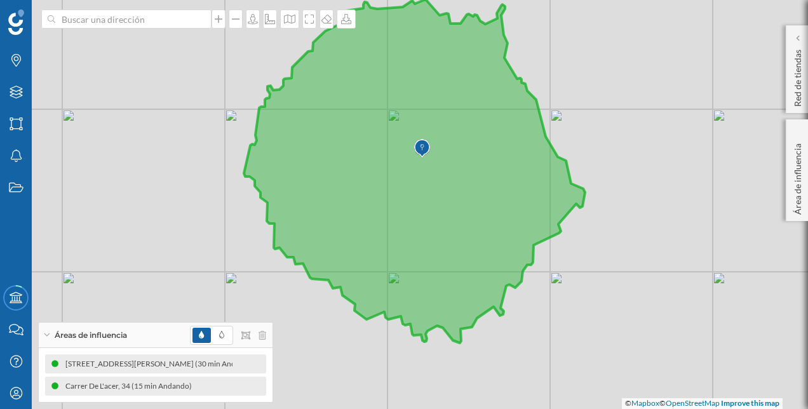
drag, startPoint x: 579, startPoint y: 224, endPoint x: 478, endPoint y: 177, distance: 111.1
click at [478, 177] on icon at bounding box center [414, 171] width 341 height 344
click at [418, 147] on img at bounding box center [422, 148] width 16 height 25
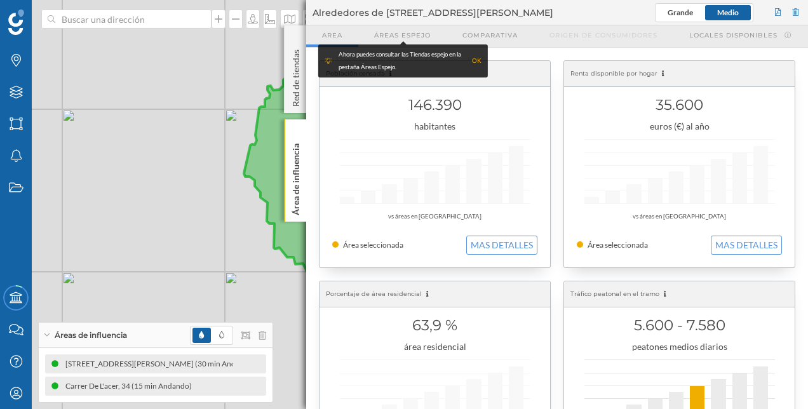
click at [478, 60] on div "OK" at bounding box center [477, 61] width 10 height 13
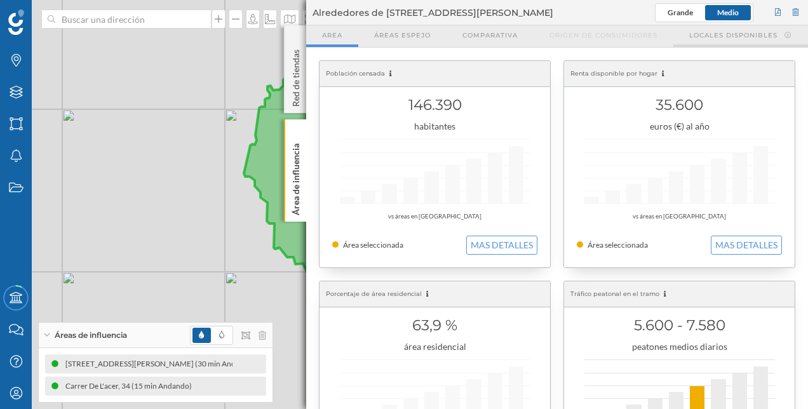
click at [755, 25] on div "Locales disponibles" at bounding box center [740, 36] width 135 height 22
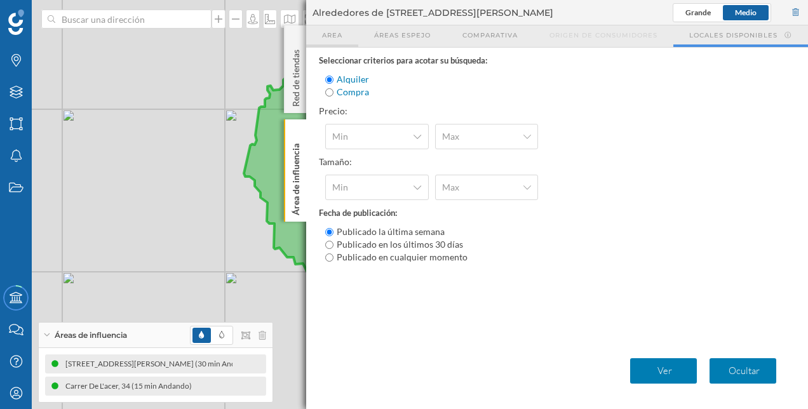
click at [337, 30] on span "Area" at bounding box center [332, 35] width 20 height 10
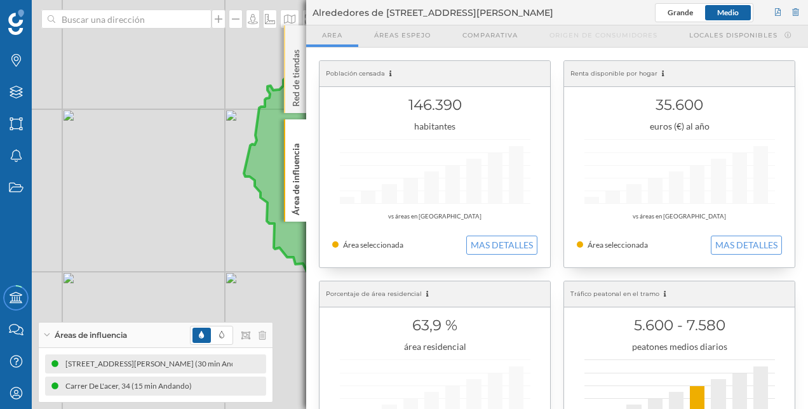
click at [290, 76] on p "Red de tiendas" at bounding box center [296, 75] width 13 height 62
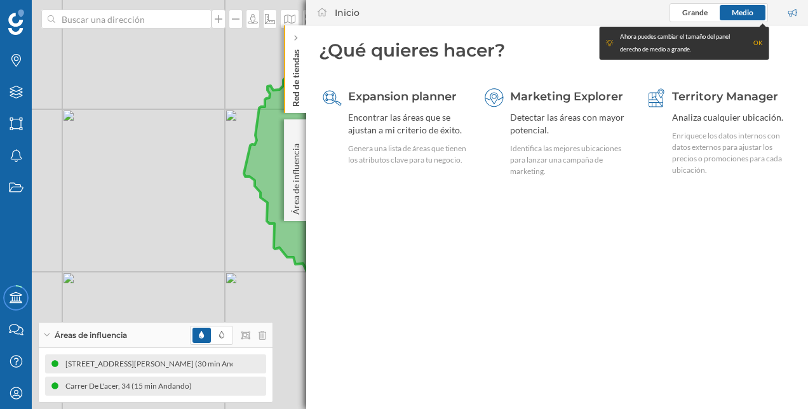
click at [756, 44] on div "OK" at bounding box center [758, 43] width 10 height 13
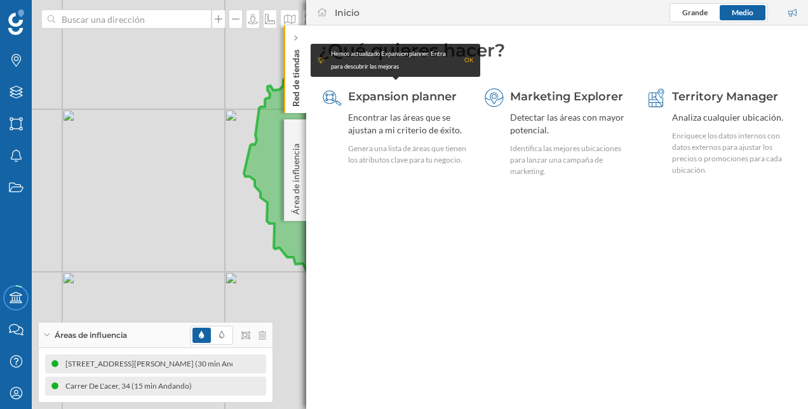
click at [474, 58] on div "Hemos actualizado Expansion planner. Entra para descubrir las mejoras OK" at bounding box center [396, 60] width 170 height 33
click at [472, 58] on div "OK" at bounding box center [469, 60] width 10 height 13
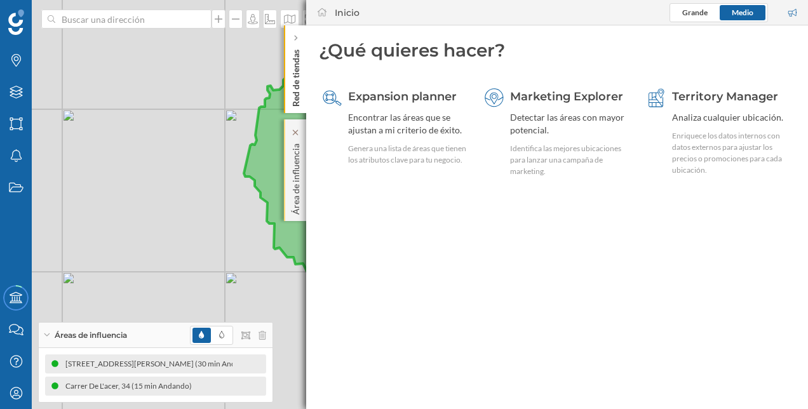
click at [300, 168] on p "Área de influencia" at bounding box center [296, 176] width 13 height 76
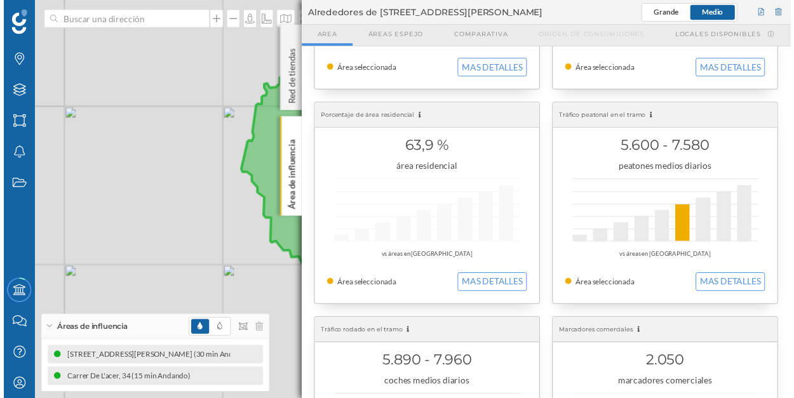
scroll to position [310, 0]
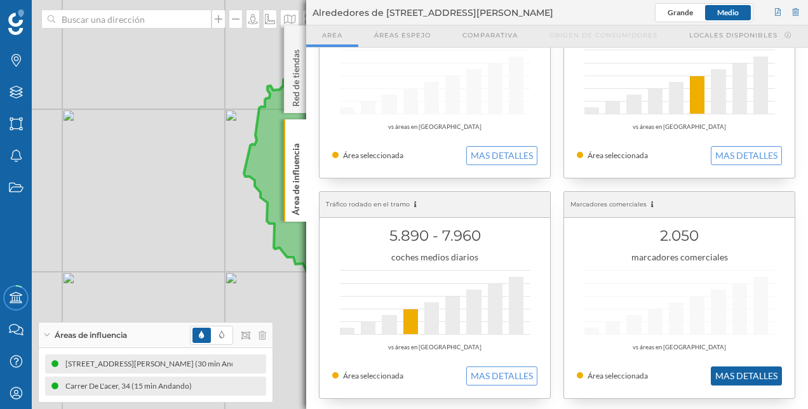
click at [748, 373] on button "MAS DETALLES" at bounding box center [746, 375] width 71 height 19
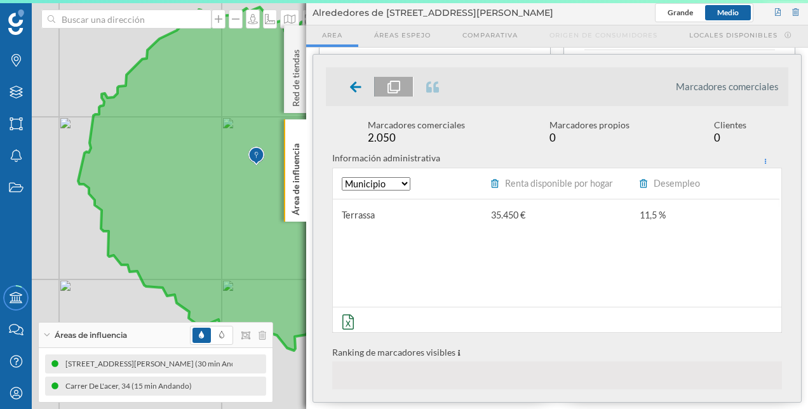
drag, startPoint x: 234, startPoint y: 180, endPoint x: 145, endPoint y: 192, distance: 90.3
click at [72, 188] on div "© Mapbox © OpenStreetMap Improve this map" at bounding box center [404, 204] width 808 height 409
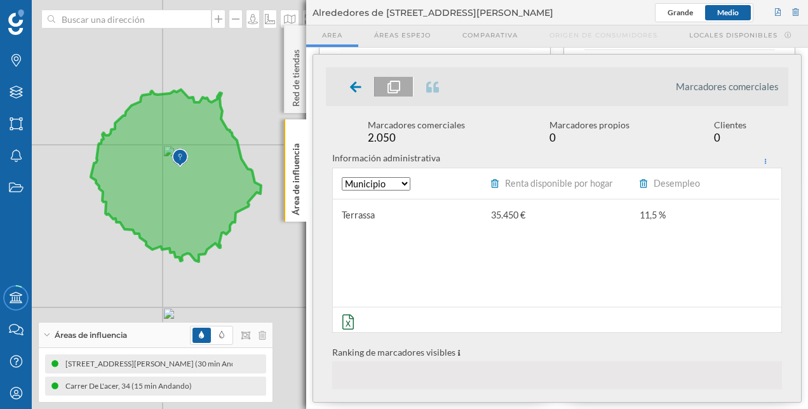
drag, startPoint x: 199, startPoint y: 210, endPoint x: 180, endPoint y: 205, distance: 19.7
click at [180, 205] on icon at bounding box center [176, 176] width 170 height 172
click at [304, 165] on div "Área de influencia" at bounding box center [295, 170] width 22 height 102
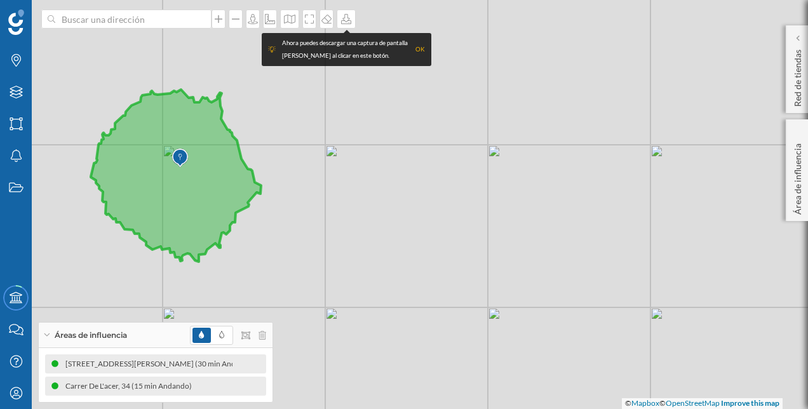
click at [422, 48] on div "OK" at bounding box center [420, 49] width 10 height 13
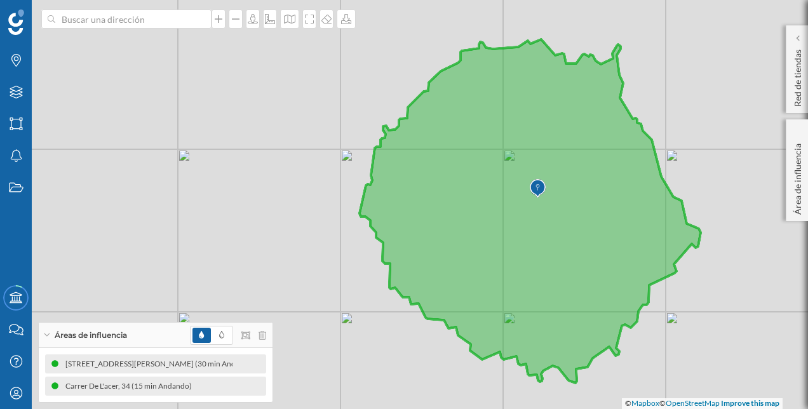
drag, startPoint x: 174, startPoint y: 171, endPoint x: 359, endPoint y: 174, distance: 185.5
click at [359, 174] on div "© Mapbox © OpenStreetMap Improve this map" at bounding box center [404, 204] width 808 height 409
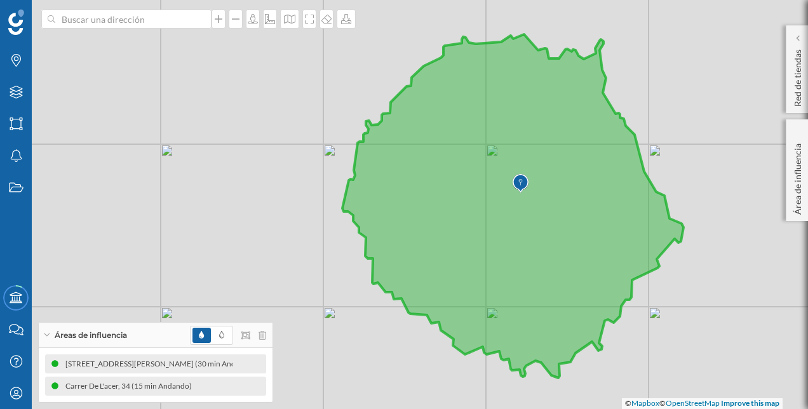
drag, startPoint x: 340, startPoint y: 183, endPoint x: 331, endPoint y: 182, distance: 9.6
click at [331, 182] on div "© Mapbox © OpenStreetMap Improve this map" at bounding box center [404, 204] width 808 height 409
click at [297, 20] on div at bounding box center [289, 19] width 19 height 19
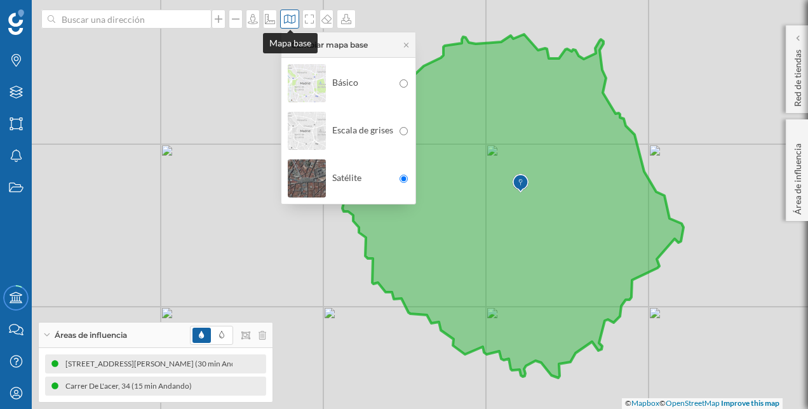
click at [297, 20] on div at bounding box center [289, 19] width 19 height 19
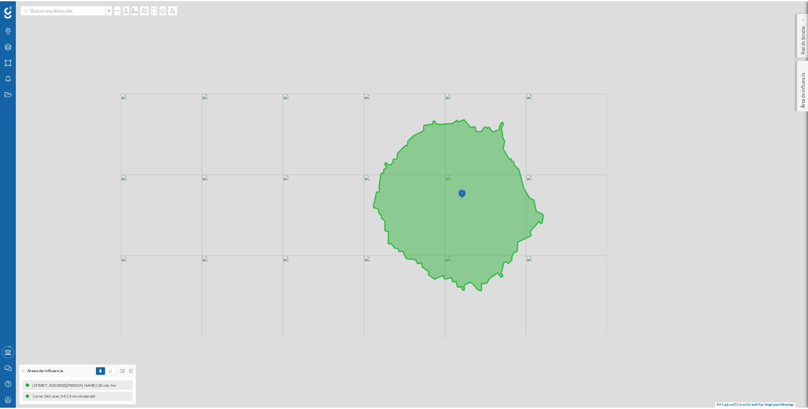
scroll to position [0, 0]
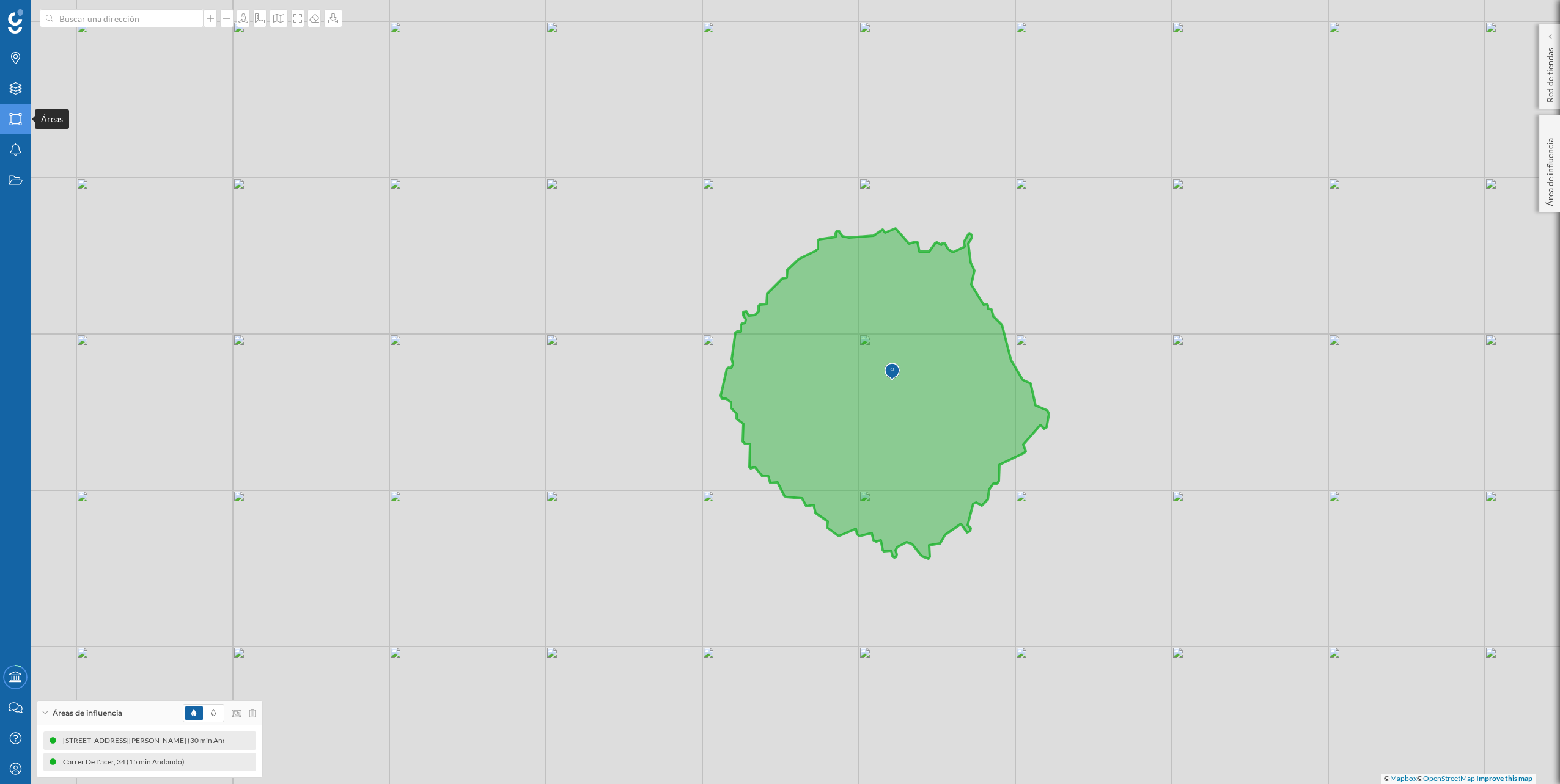
click at [5, 116] on div "Áreas" at bounding box center [15, 119] width 31 height 31
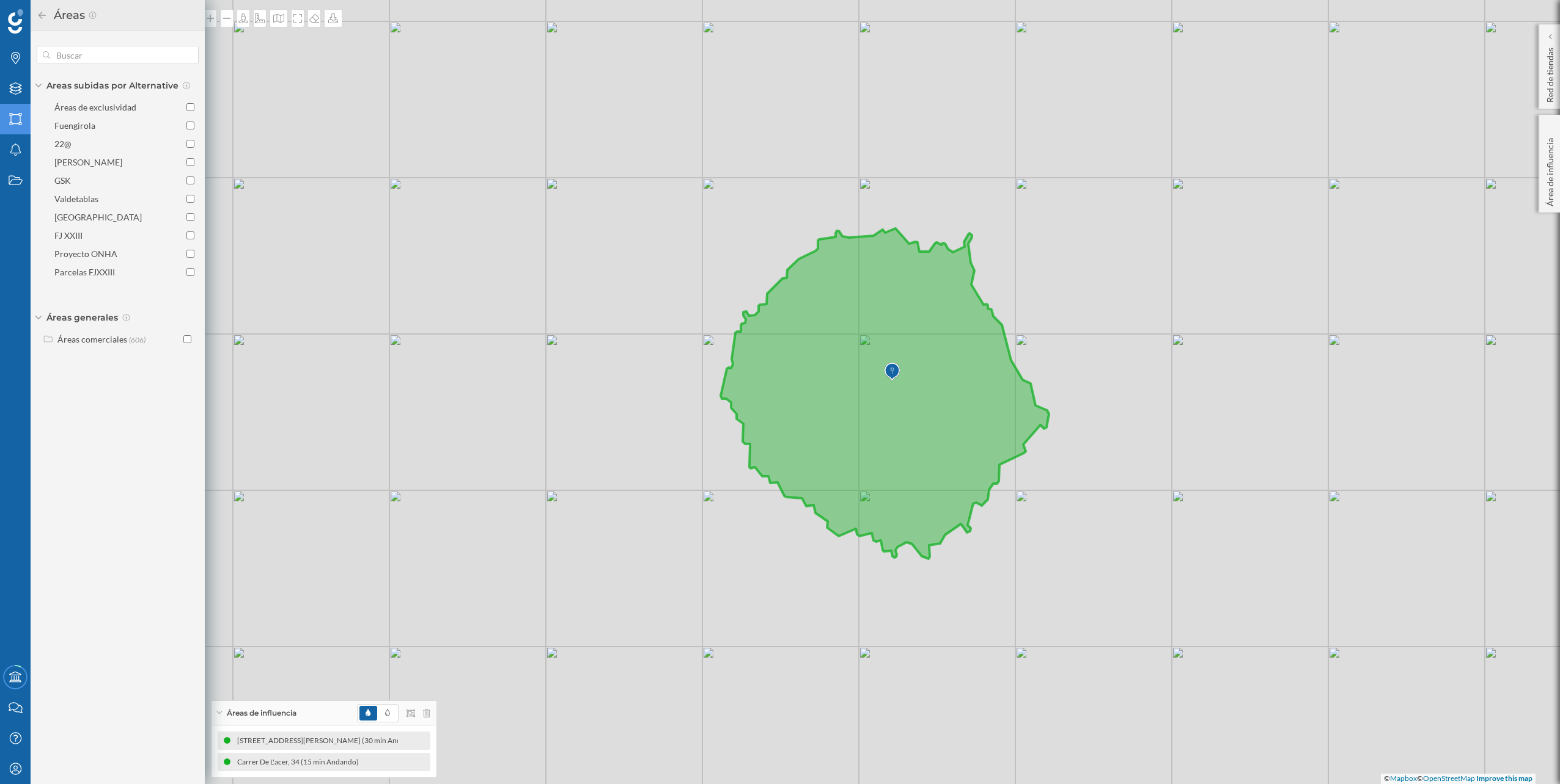
click at [7, 116] on div "Áreas" at bounding box center [15, 119] width 31 height 31
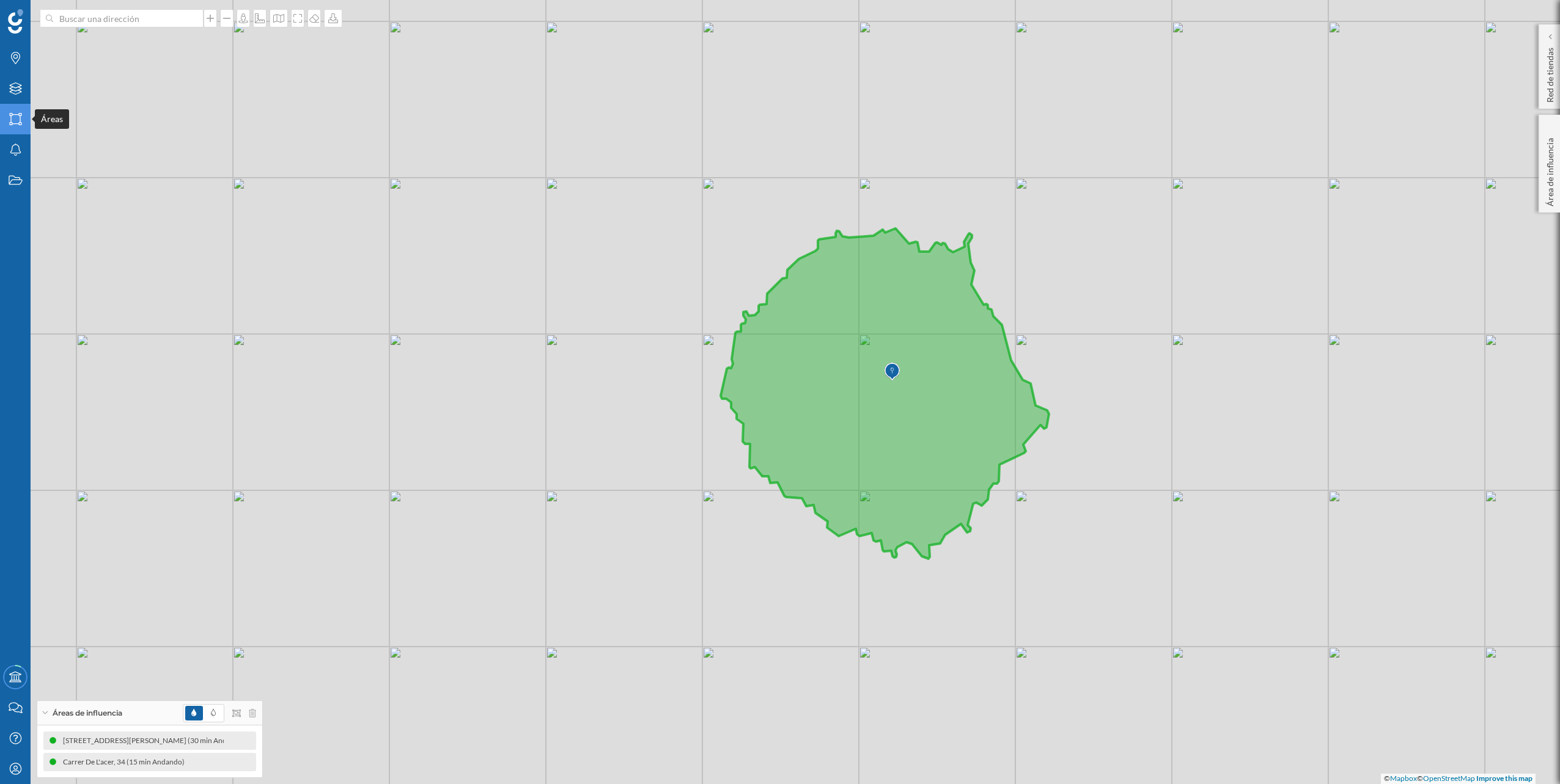
click at [11, 123] on icon "Áreas" at bounding box center [15, 118] width 15 height 13
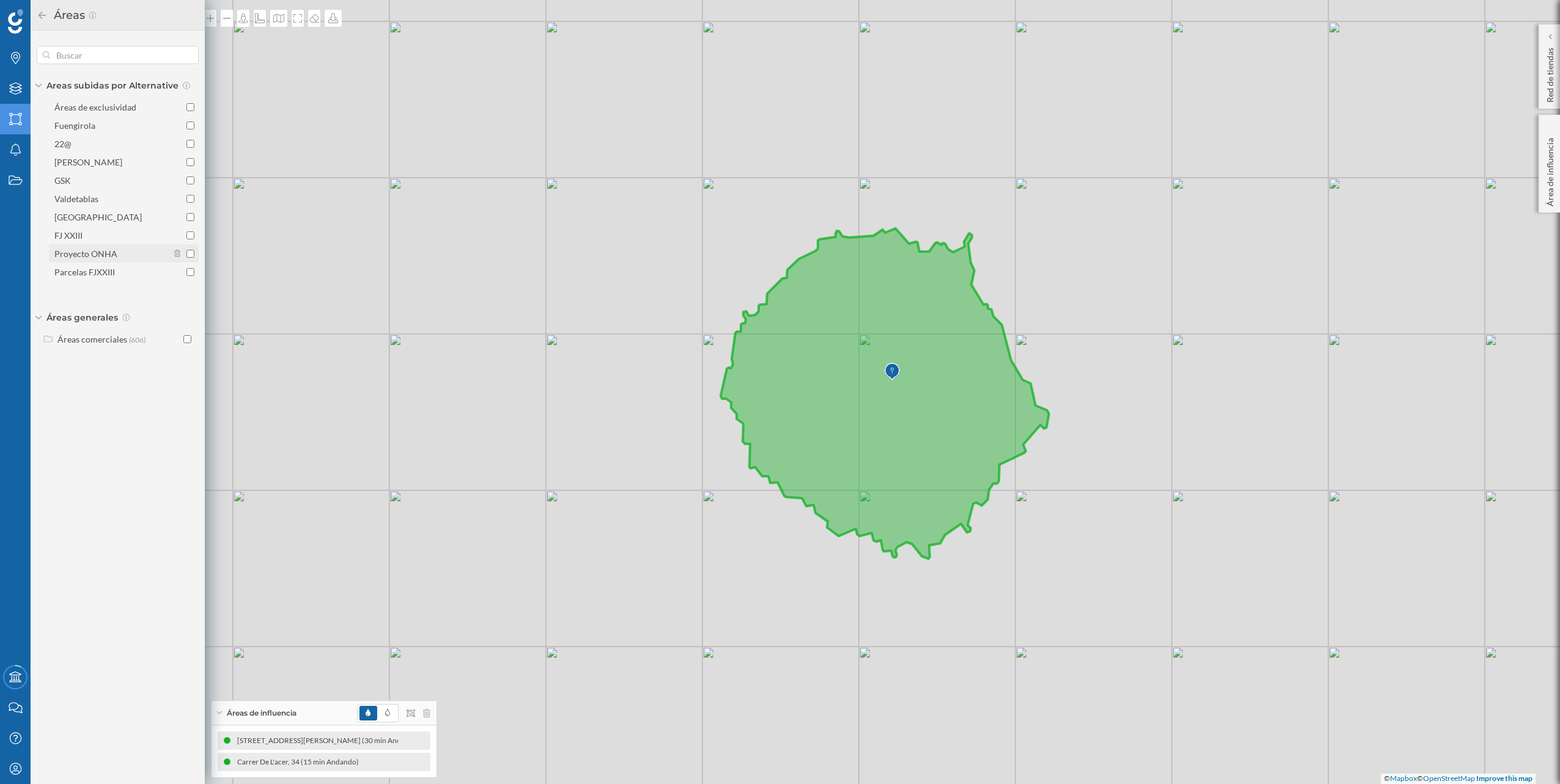
click at [189, 255] on input "Proyecto ONHA" at bounding box center [191, 254] width 8 height 8
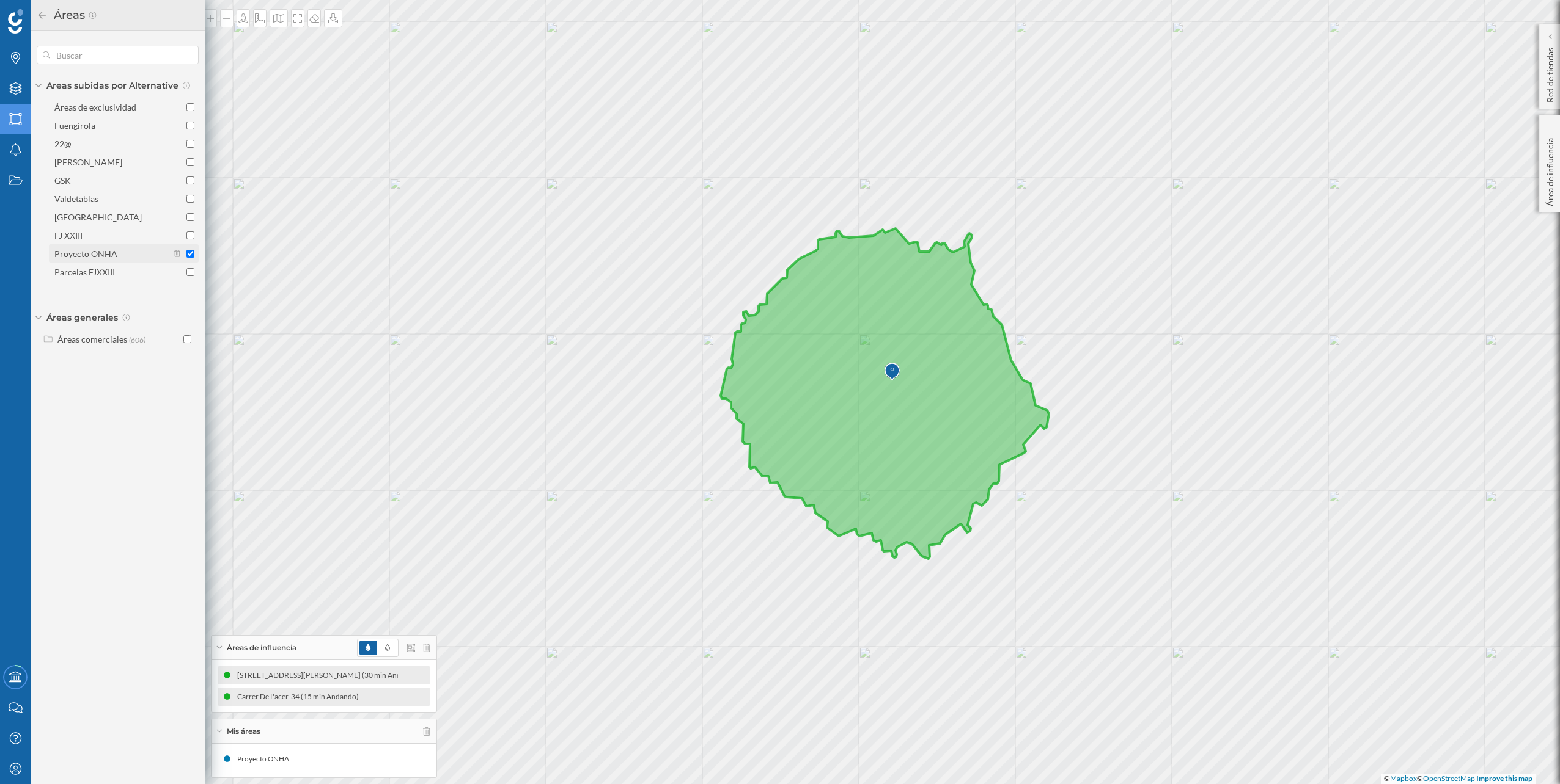
click at [189, 255] on input "Proyecto ONHA" at bounding box center [191, 254] width 8 height 8
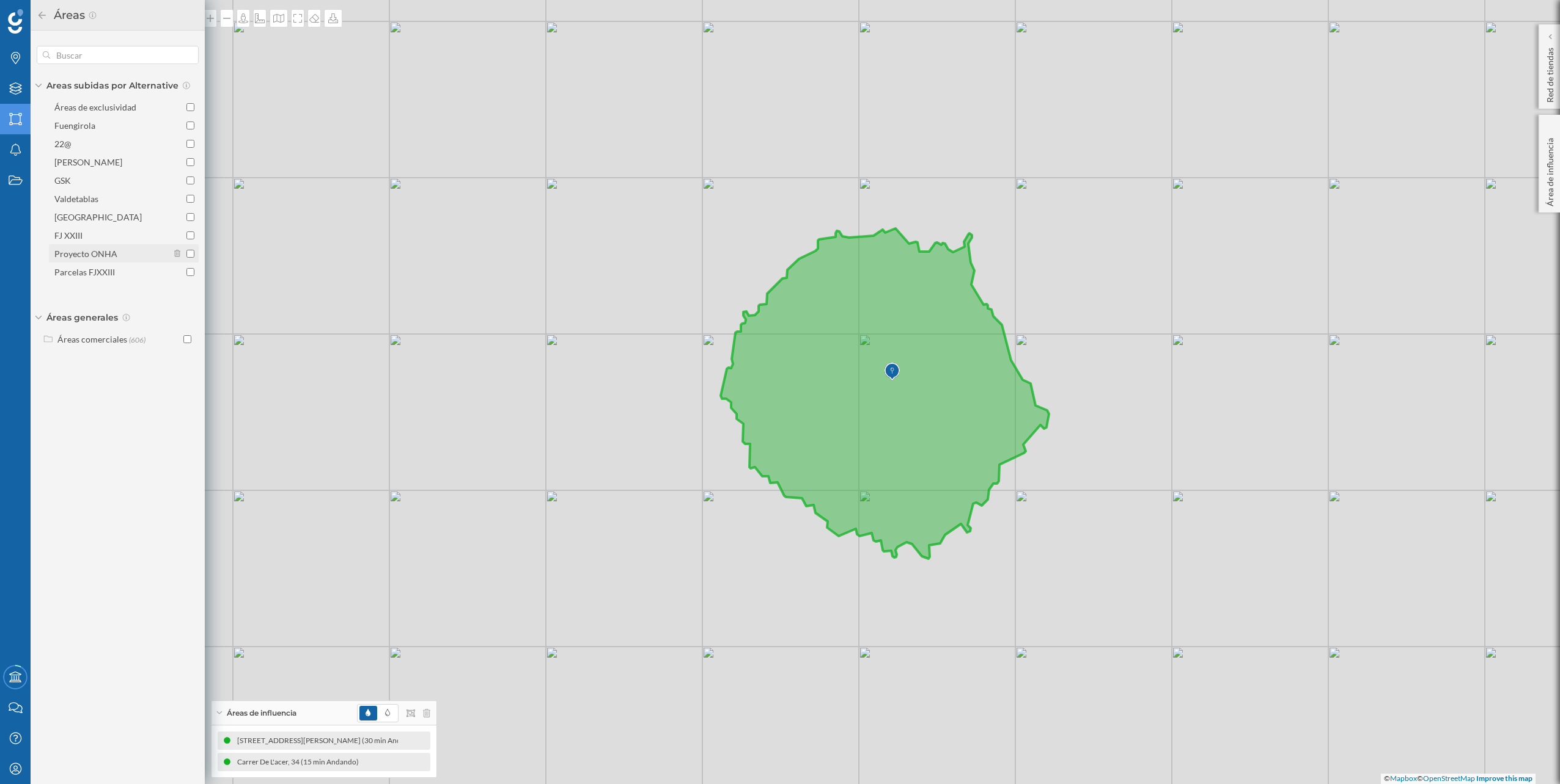
click at [189, 255] on input "Proyecto ONHA" at bounding box center [191, 254] width 8 height 8
checkbox input "true"
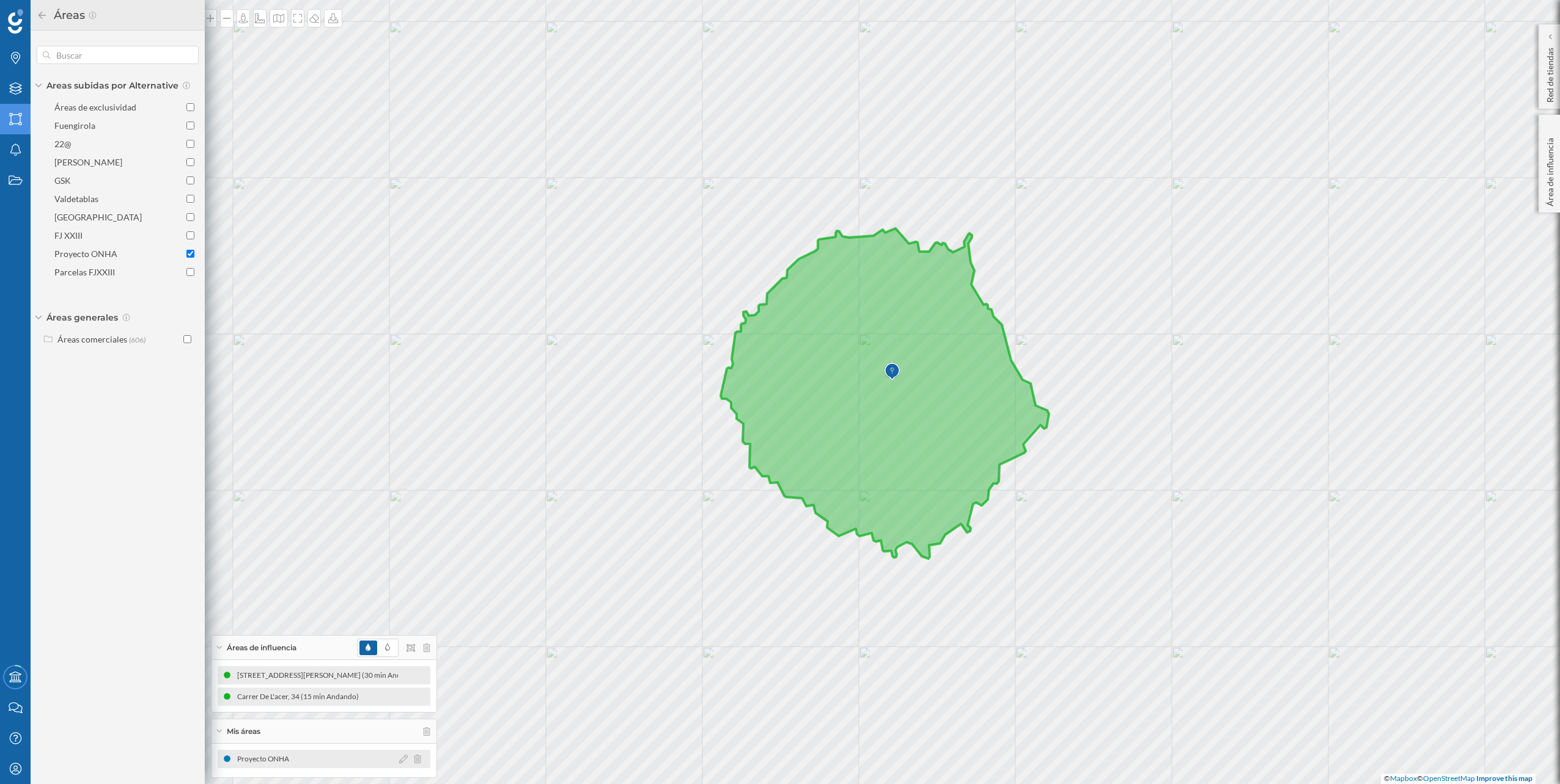
click at [303, 765] on div "Proyecto ONHA" at bounding box center [323, 759] width 213 height 18
click at [255, 756] on div "Proyecto ONHA" at bounding box center [266, 759] width 58 height 13
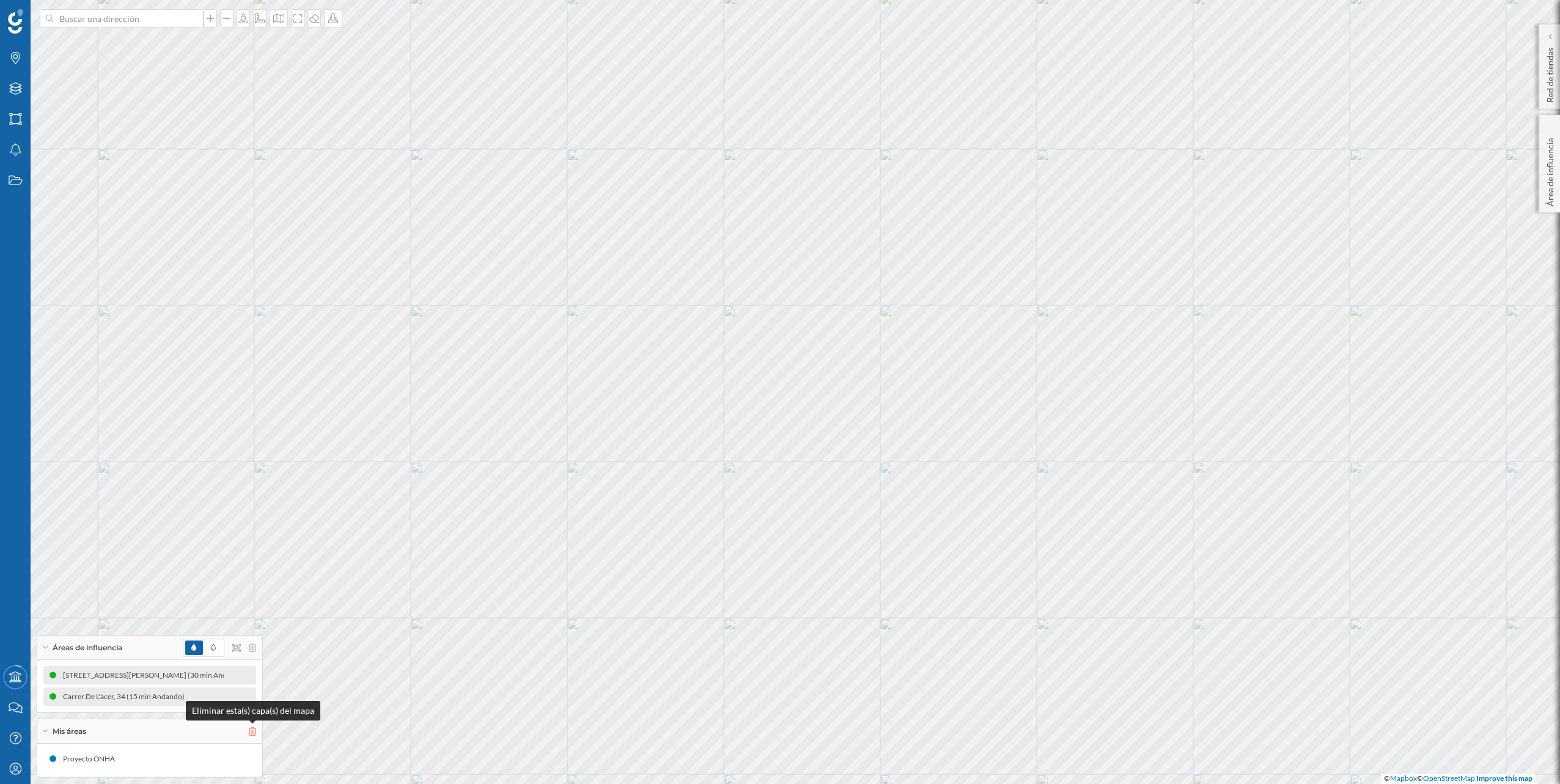
click at [252, 729] on icon at bounding box center [252, 731] width 8 height 9
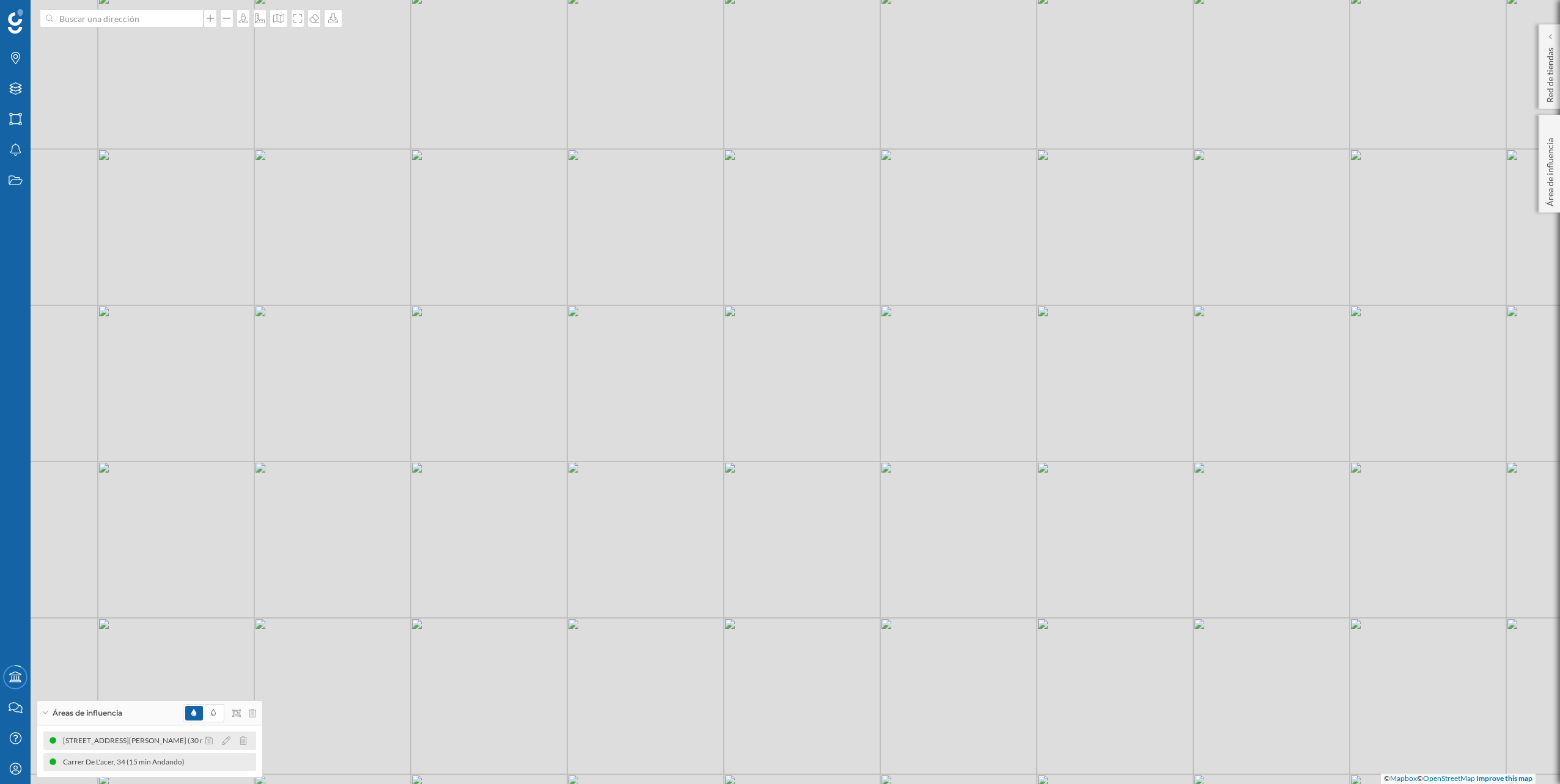
click at [168, 742] on div "[STREET_ADDRESS][PERSON_NAME] (30 min Andando)" at bounding box center [157, 741] width 189 height 13
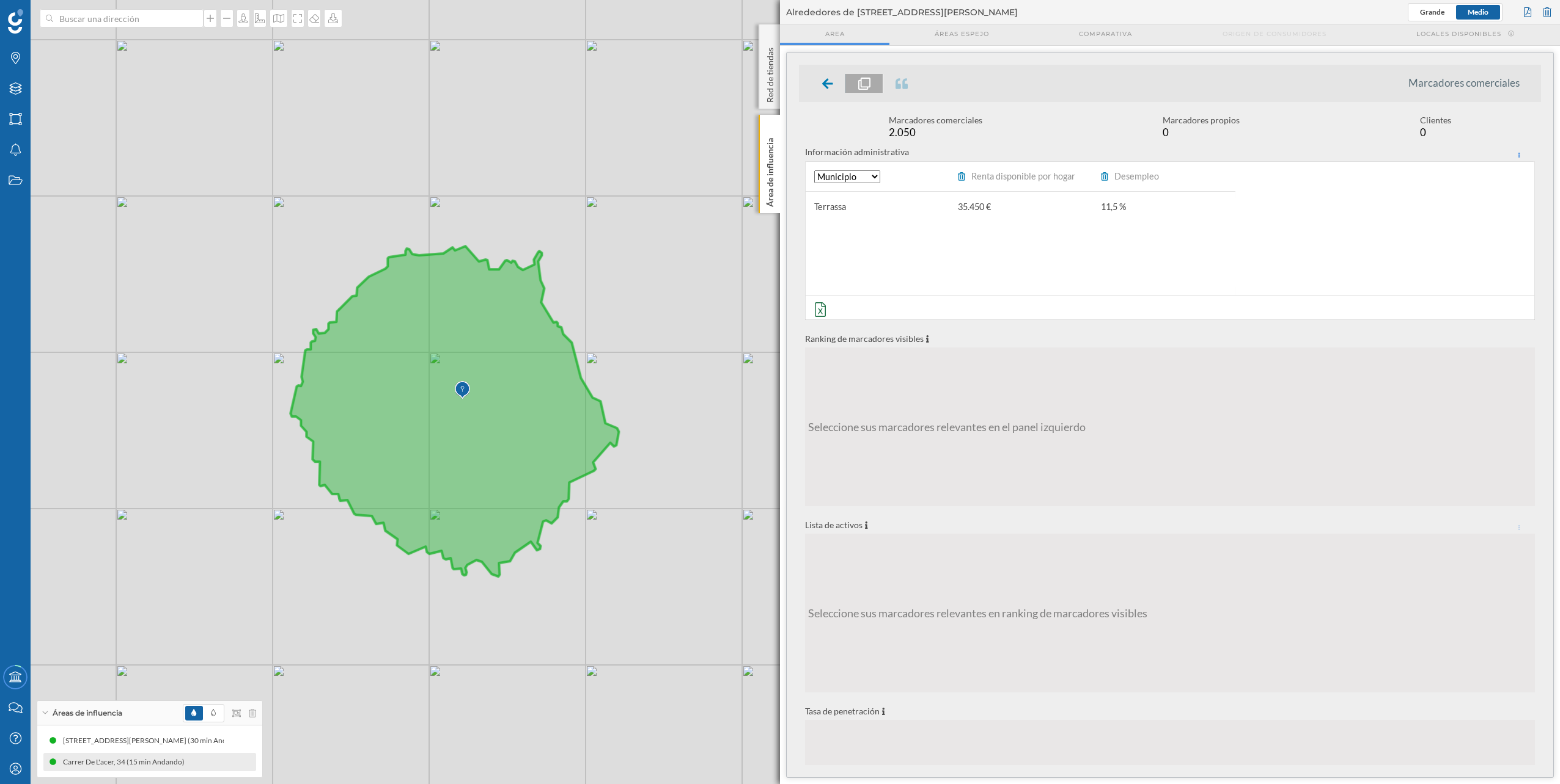
drag, startPoint x: 238, startPoint y: 597, endPoint x: 489, endPoint y: 666, distance: 260.3
click at [489, 666] on div "© Mapbox © OpenStreetMap Improve this map" at bounding box center [780, 392] width 1560 height 784
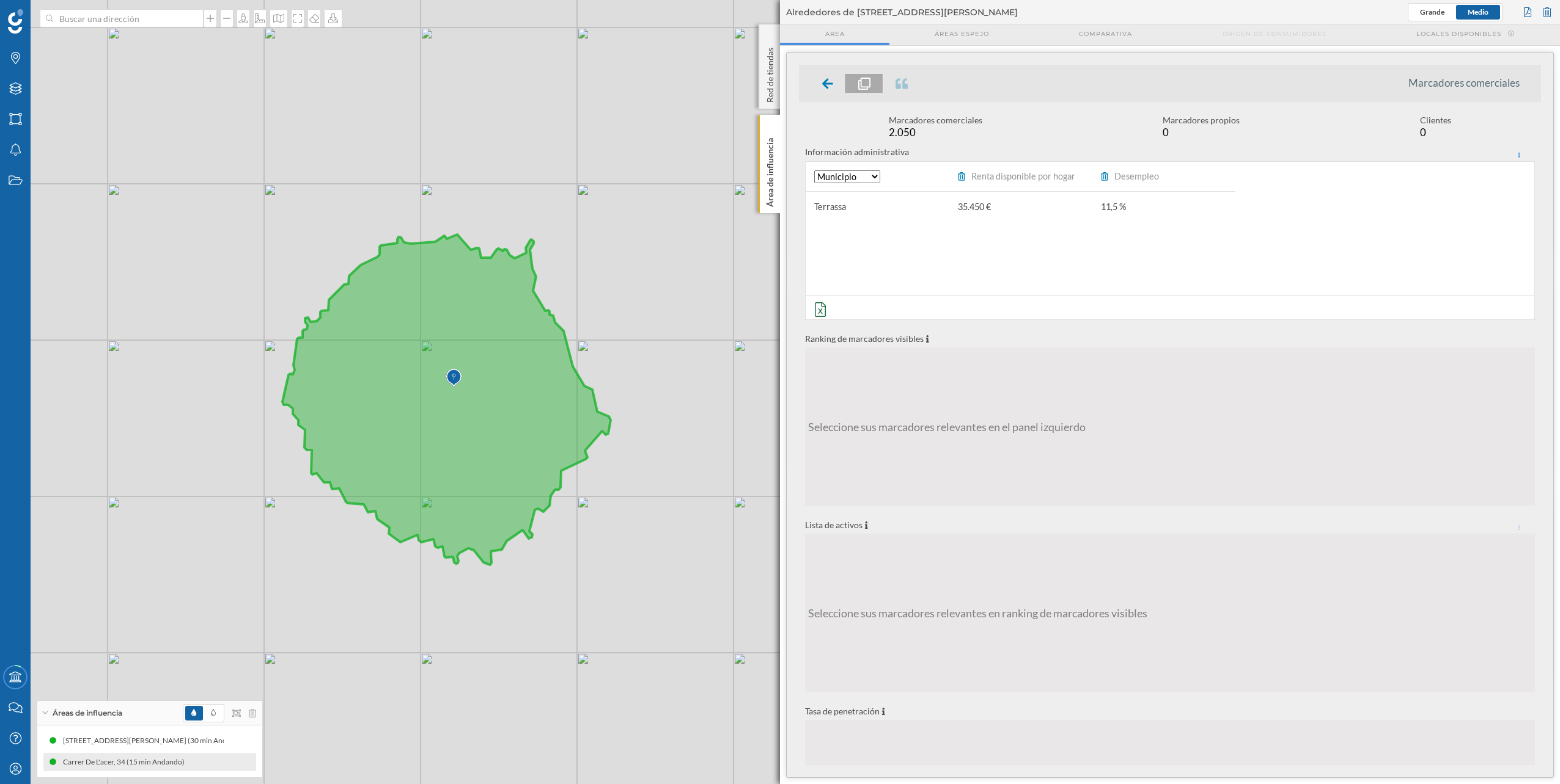
click at [829, 89] on icon at bounding box center [827, 84] width 11 height 13
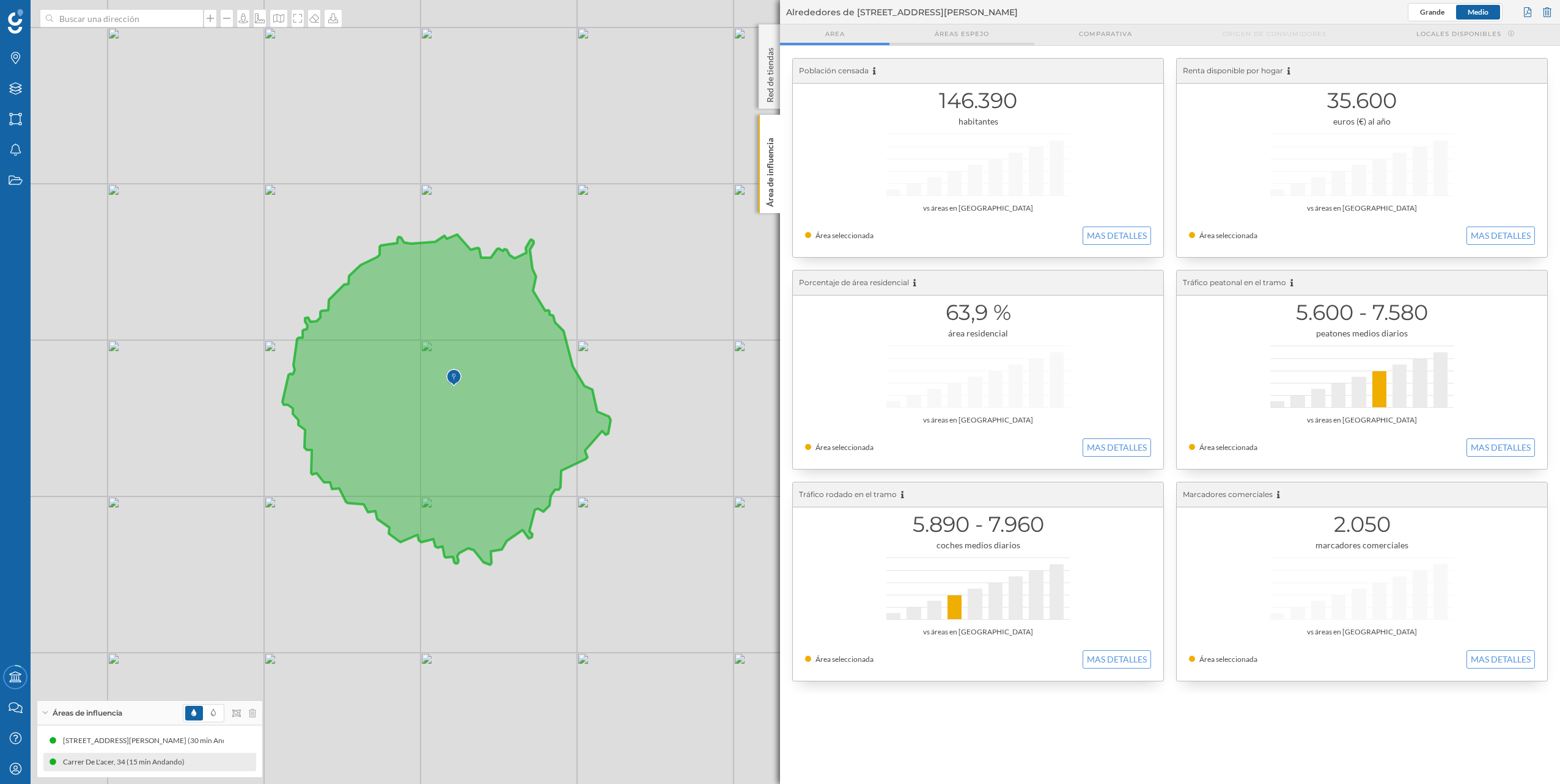
click at [984, 36] on span "Áreas espejo" at bounding box center [961, 34] width 55 height 10
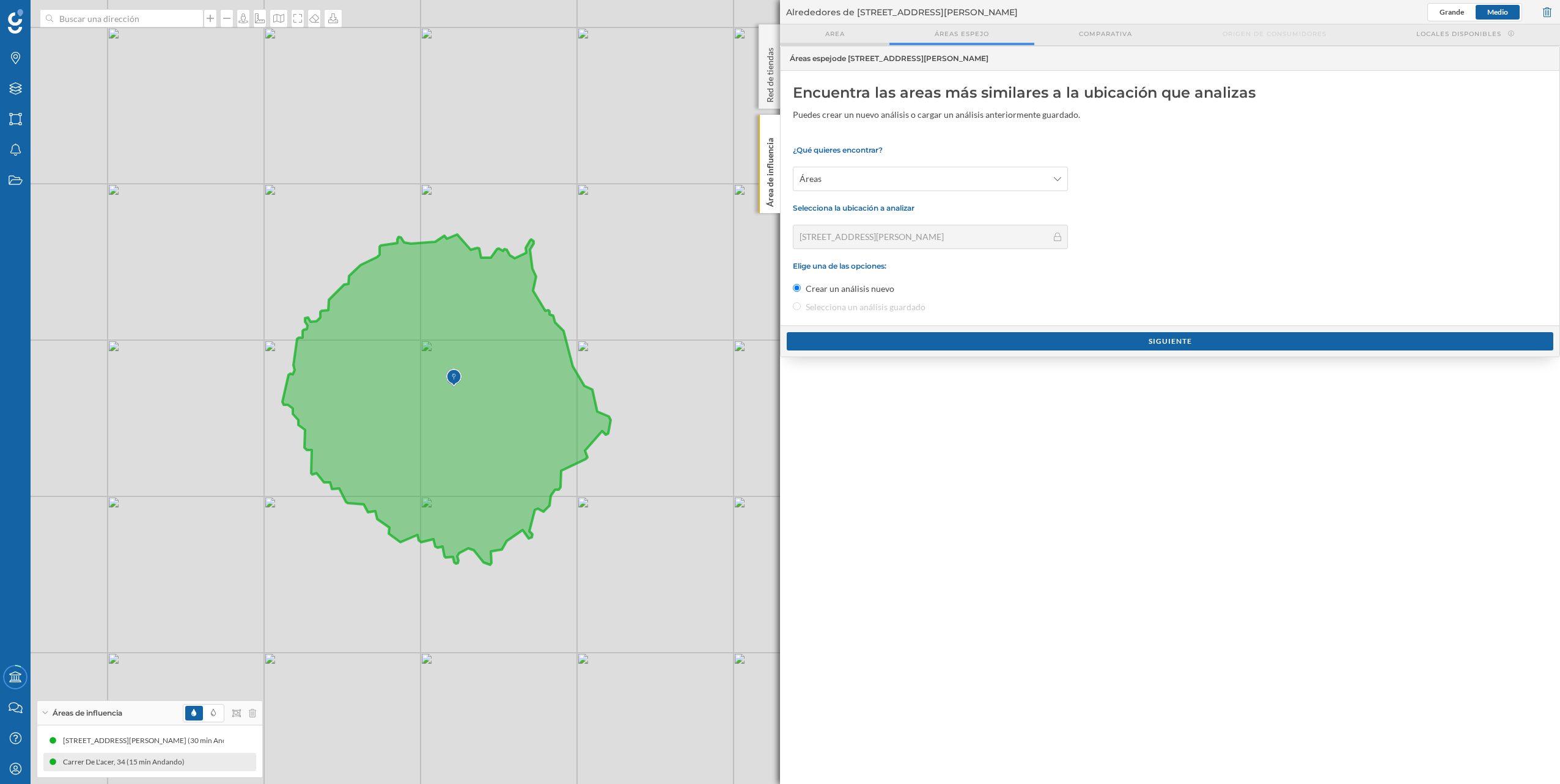
click at [846, 39] on div "Area" at bounding box center [834, 35] width 110 height 21
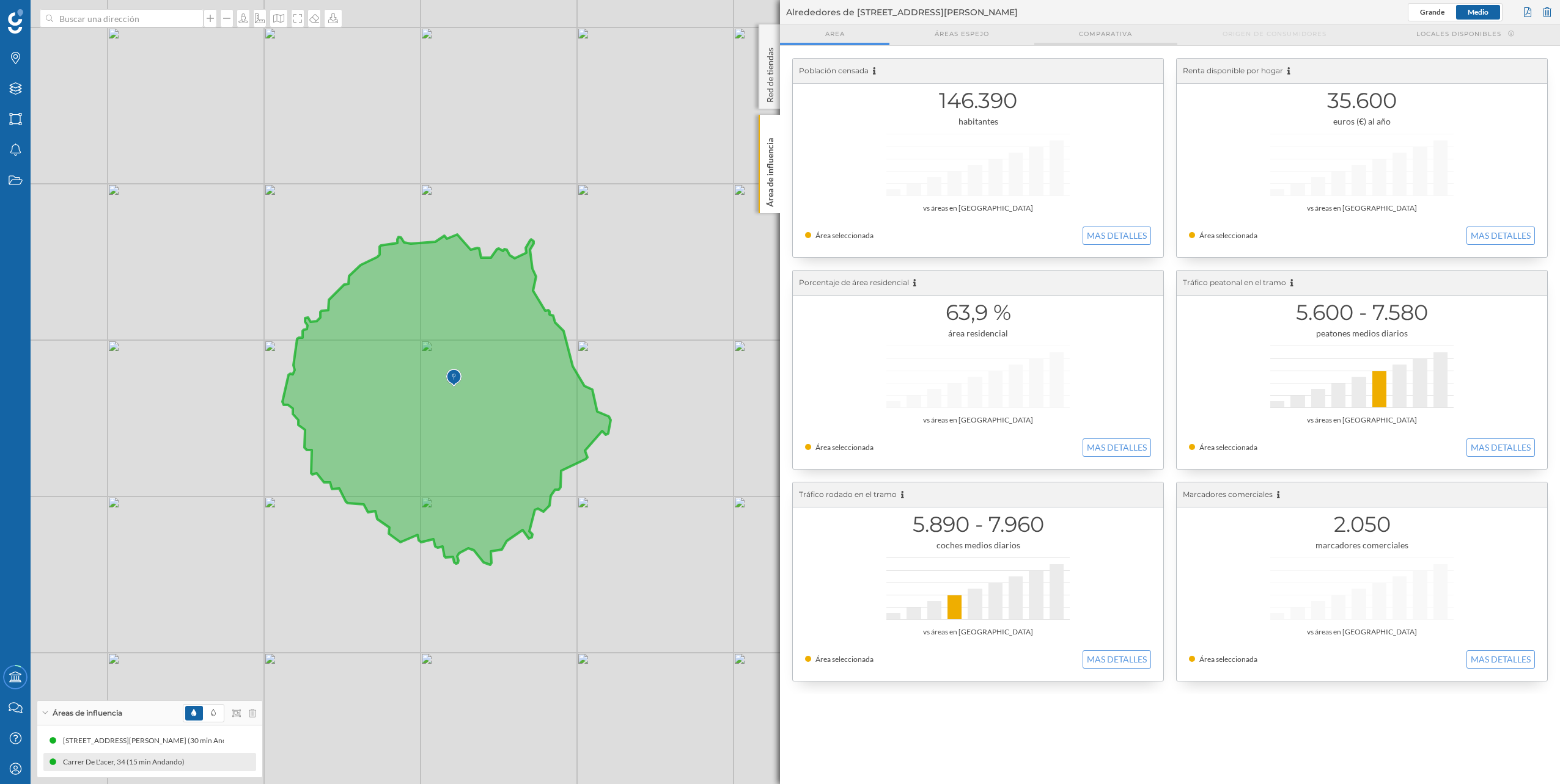
click at [1091, 27] on div "Comparativa" at bounding box center [1106, 35] width 143 height 21
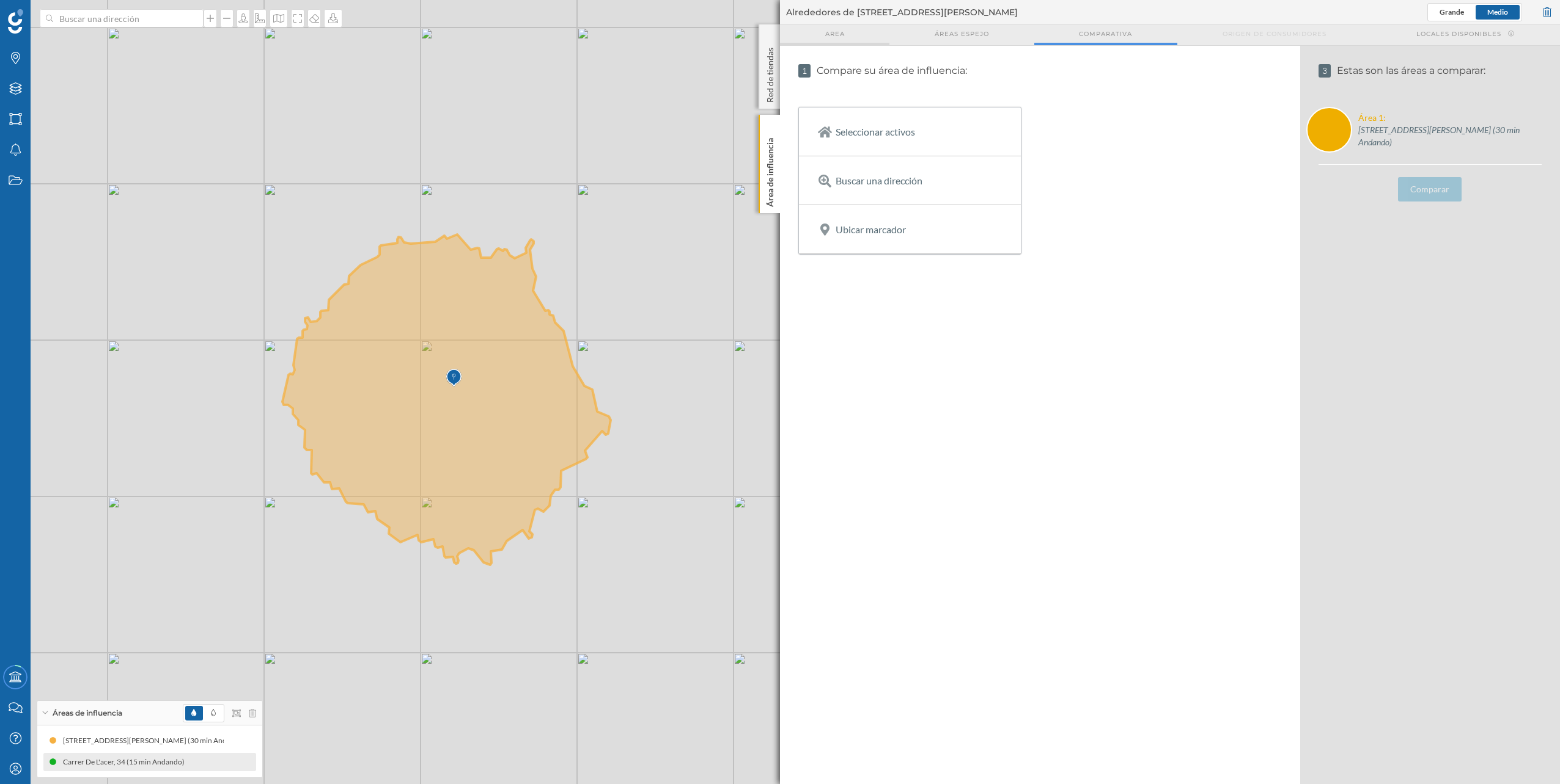
click at [875, 31] on div "Area" at bounding box center [834, 35] width 110 height 21
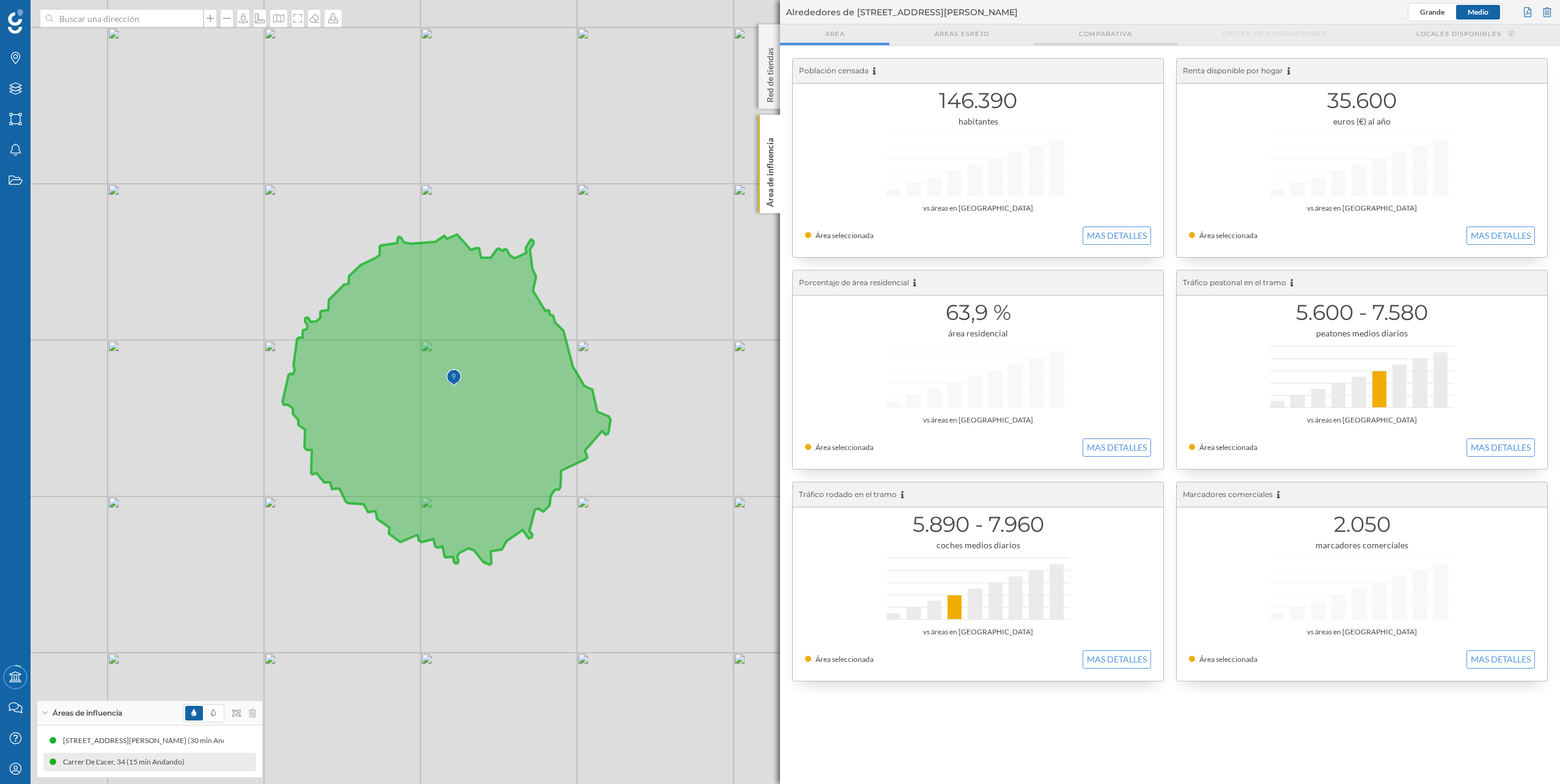
drag, startPoint x: 1291, startPoint y: 33, endPoint x: 1108, endPoint y: 31, distance: 183.0
click at [1268, 31] on span "Origen de consumidores" at bounding box center [1274, 34] width 104 height 10
click at [1429, 41] on div "Locales disponibles" at bounding box center [1466, 35] width 189 height 21
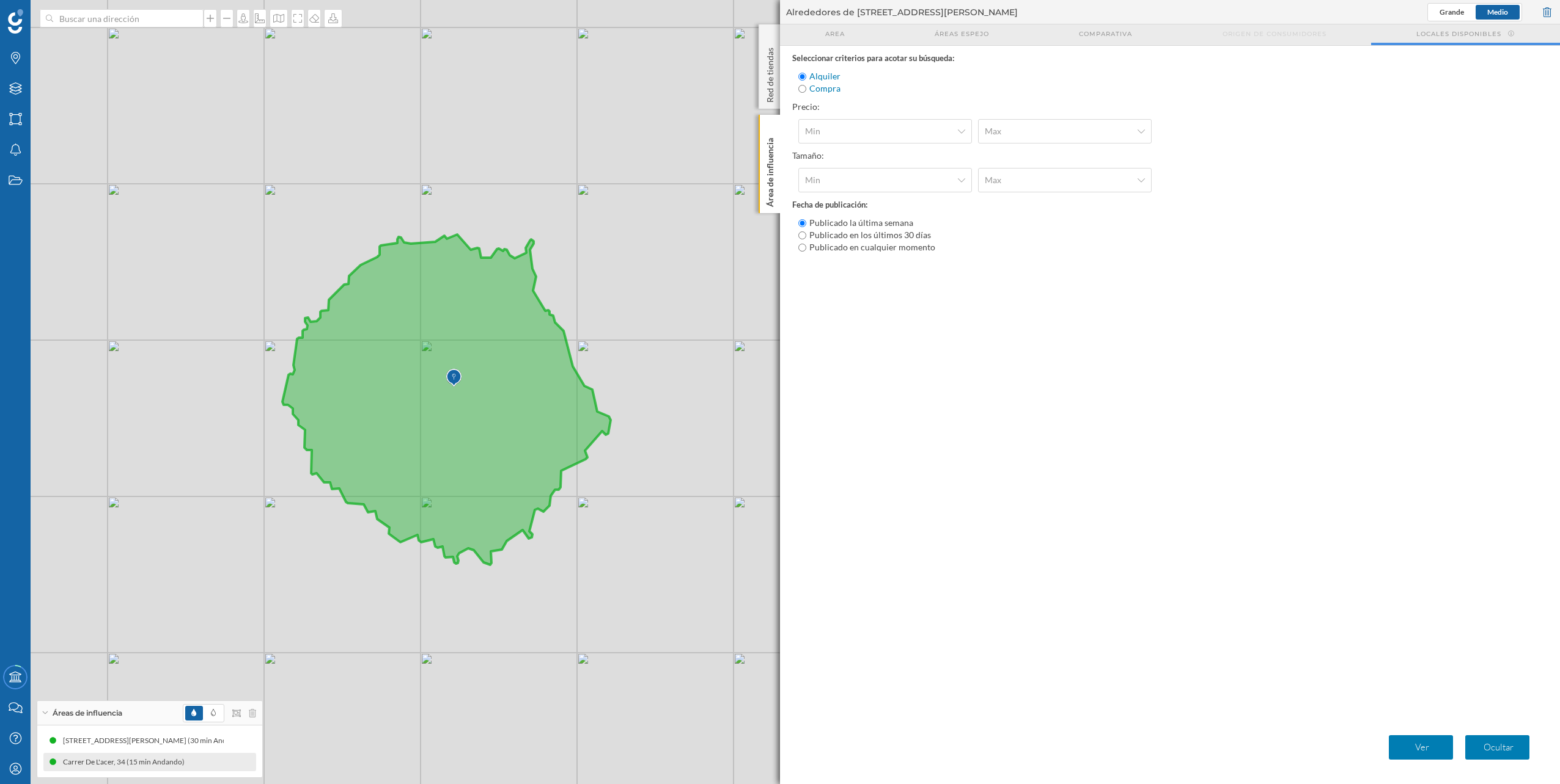
click at [814, 21] on div "Alrededores de [STREET_ADDRESS][PERSON_NAME] [GEOGRAPHIC_DATA]" at bounding box center [1169, 12] width 780 height 24
click at [820, 30] on div "Area" at bounding box center [834, 35] width 110 height 21
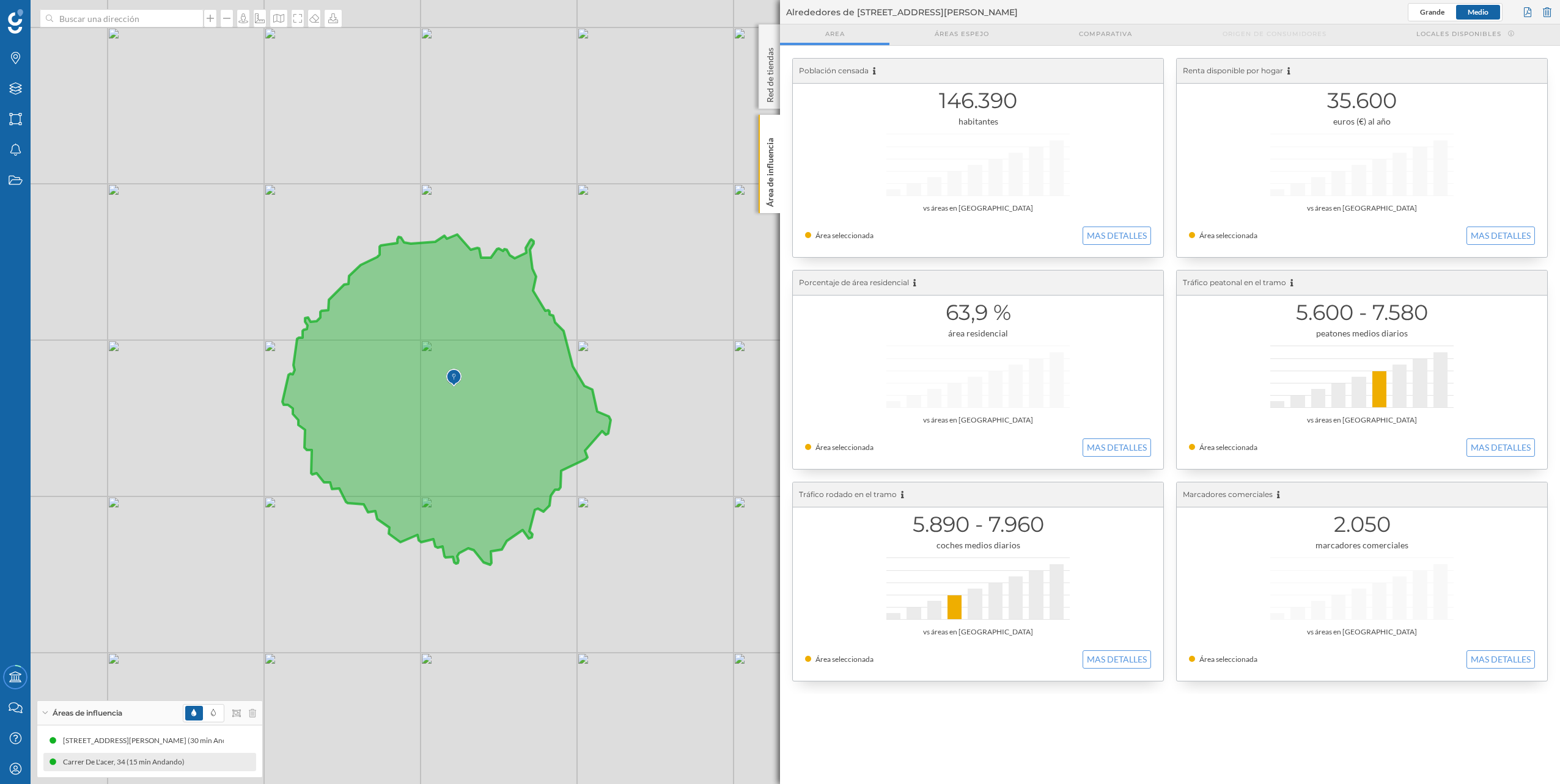
click at [451, 374] on img at bounding box center [454, 377] width 15 height 24
click at [454, 378] on img at bounding box center [454, 377] width 15 height 24
click at [217, 716] on span at bounding box center [214, 713] width 17 height 14
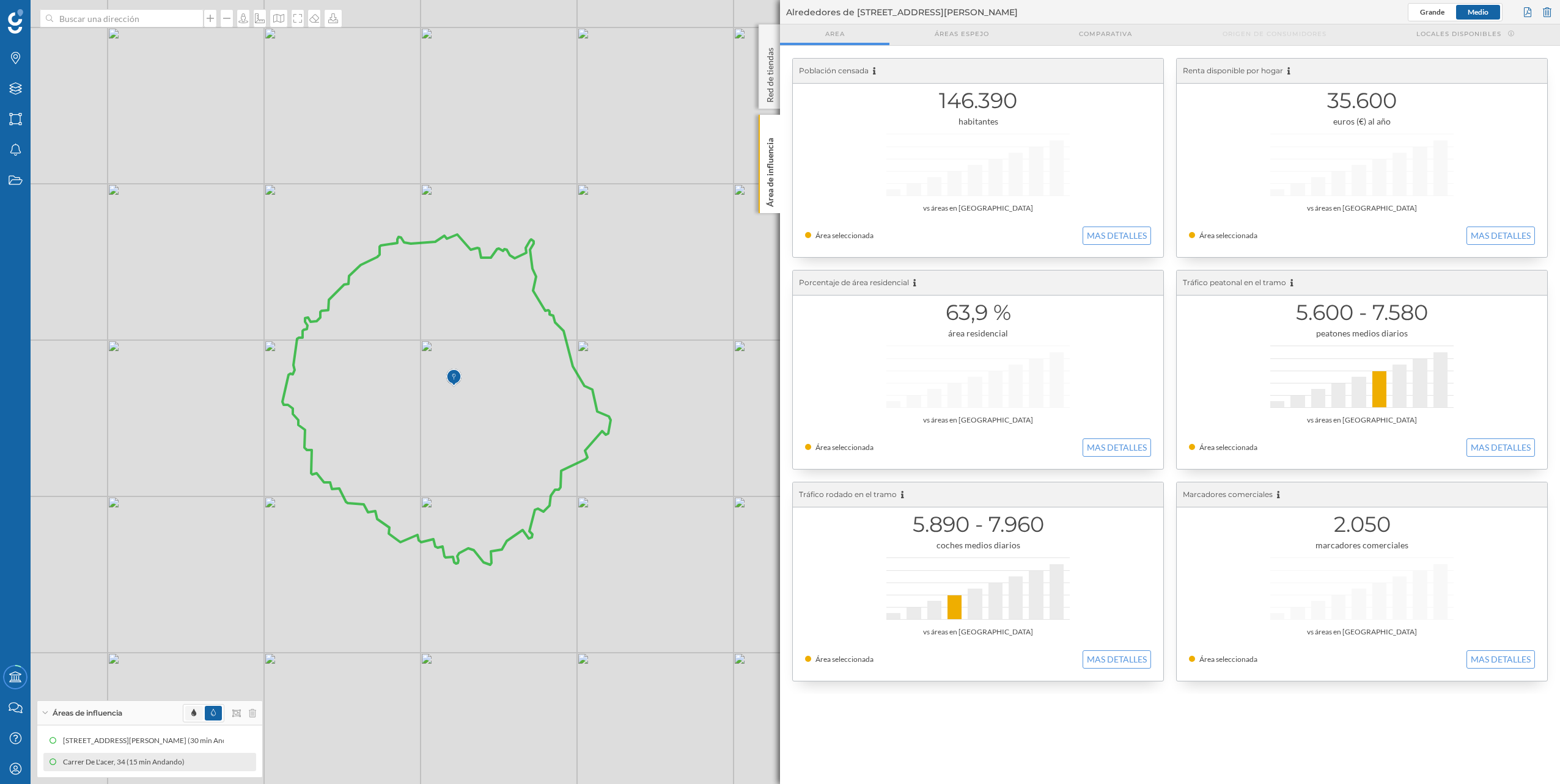
click at [200, 720] on span at bounding box center [193, 713] width 17 height 14
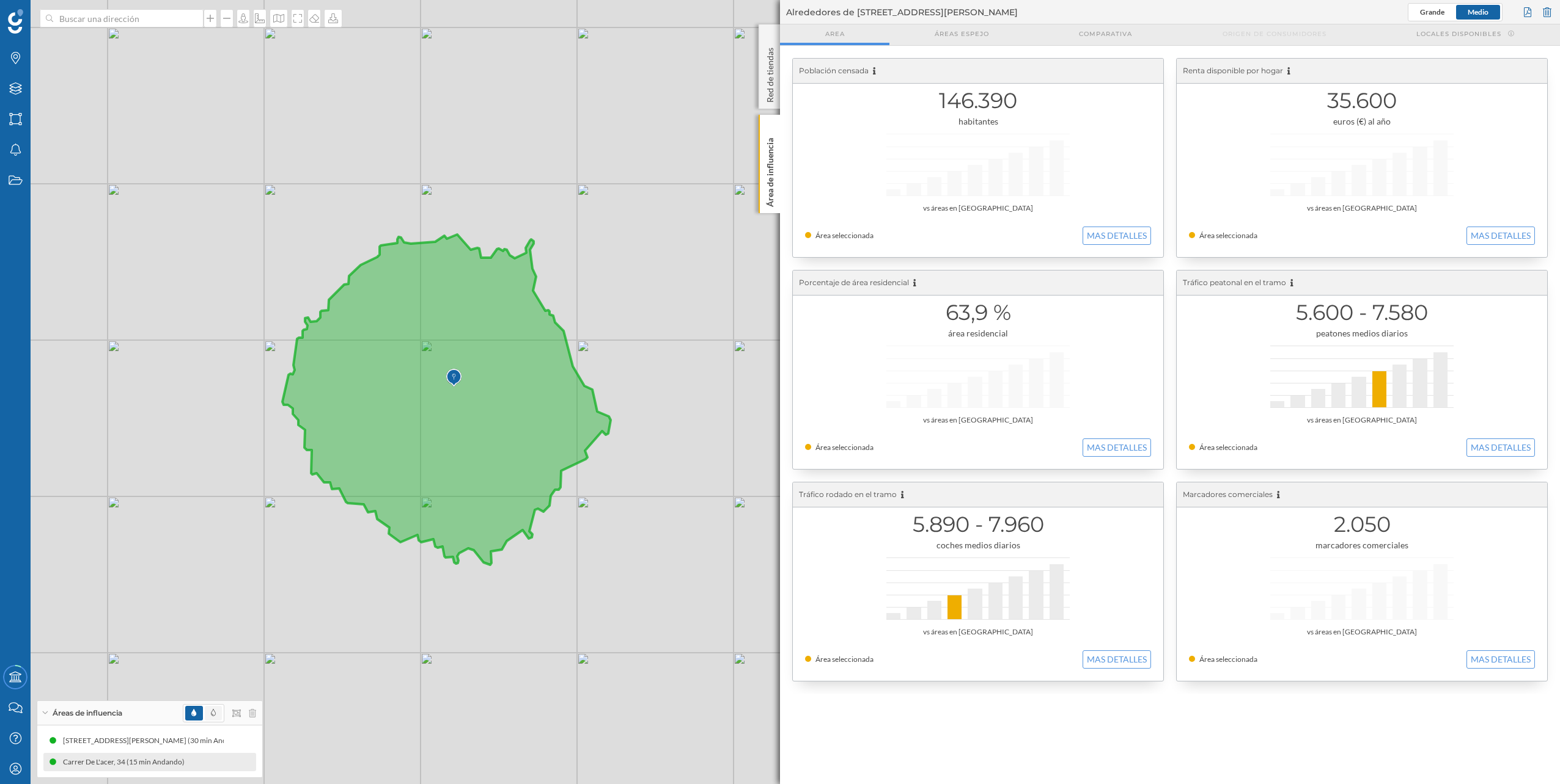
click at [207, 720] on span at bounding box center [214, 713] width 17 height 14
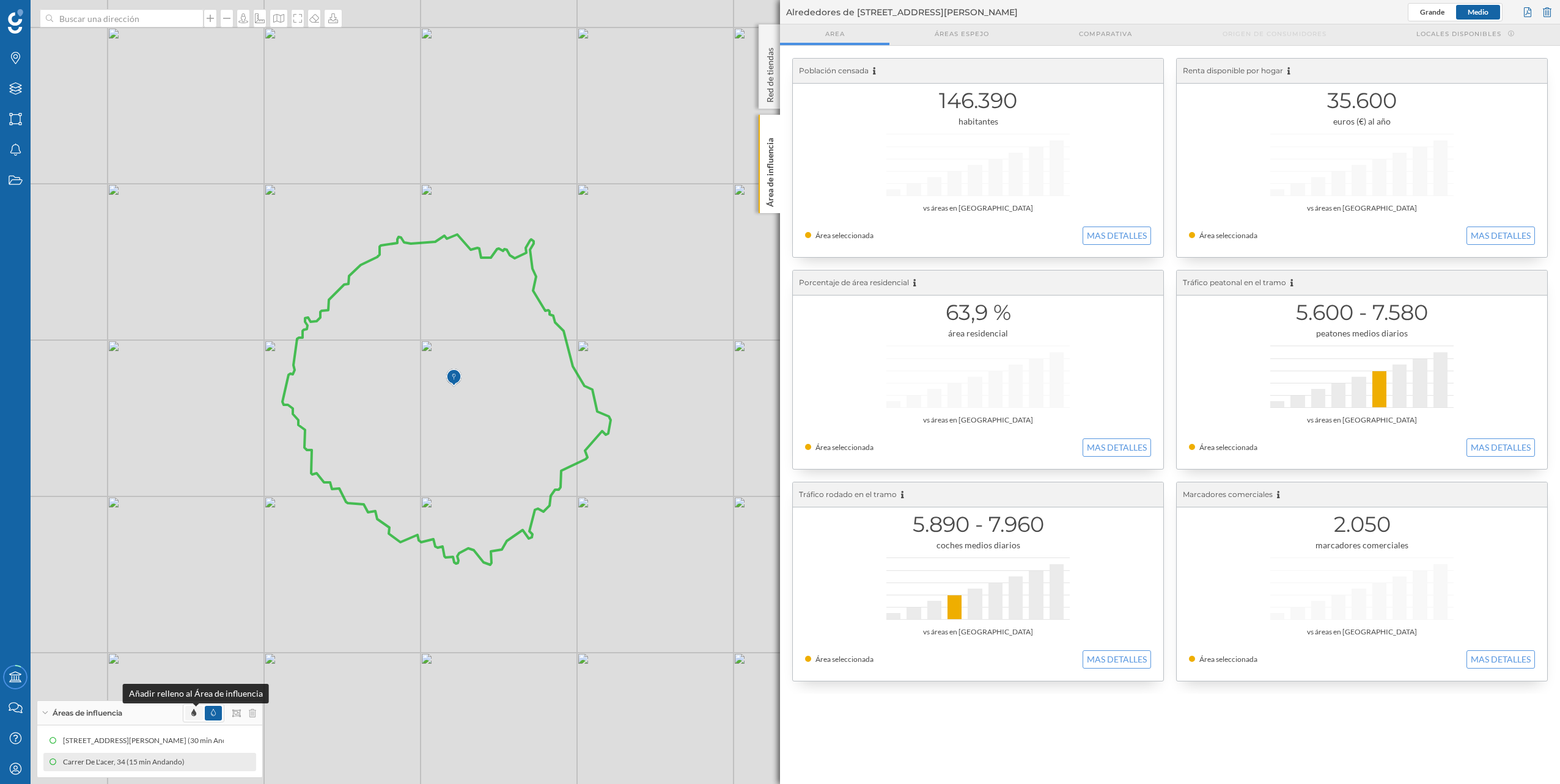
click at [195, 716] on icon at bounding box center [193, 713] width 5 height 8
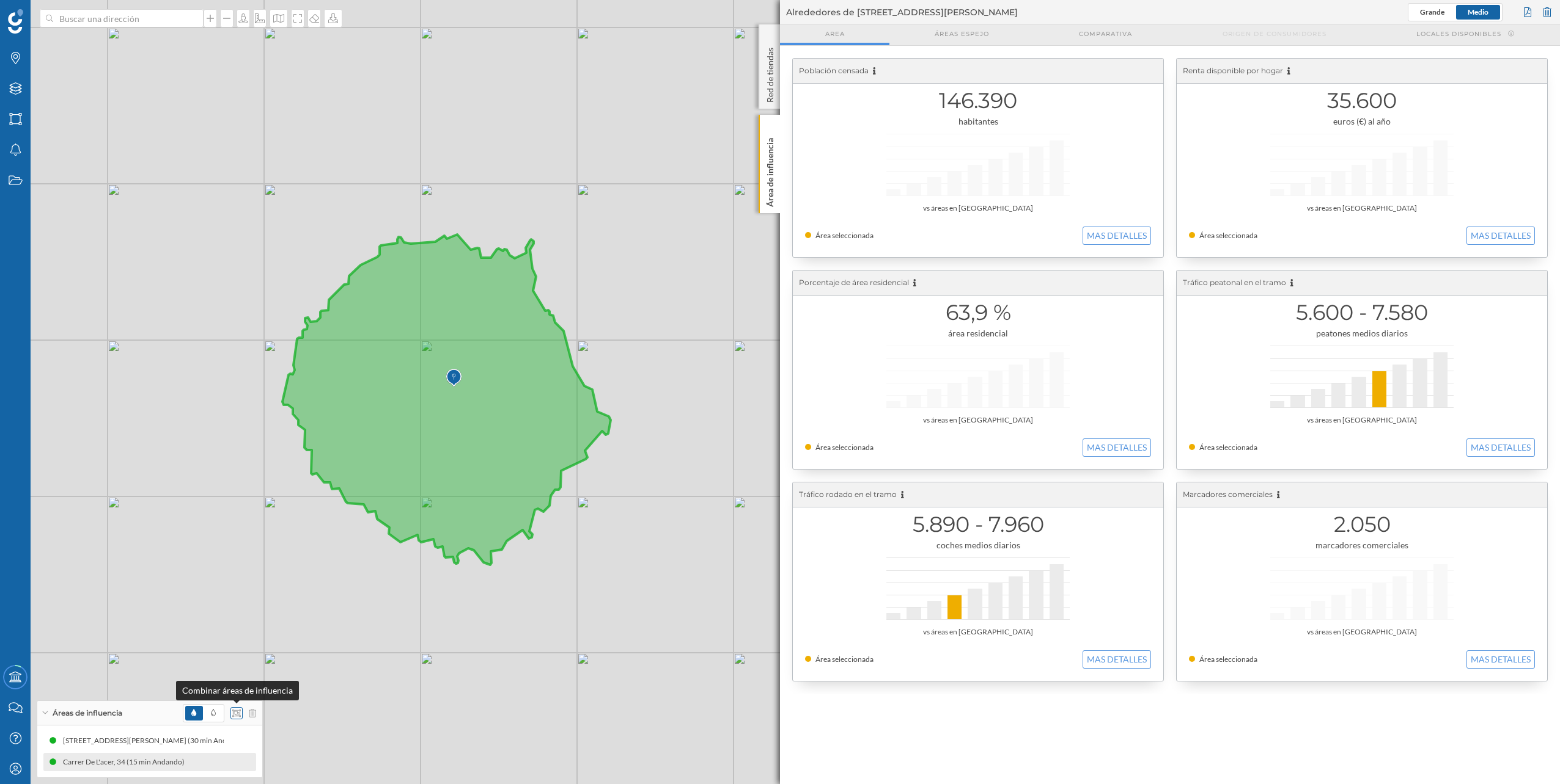
click at [237, 714] on icon at bounding box center [236, 713] width 9 height 8
click at [218, 719] on span at bounding box center [214, 713] width 17 height 14
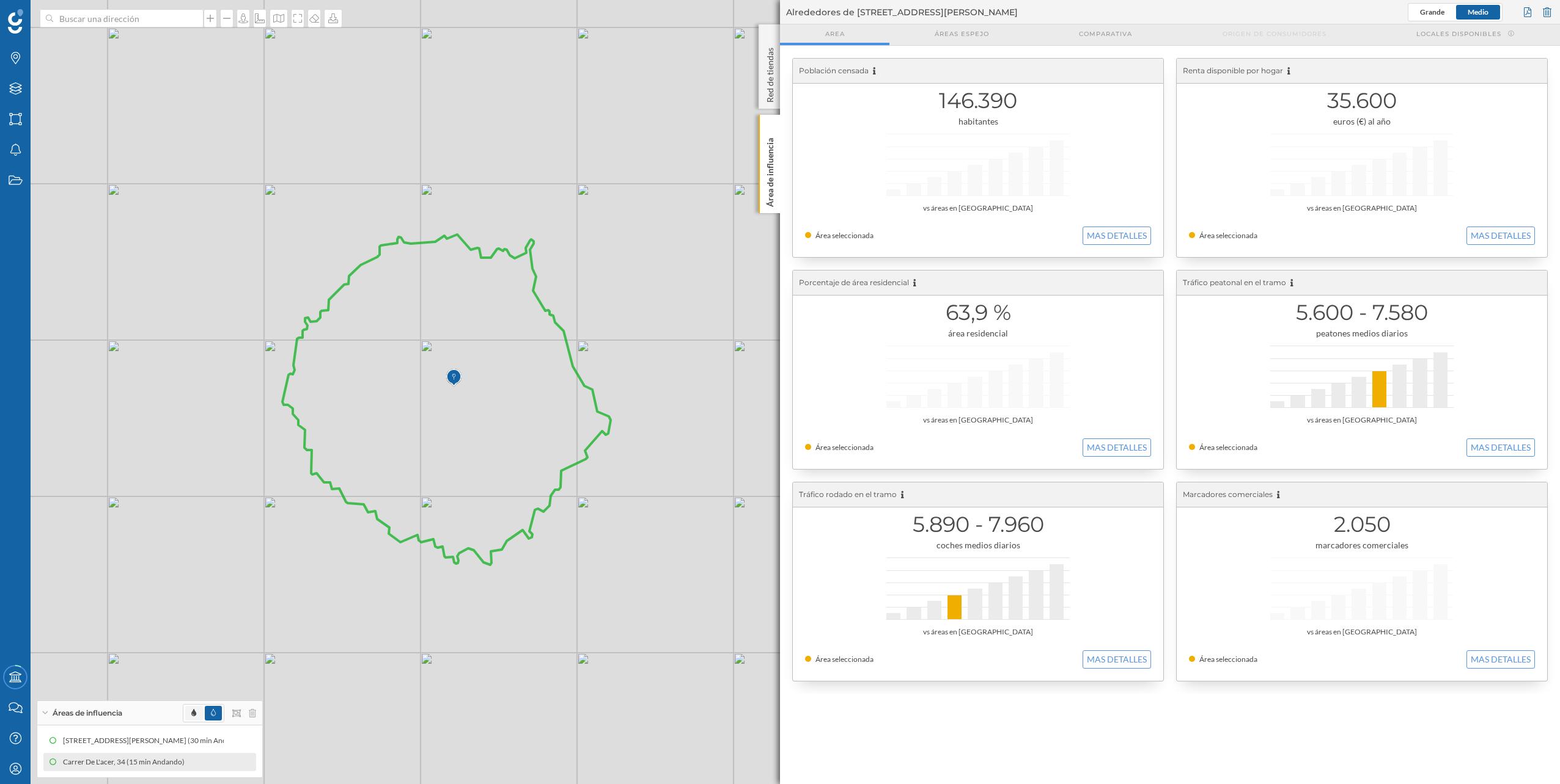
click at [200, 715] on span at bounding box center [193, 713] width 17 height 14
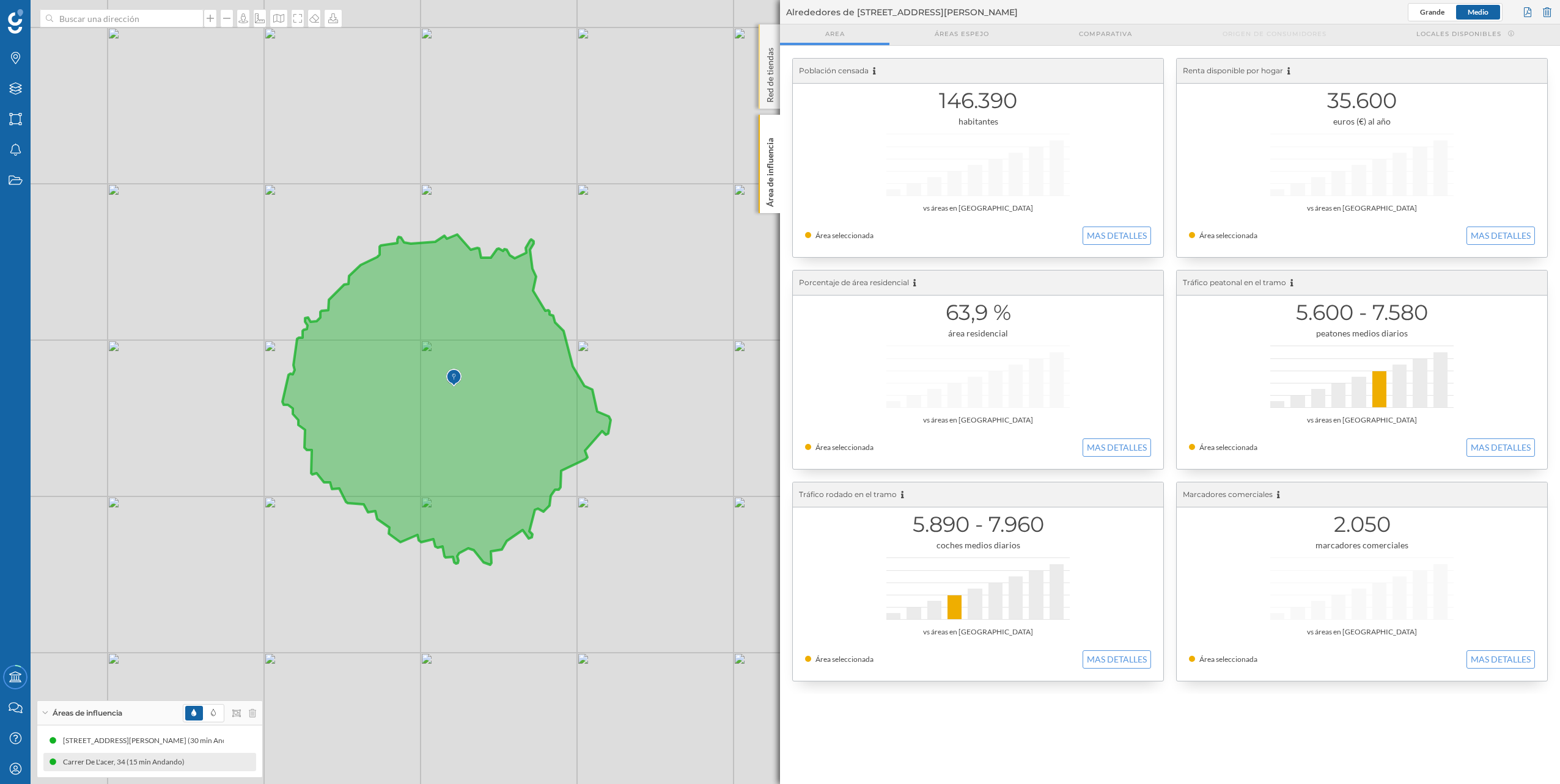
click at [775, 60] on p "Red de tiendas" at bounding box center [770, 72] width 13 height 60
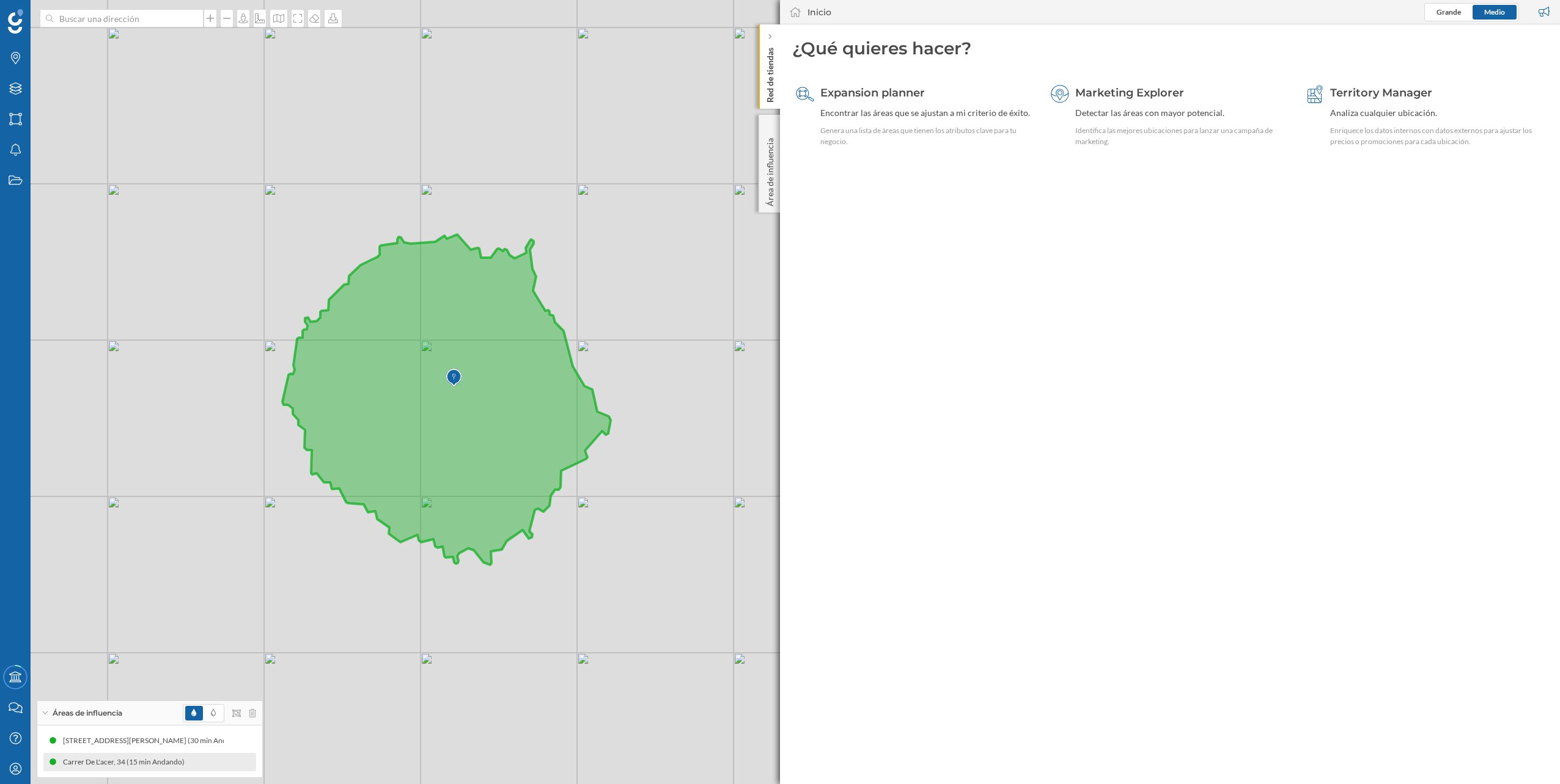
drag, startPoint x: 894, startPoint y: 92, endPoint x: 1158, endPoint y: 236, distance: 300.7
click at [1158, 236] on geo-home-tab "¿Qué quieres hacer? Expansion planner Encontrar las áreas que se ajustan a mi c…" at bounding box center [1169, 404] width 780 height 760
drag, startPoint x: 1158, startPoint y: 236, endPoint x: 1344, endPoint y: 263, distance: 187.9
click at [1344, 263] on geo-home-tab "¿Qué quieres hacer? Expansion planner Encontrar las áreas que se ajustan a mi c…" at bounding box center [1169, 404] width 780 height 760
click at [1363, 125] on div "Enriquece los datos internos con datos externos para ajustar los precios o prom…" at bounding box center [1437, 136] width 214 height 22
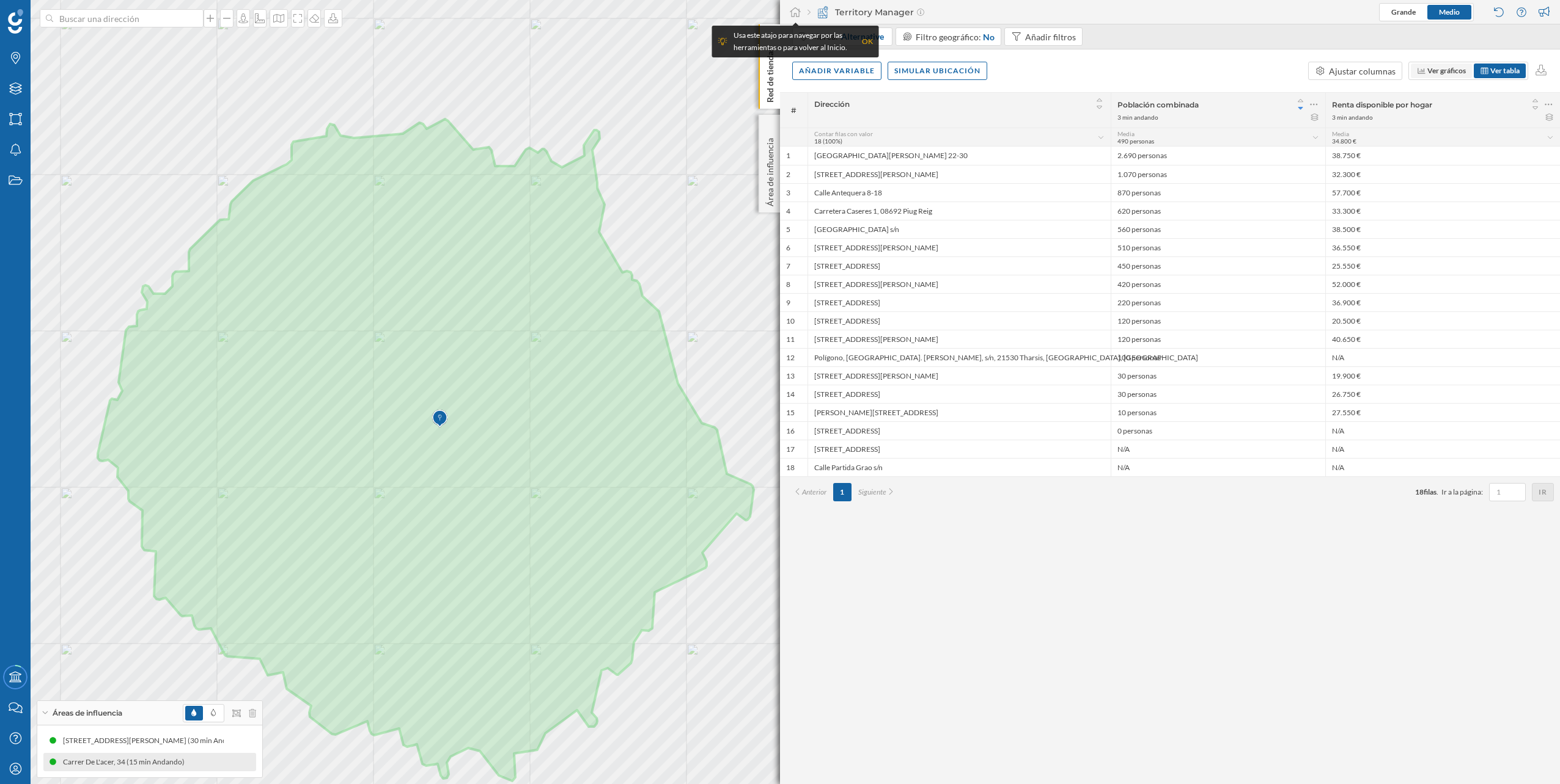
click at [1447, 75] on span "Ver gráficos" at bounding box center [1441, 70] width 49 height 11
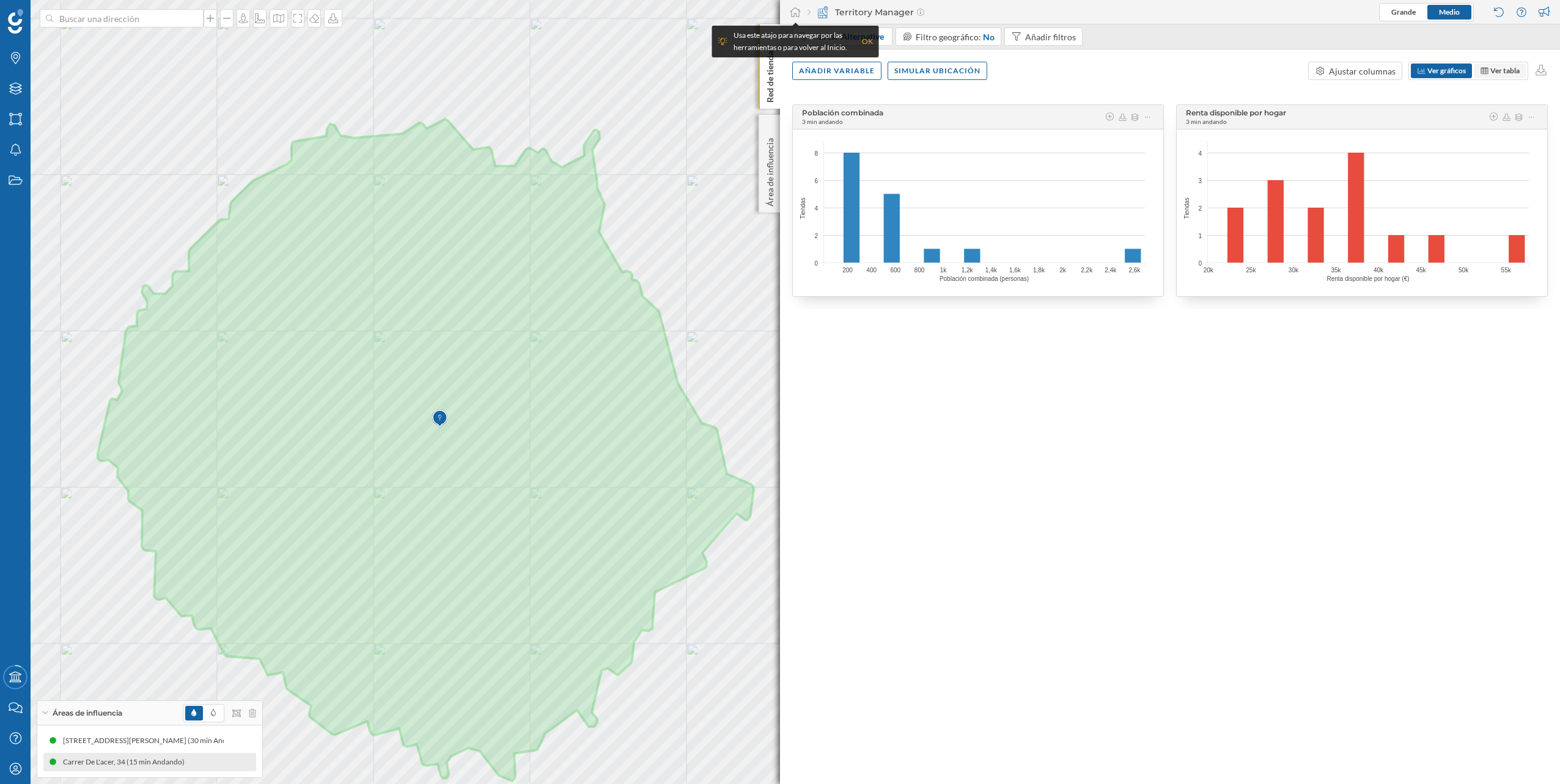
click at [1487, 71] on icon at bounding box center [1485, 71] width 10 height 8
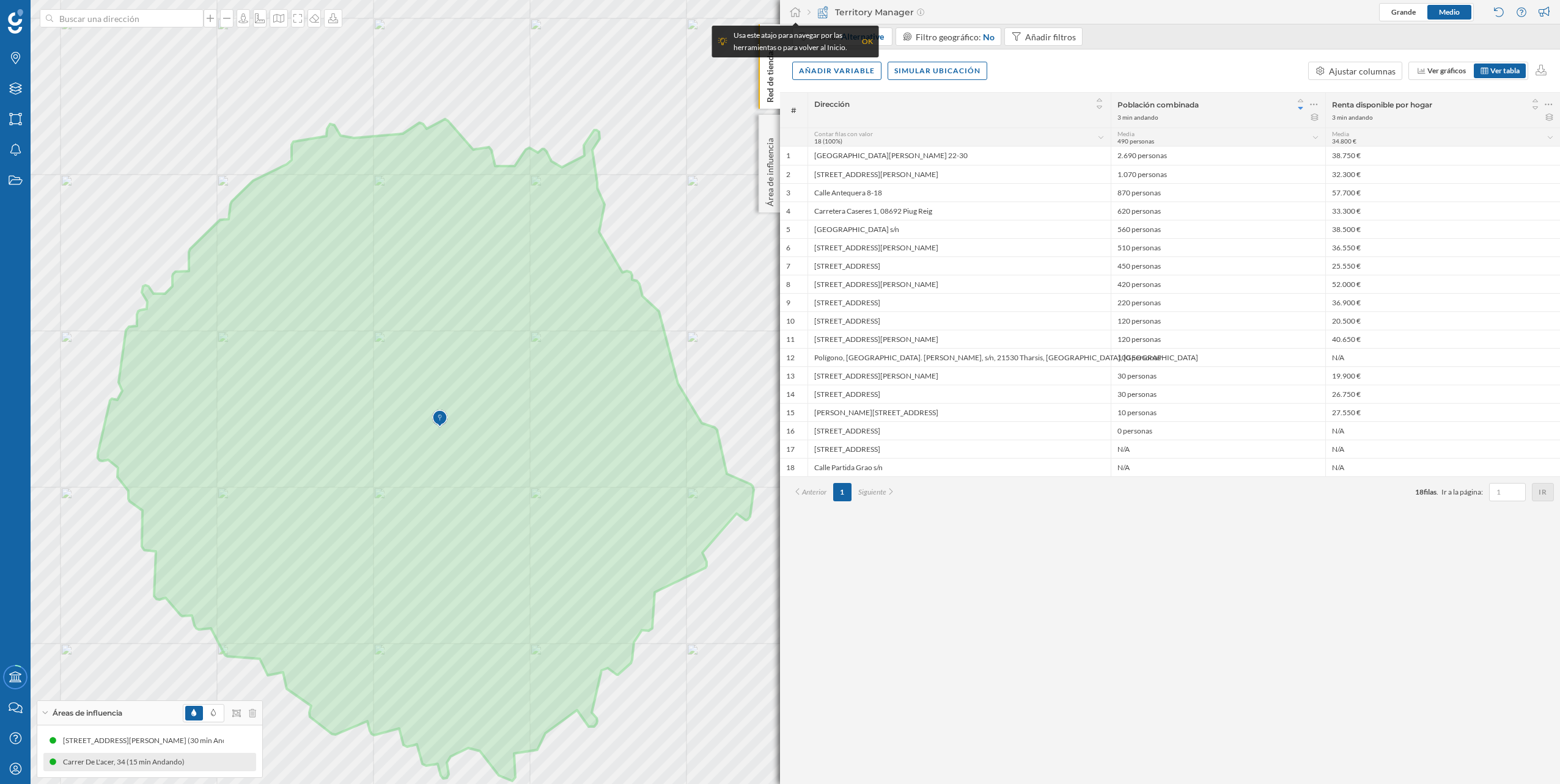
click at [776, 86] on p "Red de tiendas" at bounding box center [770, 72] width 13 height 60
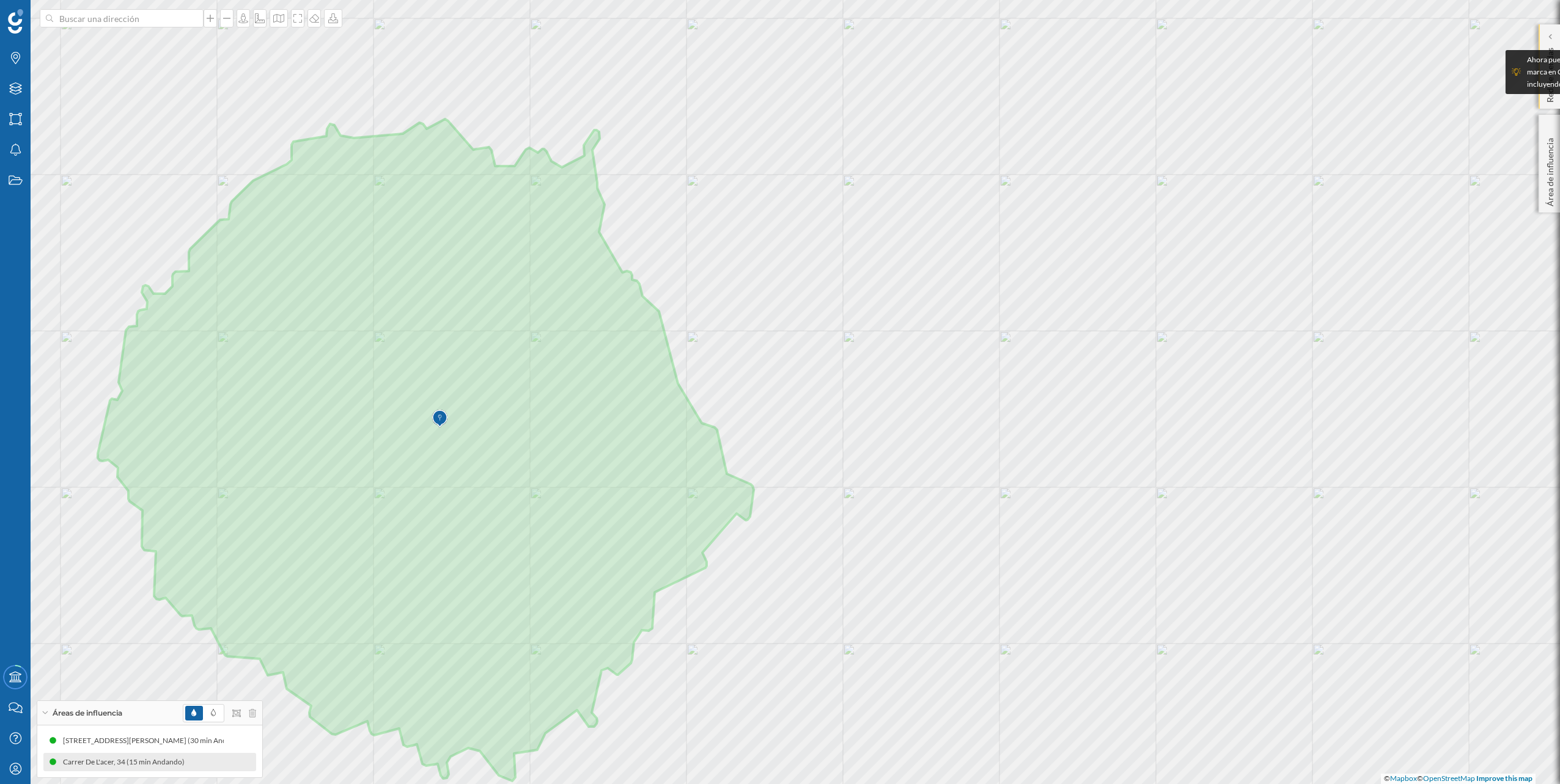
click at [1550, 100] on p "Red de tiendas" at bounding box center [1549, 72] width 13 height 60
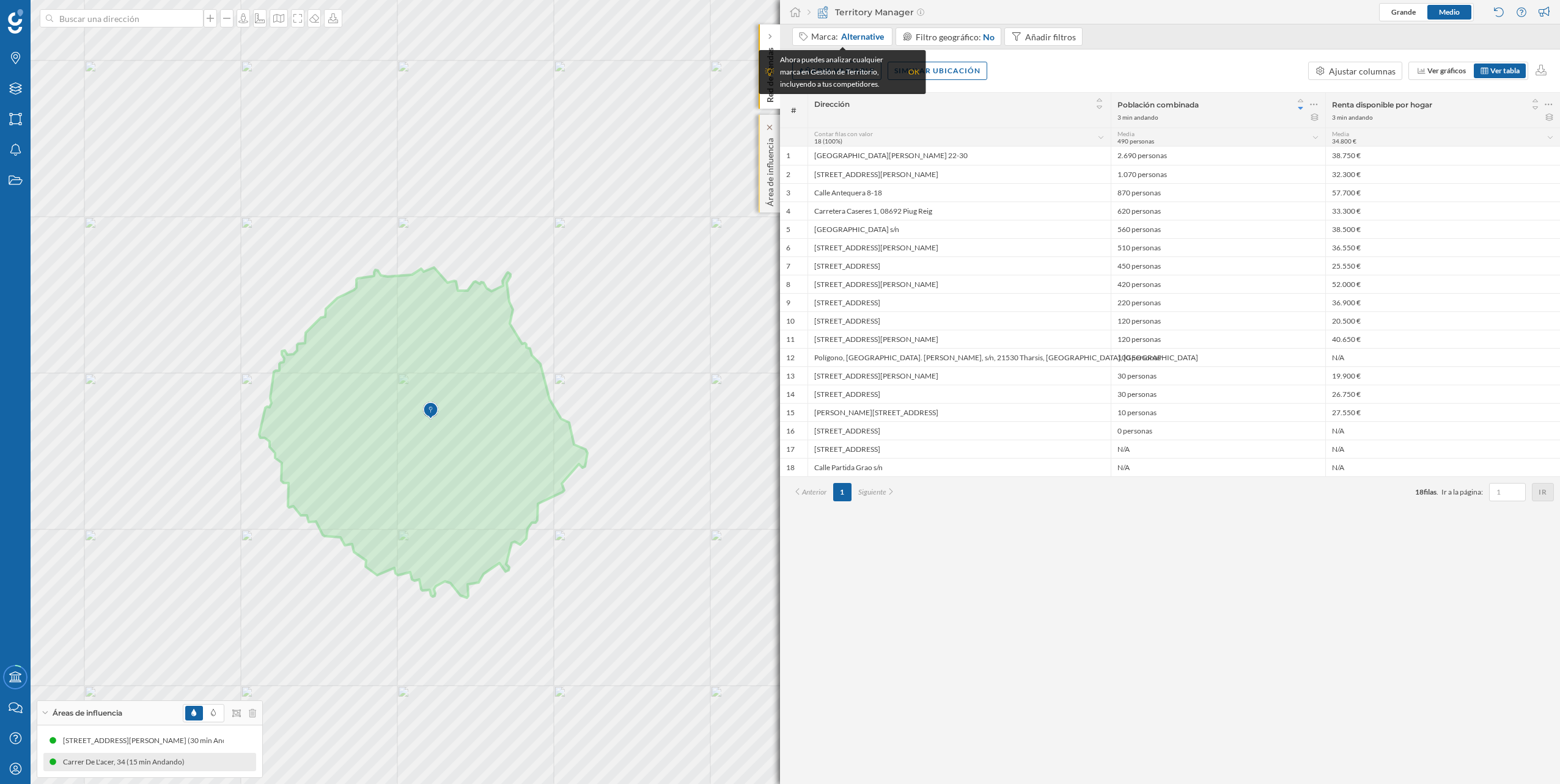
click at [764, 168] on p "Área de influencia" at bounding box center [770, 169] width 13 height 73
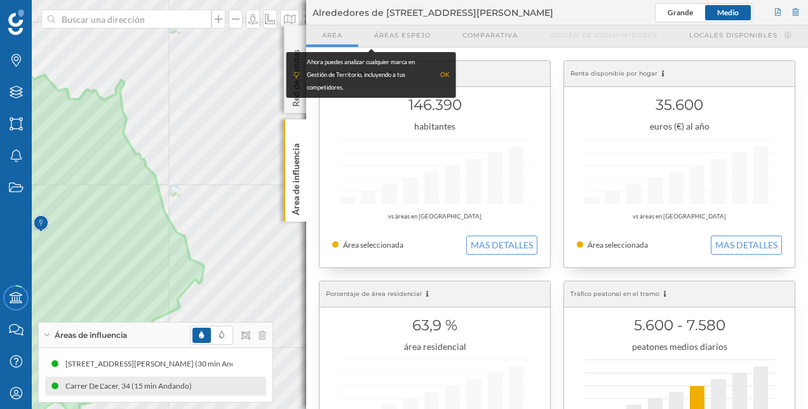
click at [448, 68] on div "Ahora puedes analizar cualquier marca en Gestión de Territorio, incluyendo a tu…" at bounding box center [371, 75] width 157 height 38
click at [446, 72] on div "OK" at bounding box center [445, 75] width 10 height 13
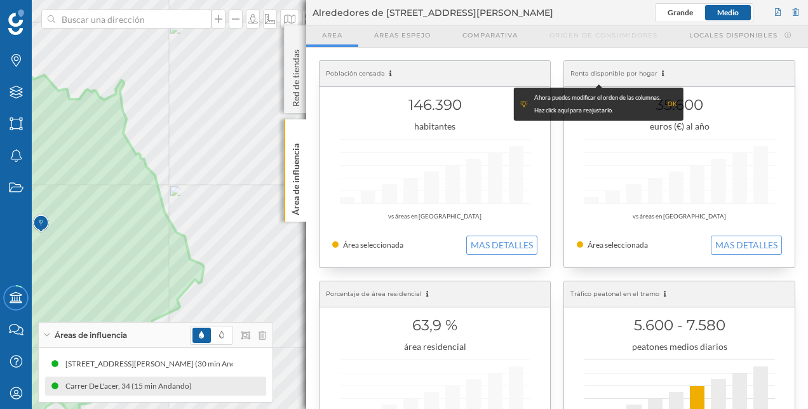
click at [674, 104] on div "OK" at bounding box center [673, 104] width 10 height 13
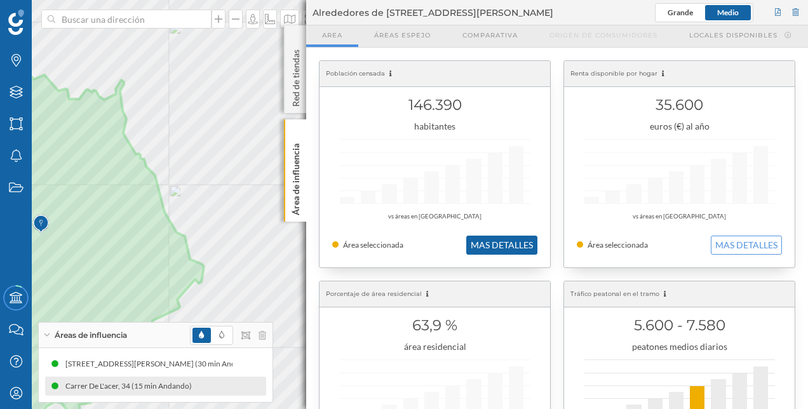
click at [512, 236] on button "MAS DETALLES" at bounding box center [501, 245] width 71 height 19
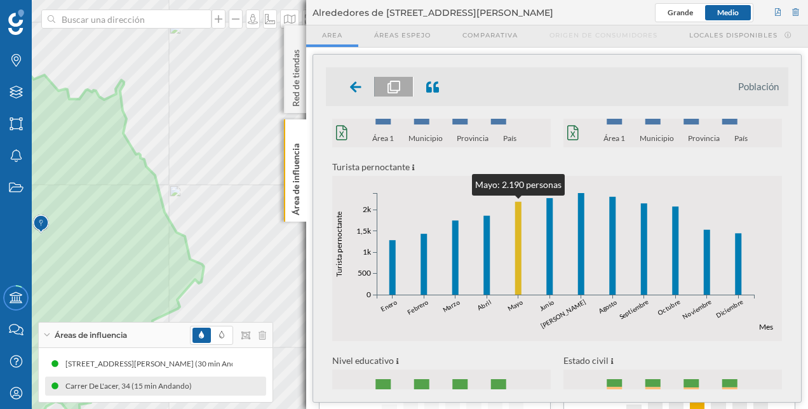
scroll to position [539, 0]
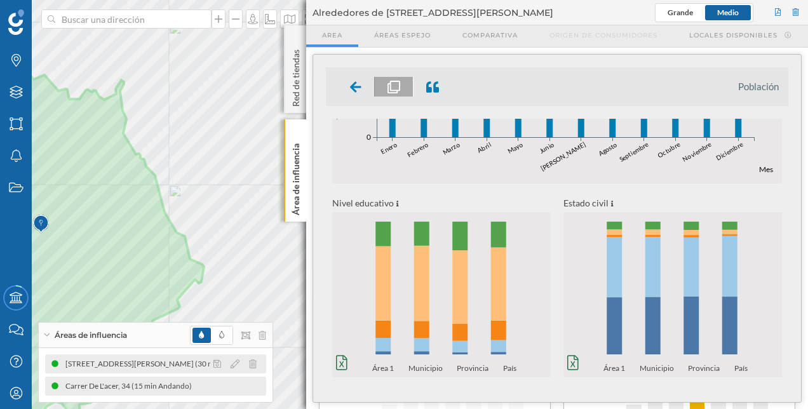
click at [262, 365] on div "[STREET_ADDRESS][PERSON_NAME] (30 min Andando)" at bounding box center [360, 364] width 196 height 13
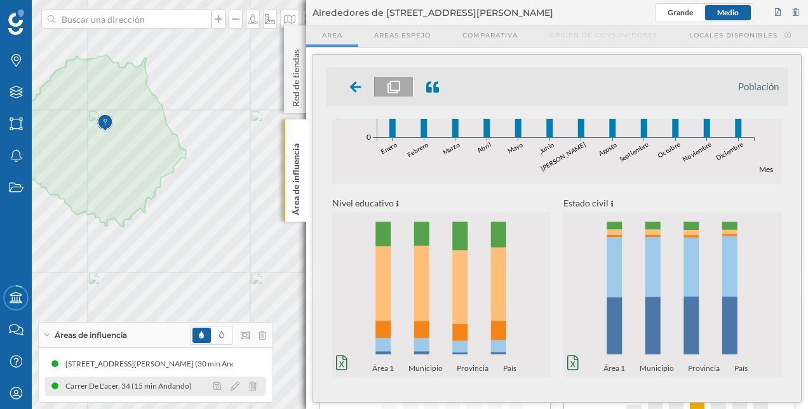
click at [130, 390] on div "Carrer De L'acer, 34 (15 min Andando)" at bounding box center [131, 386] width 133 height 13
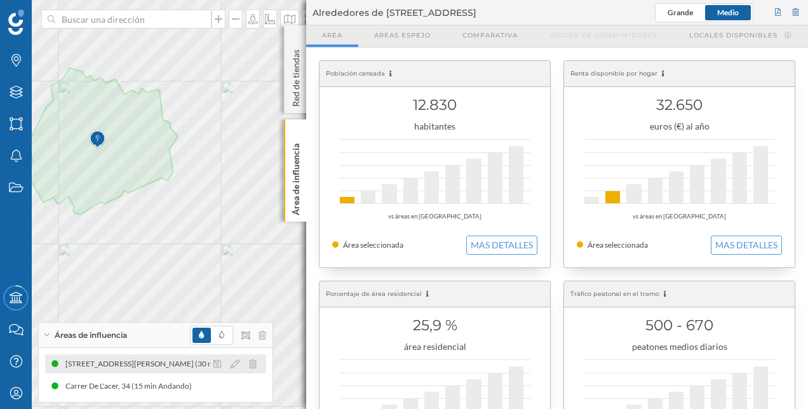
click at [147, 357] on div "[STREET_ADDRESS][PERSON_NAME] (30 min Andando) [STREET_ADDRESS][PERSON_NAME] (3…" at bounding box center [155, 363] width 221 height 19
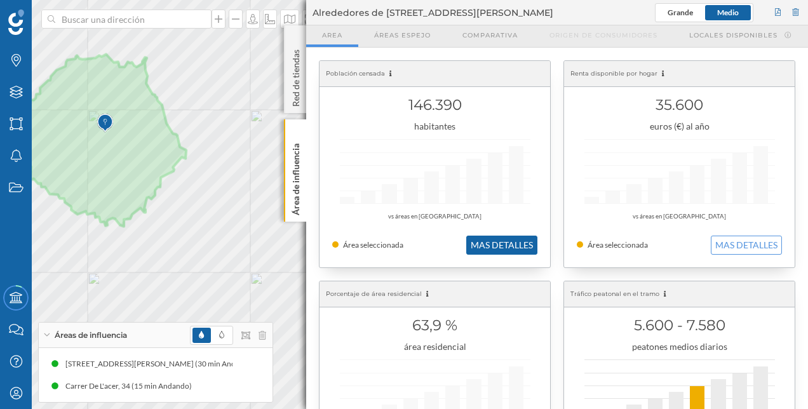
click at [492, 243] on button "MAS DETALLES" at bounding box center [501, 245] width 71 height 19
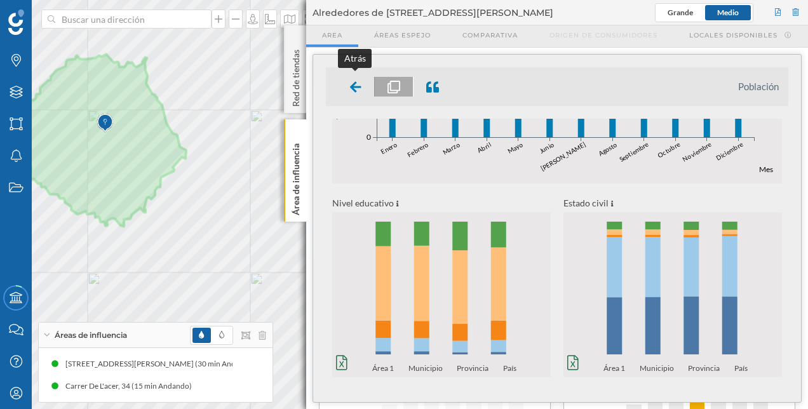
click at [356, 86] on icon at bounding box center [355, 86] width 11 height 11
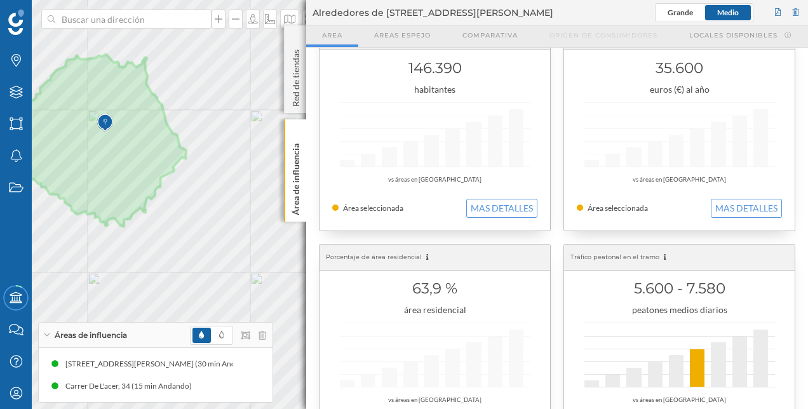
scroll to position [64, 0]
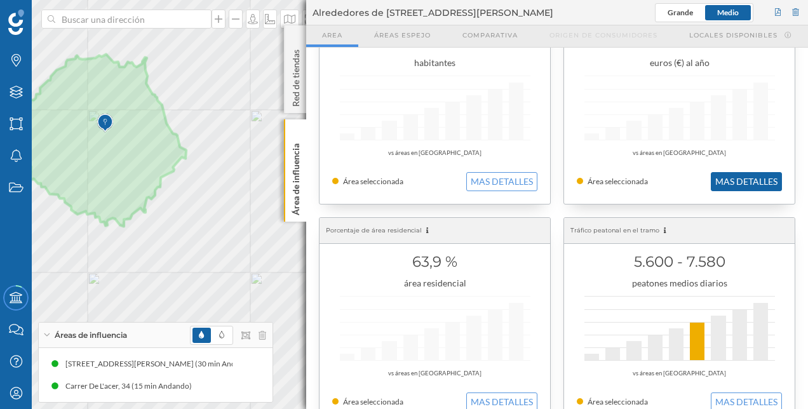
click at [735, 179] on button "MAS DETALLES" at bounding box center [746, 181] width 71 height 19
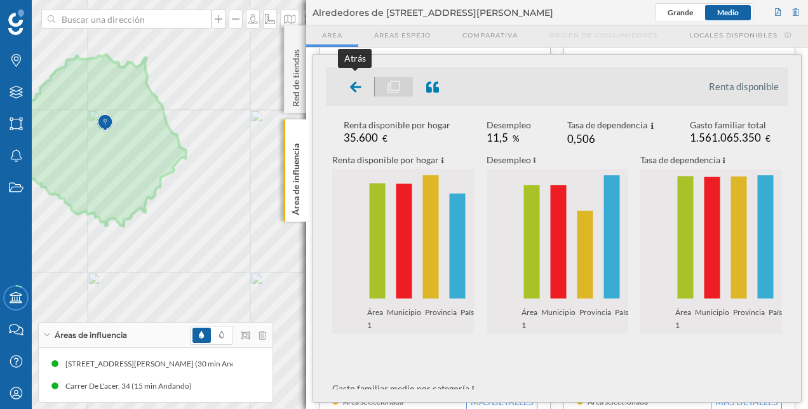
click at [353, 83] on icon at bounding box center [355, 86] width 11 height 11
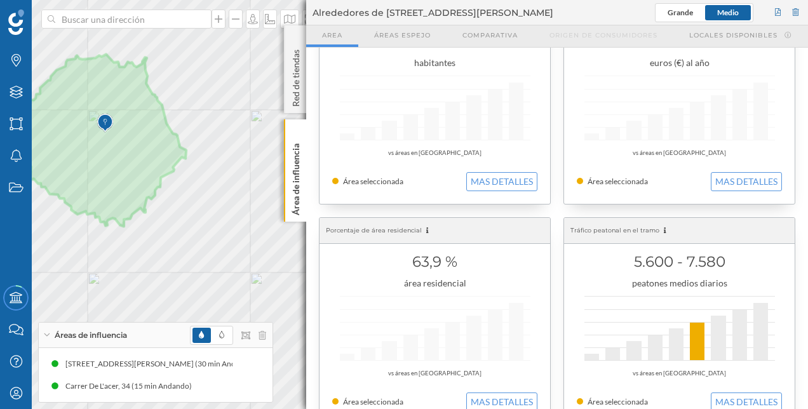
scroll to position [0, 0]
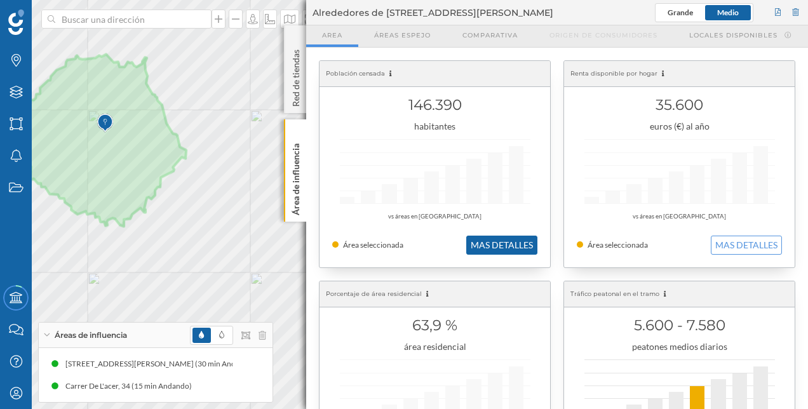
click at [518, 248] on button "MAS DETALLES" at bounding box center [501, 245] width 71 height 19
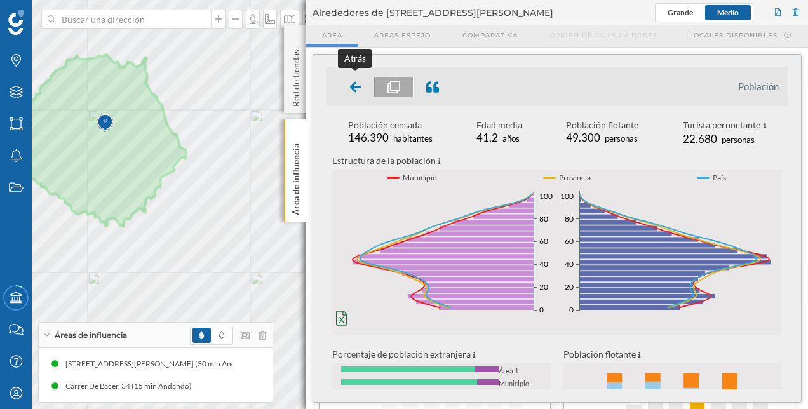
click at [351, 88] on icon at bounding box center [355, 86] width 11 height 11
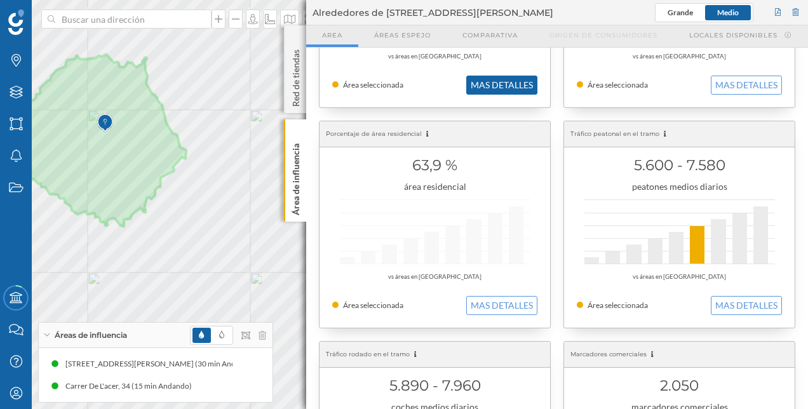
scroll to position [191, 0]
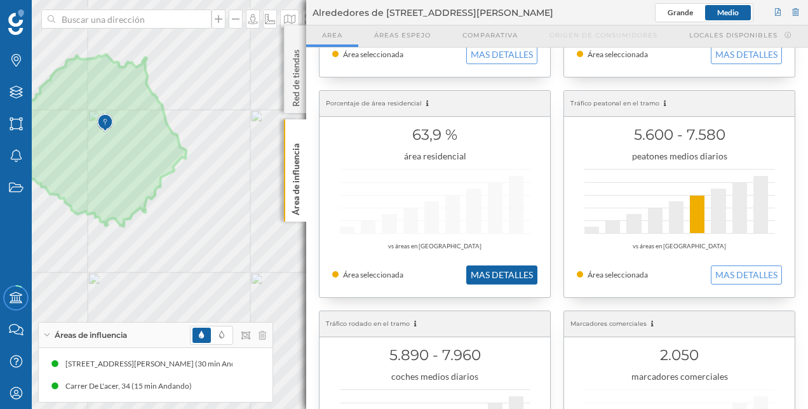
click at [504, 271] on button "MAS DETALLES" at bounding box center [501, 274] width 71 height 19
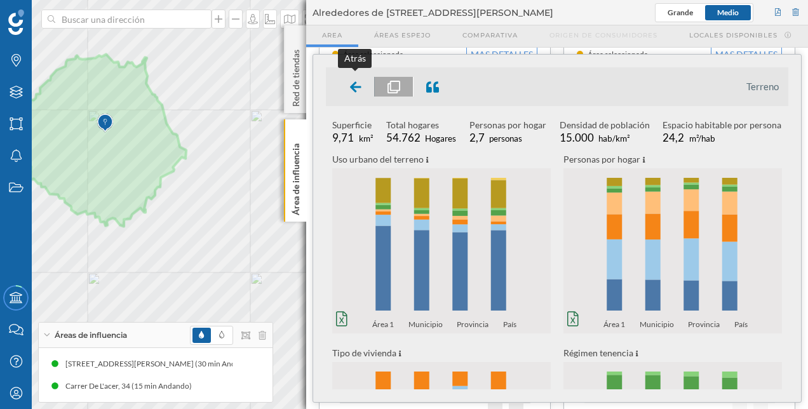
click at [354, 84] on icon at bounding box center [355, 86] width 11 height 11
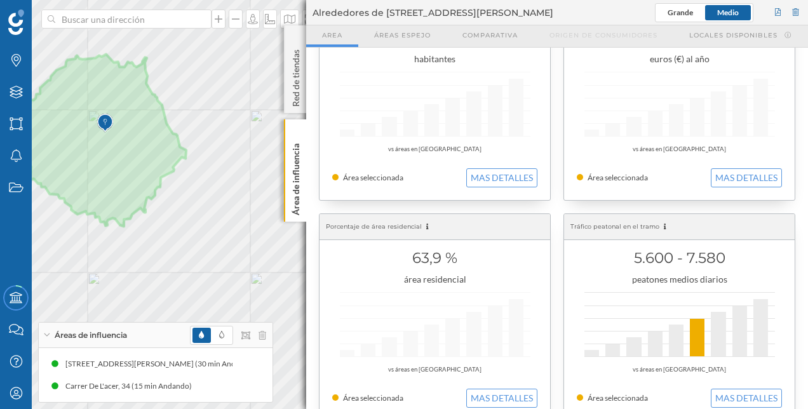
scroll to position [0, 0]
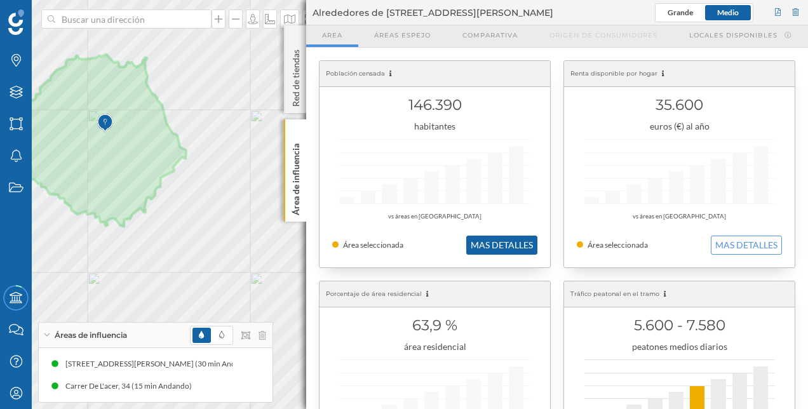
click at [507, 246] on button "MAS DETALLES" at bounding box center [501, 245] width 71 height 19
